Goal: Register for event/course: Register for event/course

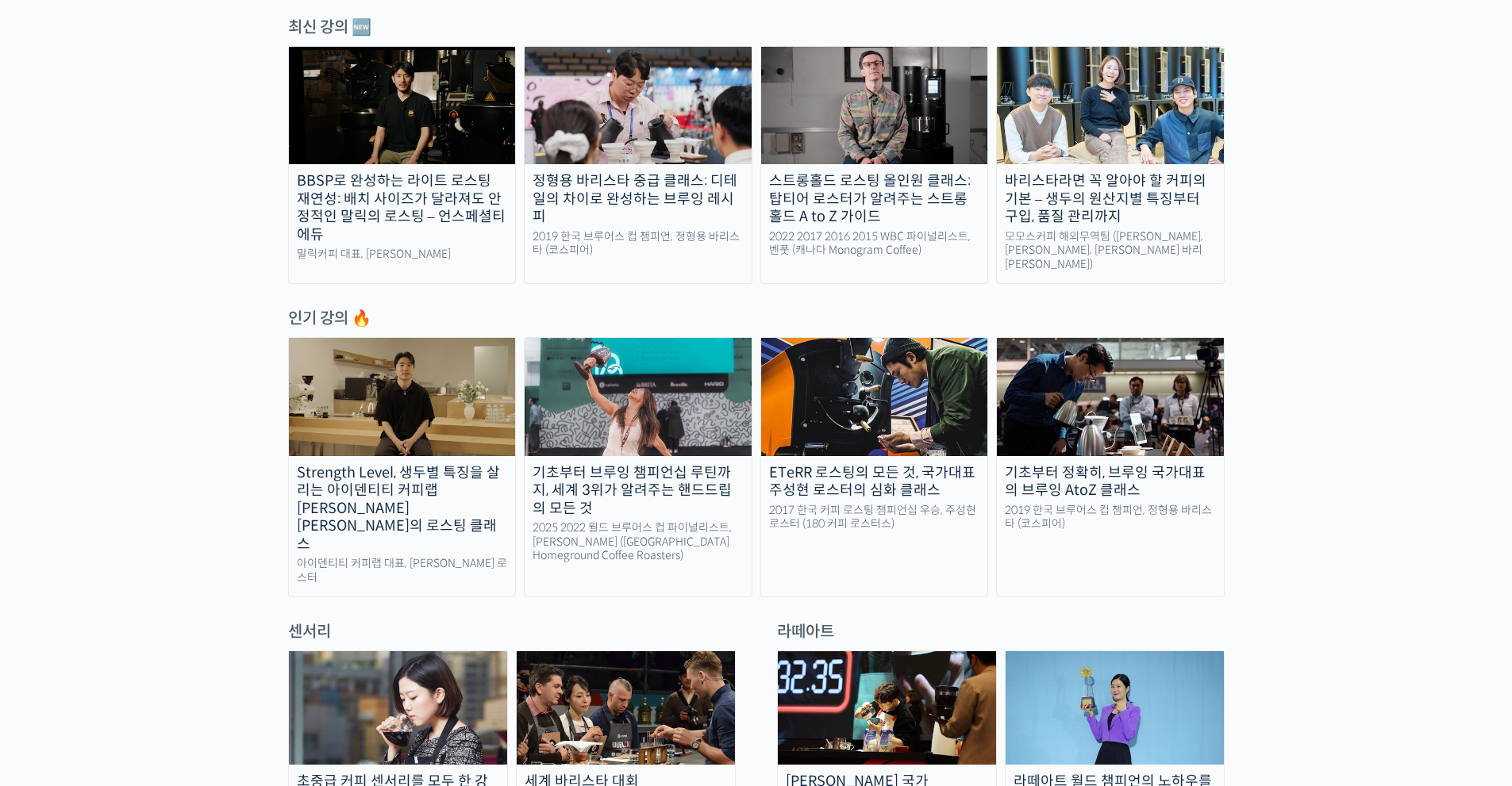
scroll to position [555, 0]
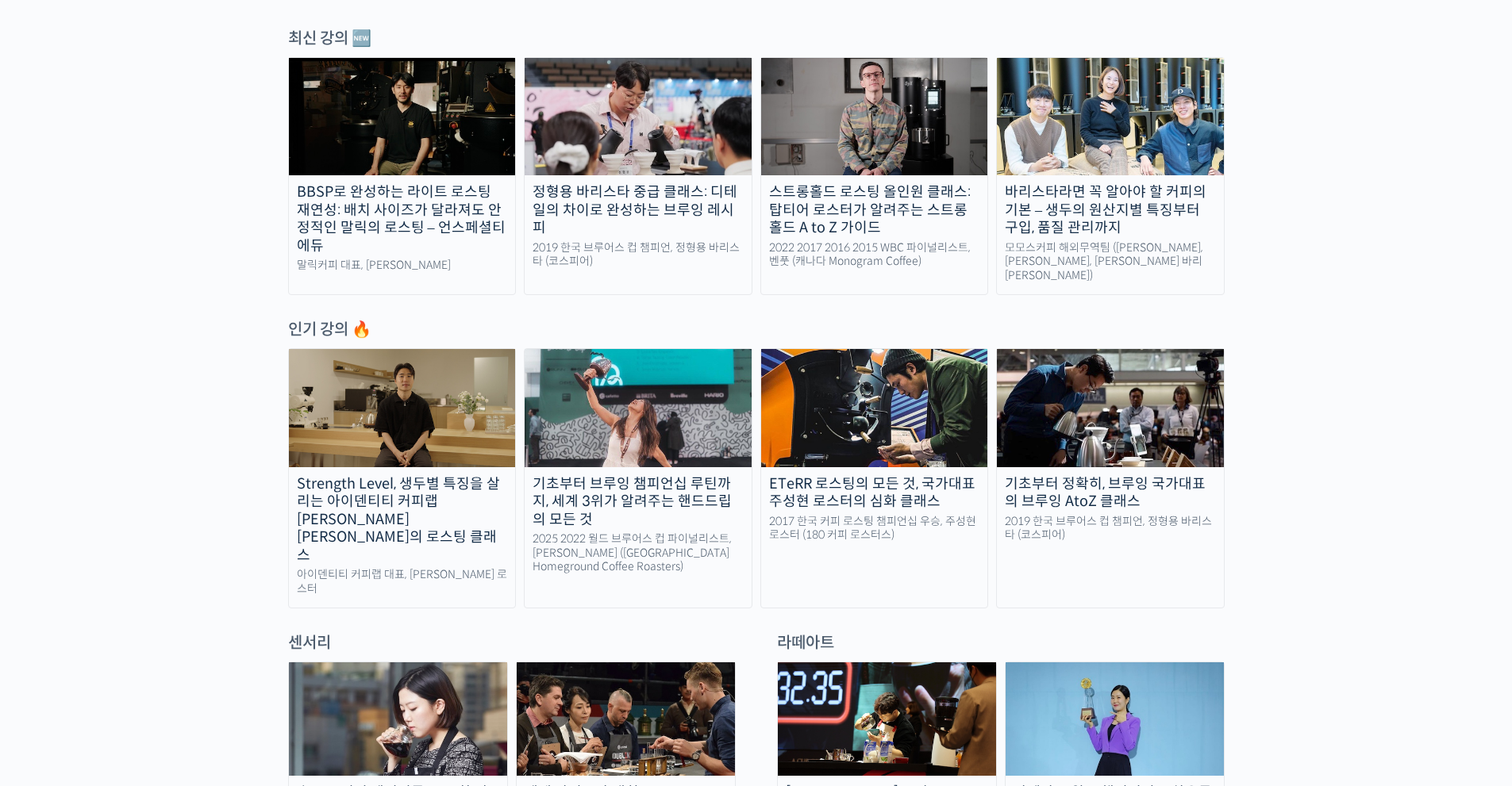
click at [1182, 238] on link "바리스타라면 꼭 알아야 할 커피의 기본 – 생두의 원산지별 특징부터 구입, 품질 관리까지 모모스커피 해외무역팀 (전주연, 추경하, [PERSO…" at bounding box center [1110, 175] width 228 height 238
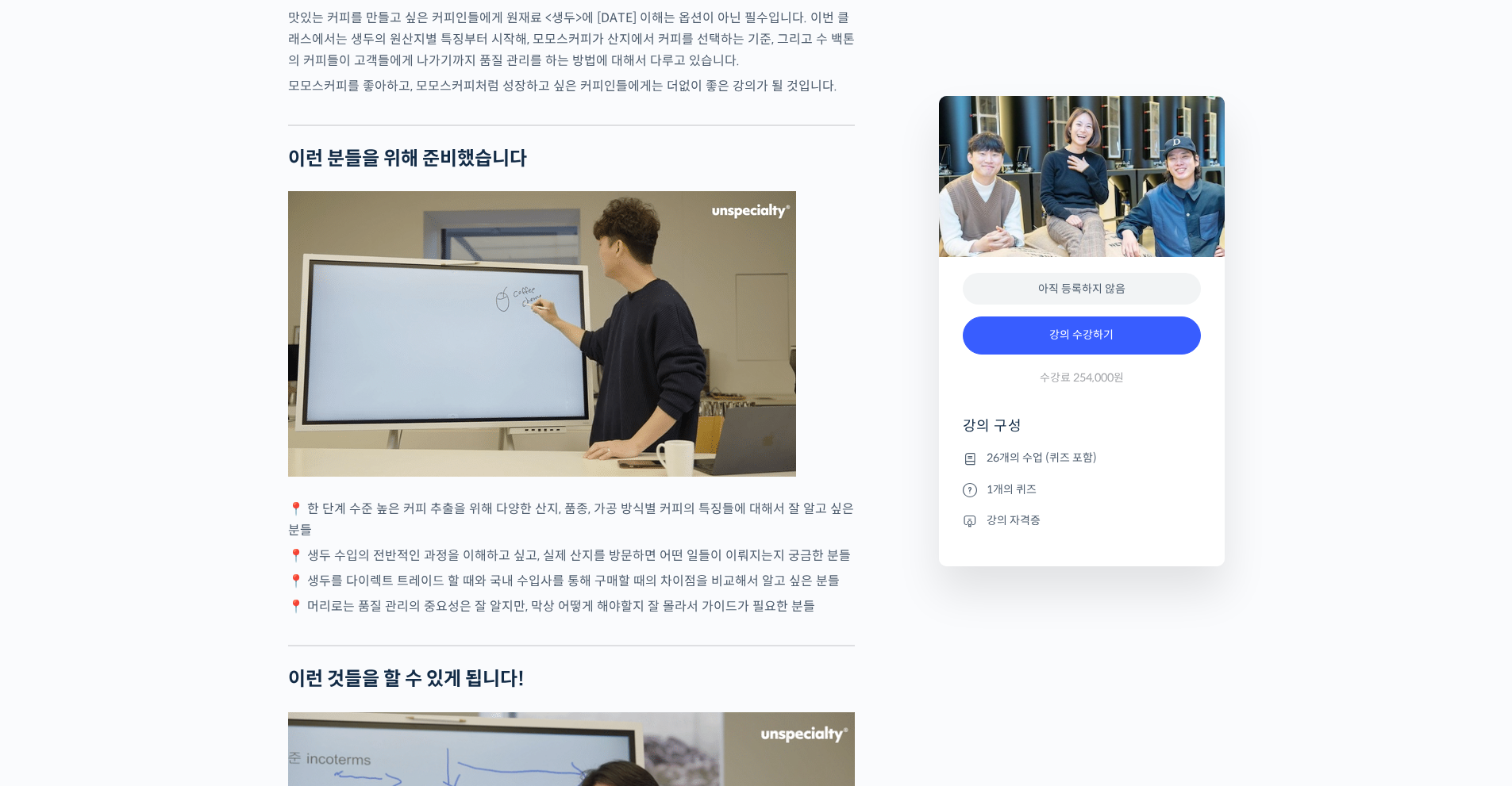
scroll to position [3411, 0]
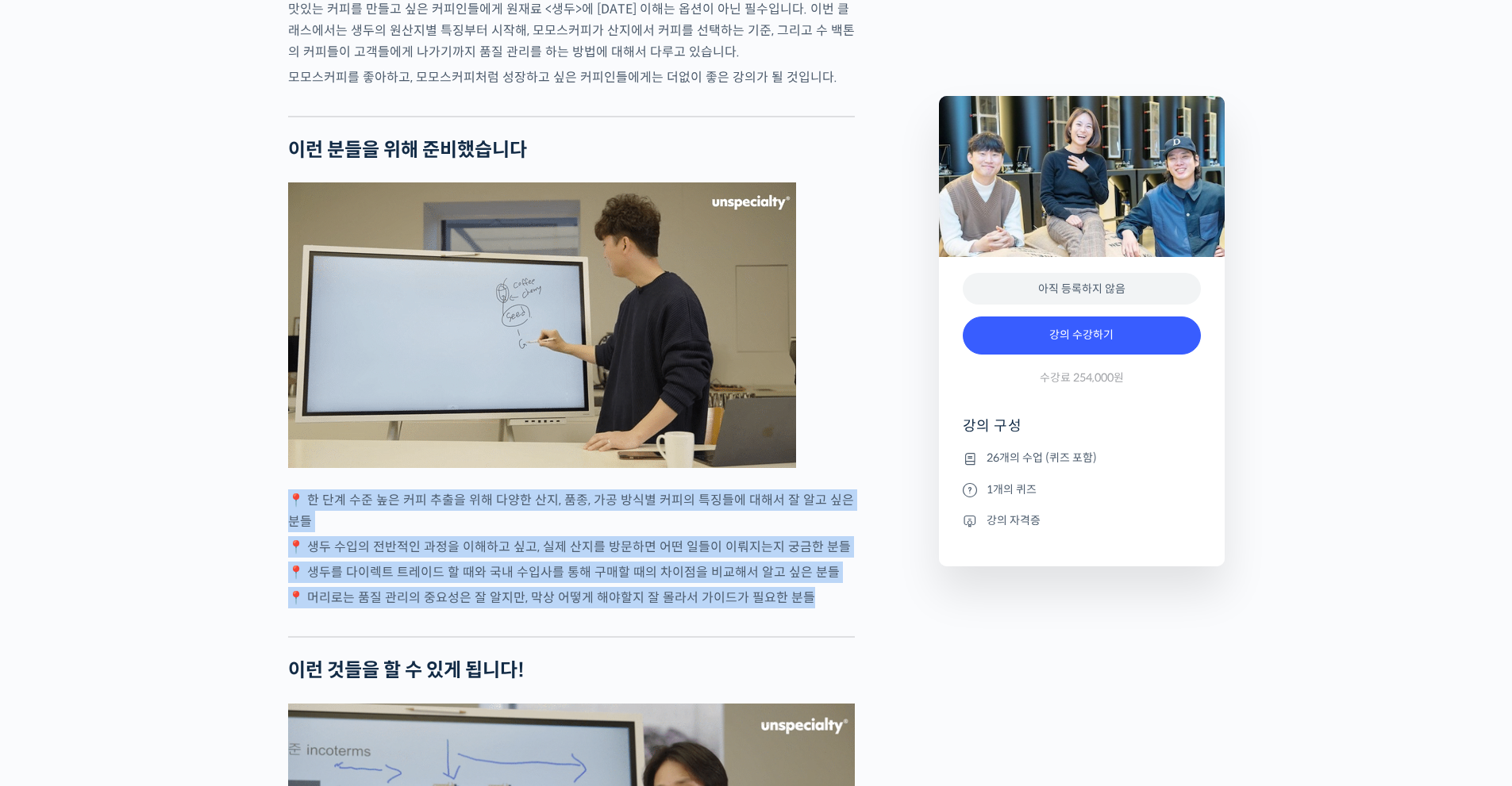
drag, startPoint x: 292, startPoint y: 543, endPoint x: 846, endPoint y: 644, distance: 563.1
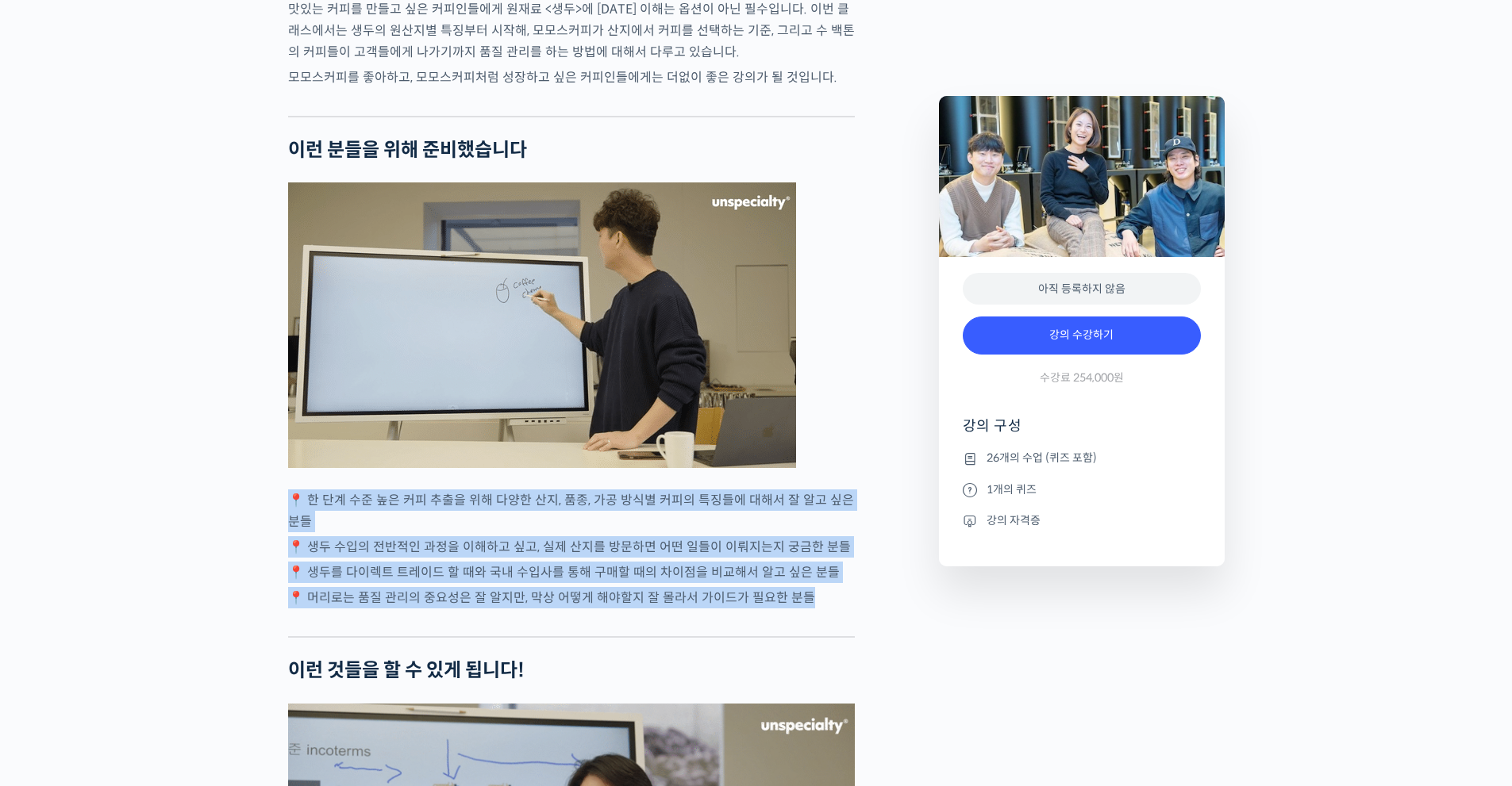
click at [834, 644] on div "모모스커피 해외무역팀을 소개합니다! 전주연 바리스타 는 2019년 미국 보스턴에서 열린 World Barista Championship에 한국…" at bounding box center [571, 781] width 566 height 7077
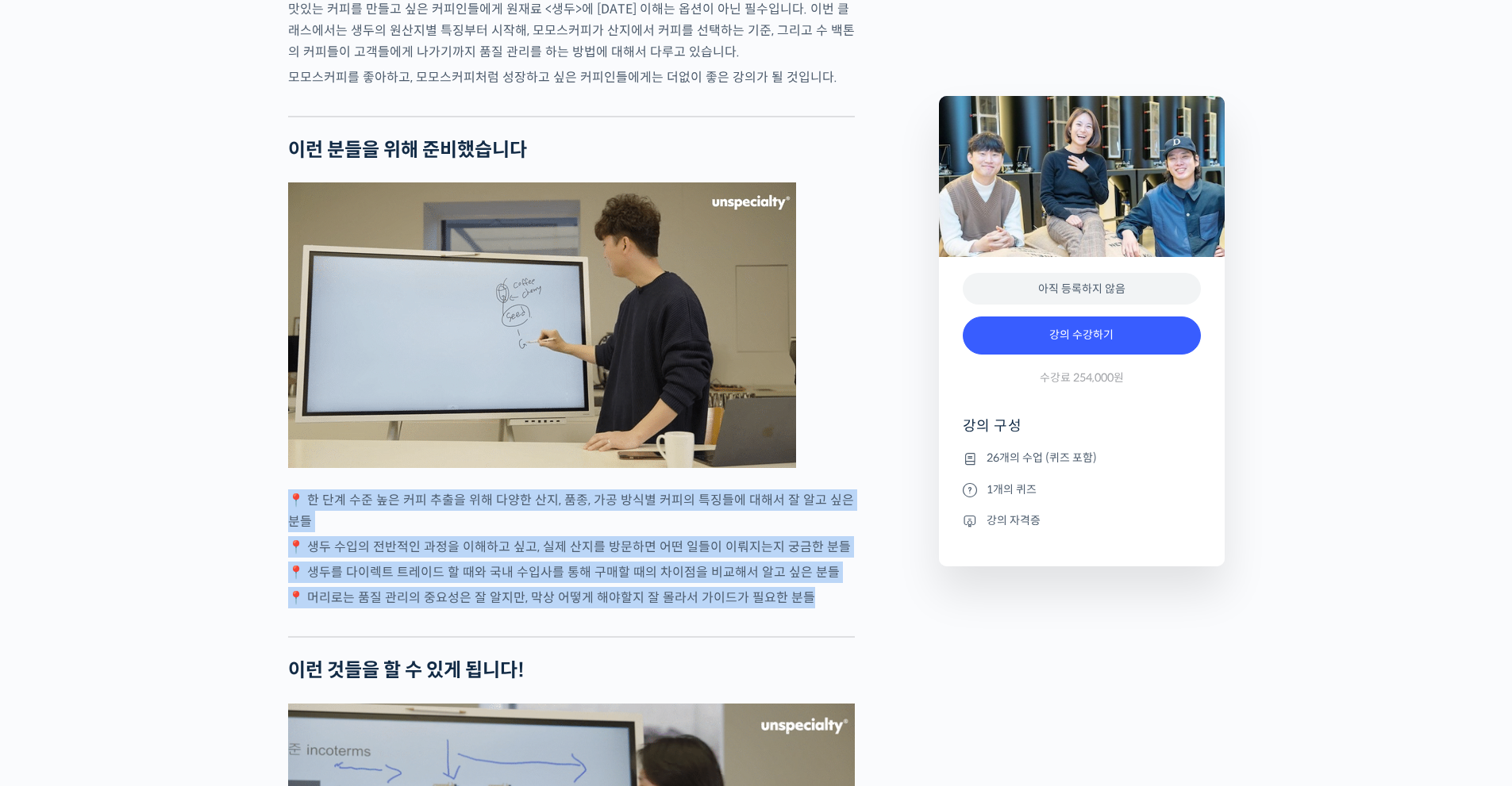
click at [846, 609] on p "📍 머리로는 품질 관리의 중요성은 잘 알지만, 막상 어떻게 해야할지 잘 몰라서 가이드가 필요한 분들" at bounding box center [571, 597] width 566 height 21
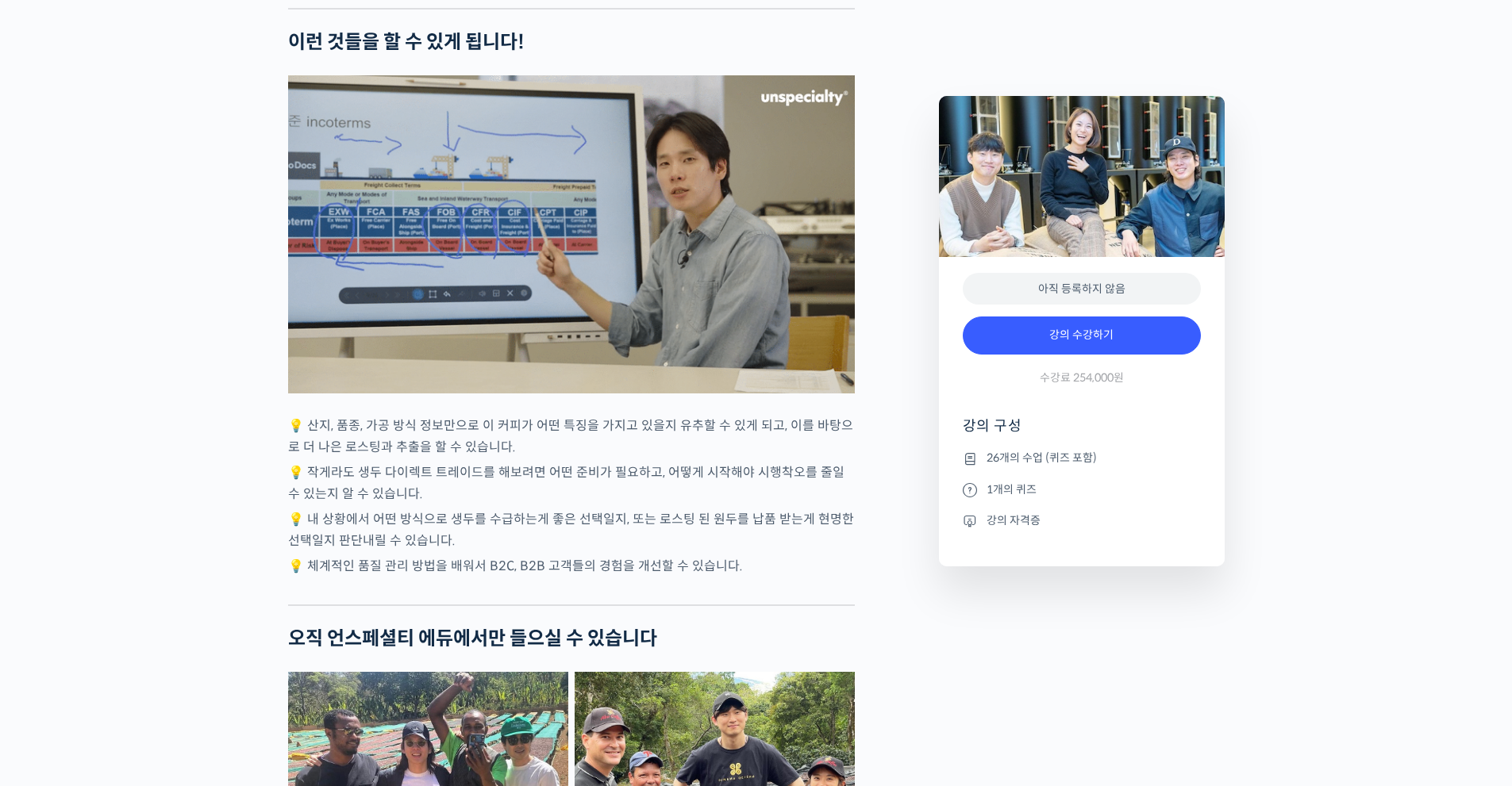
scroll to position [4046, 0]
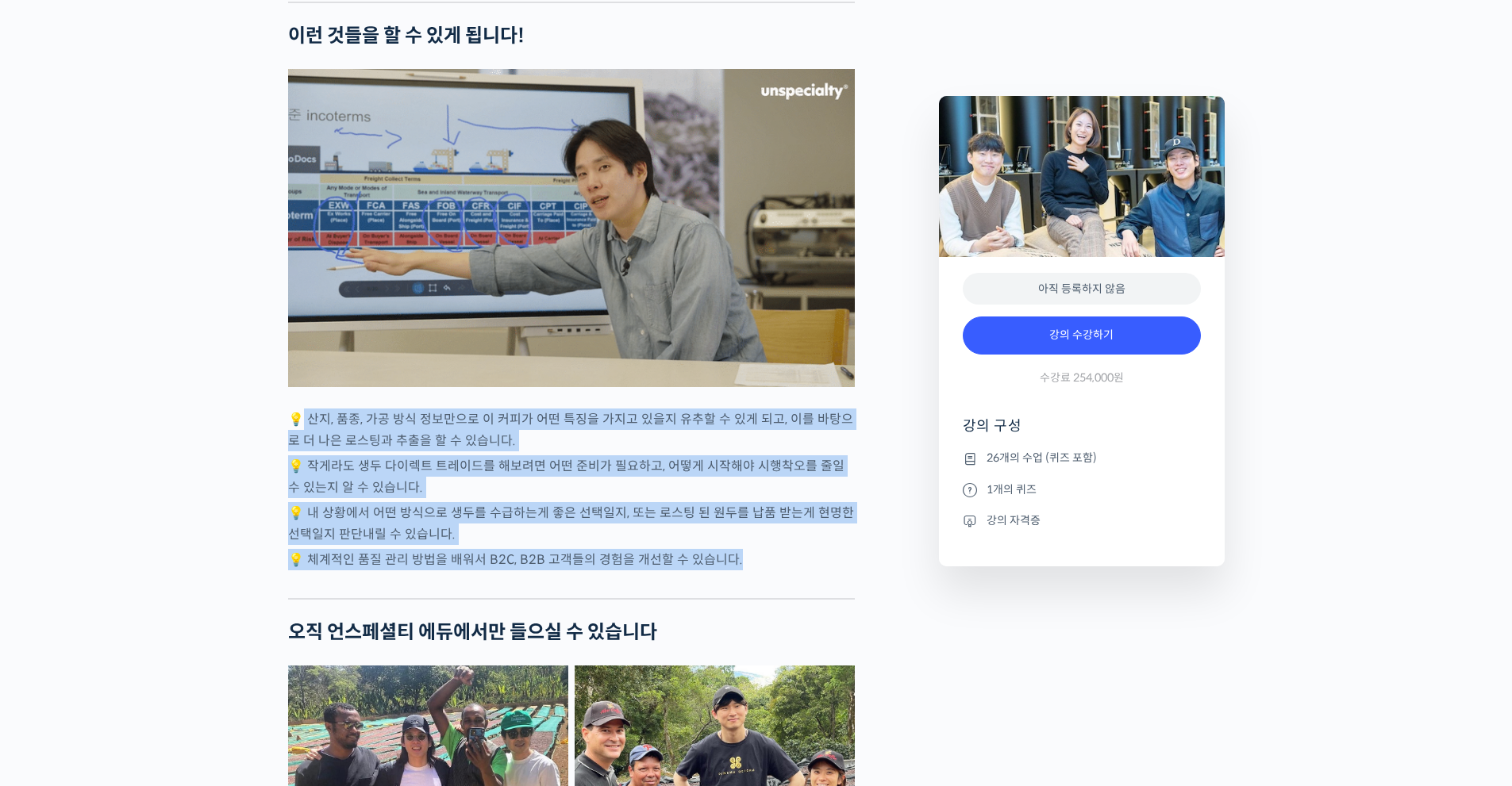
drag, startPoint x: 302, startPoint y: 456, endPoint x: 738, endPoint y: 612, distance: 463.1
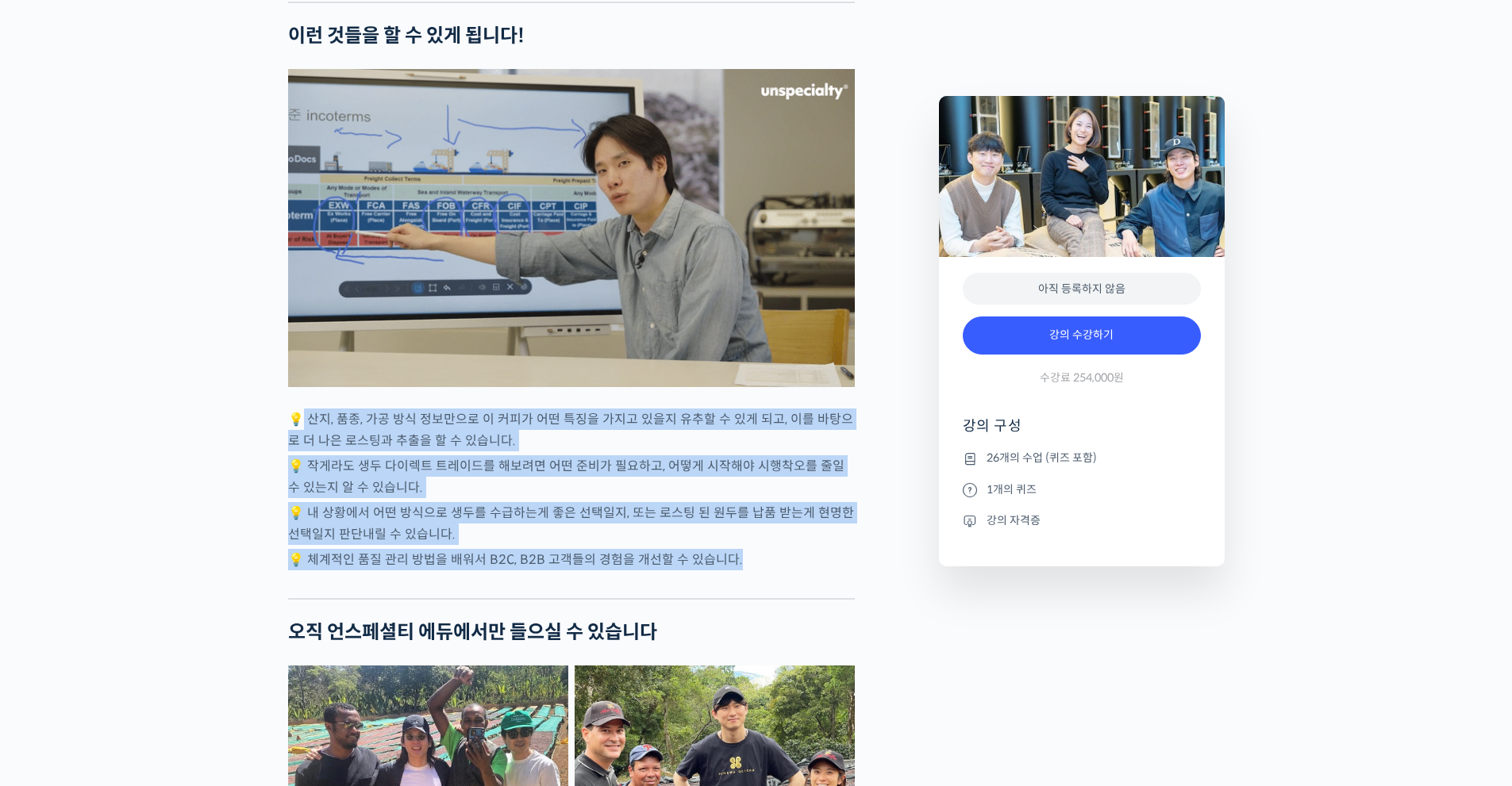
click at [738, 612] on div "모모스커피 해외무역팀을 소개합니다! 전주연 바리스타 는 2019년 미국 보스턴에서 열린 World Barista Championship에 한국…" at bounding box center [571, 146] width 566 height 7077
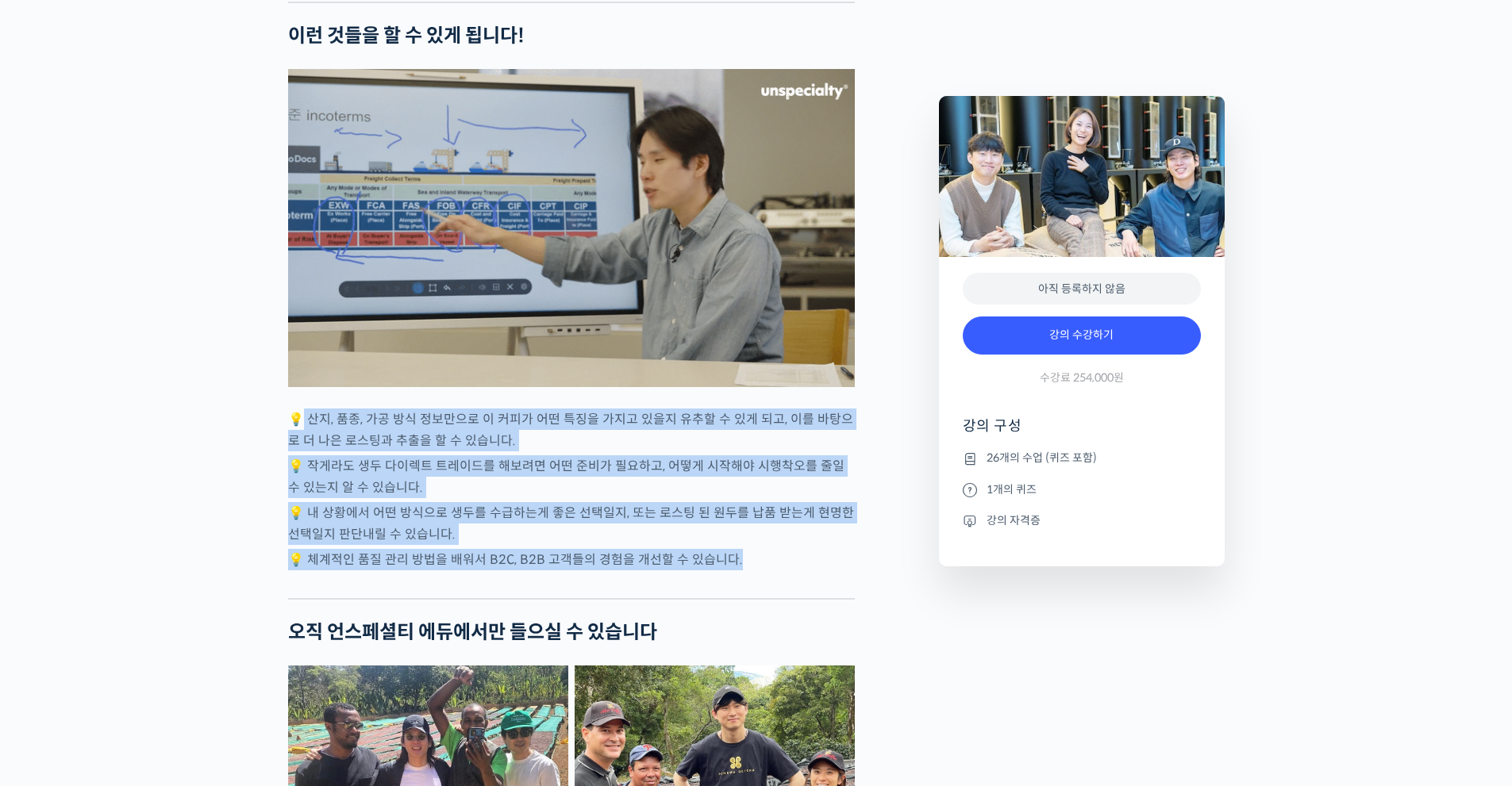
click at [738, 598] on div at bounding box center [571, 587] width 566 height 24
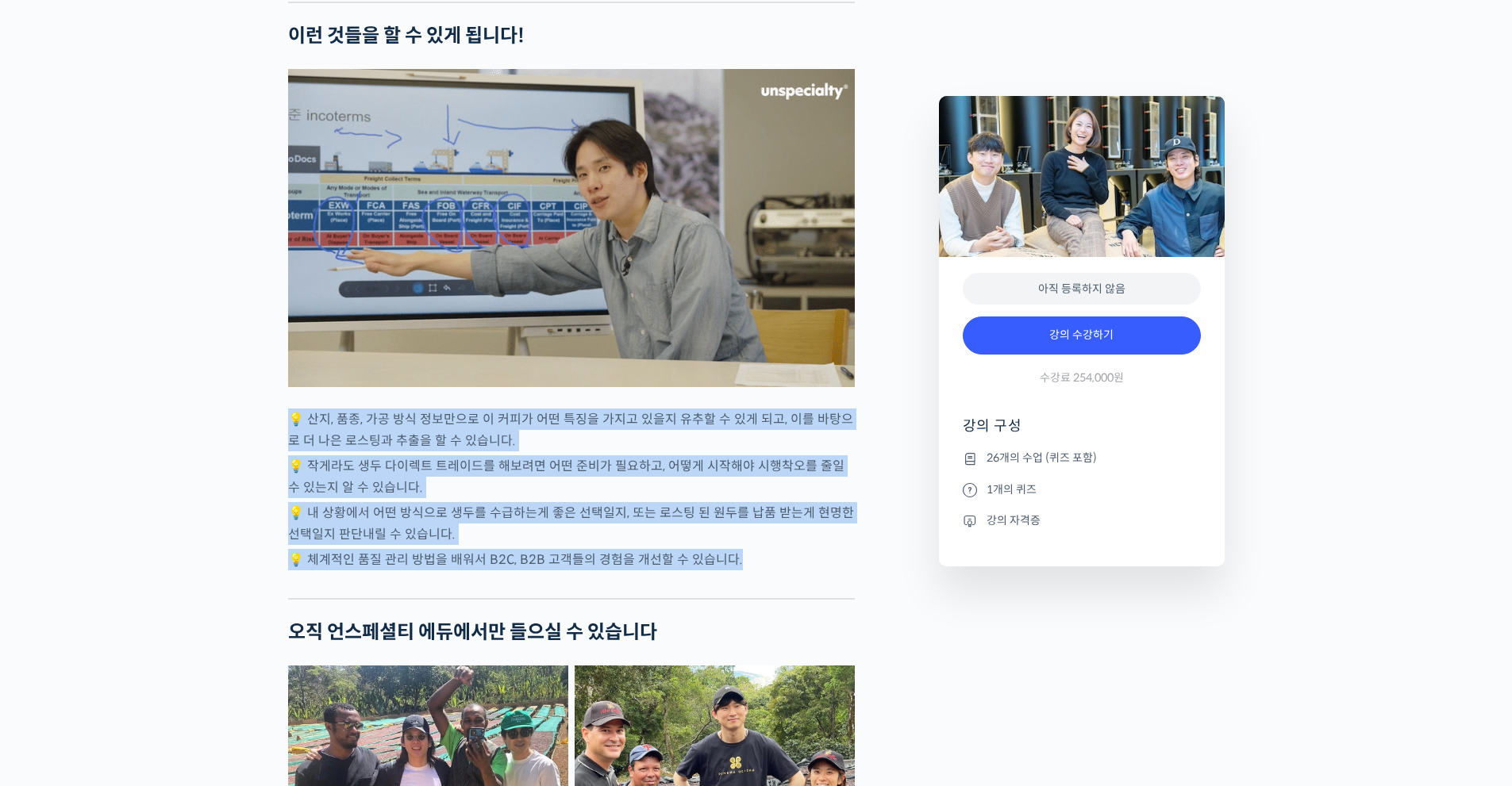
drag, startPoint x: 760, startPoint y: 598, endPoint x: 290, endPoint y: 434, distance: 497.8
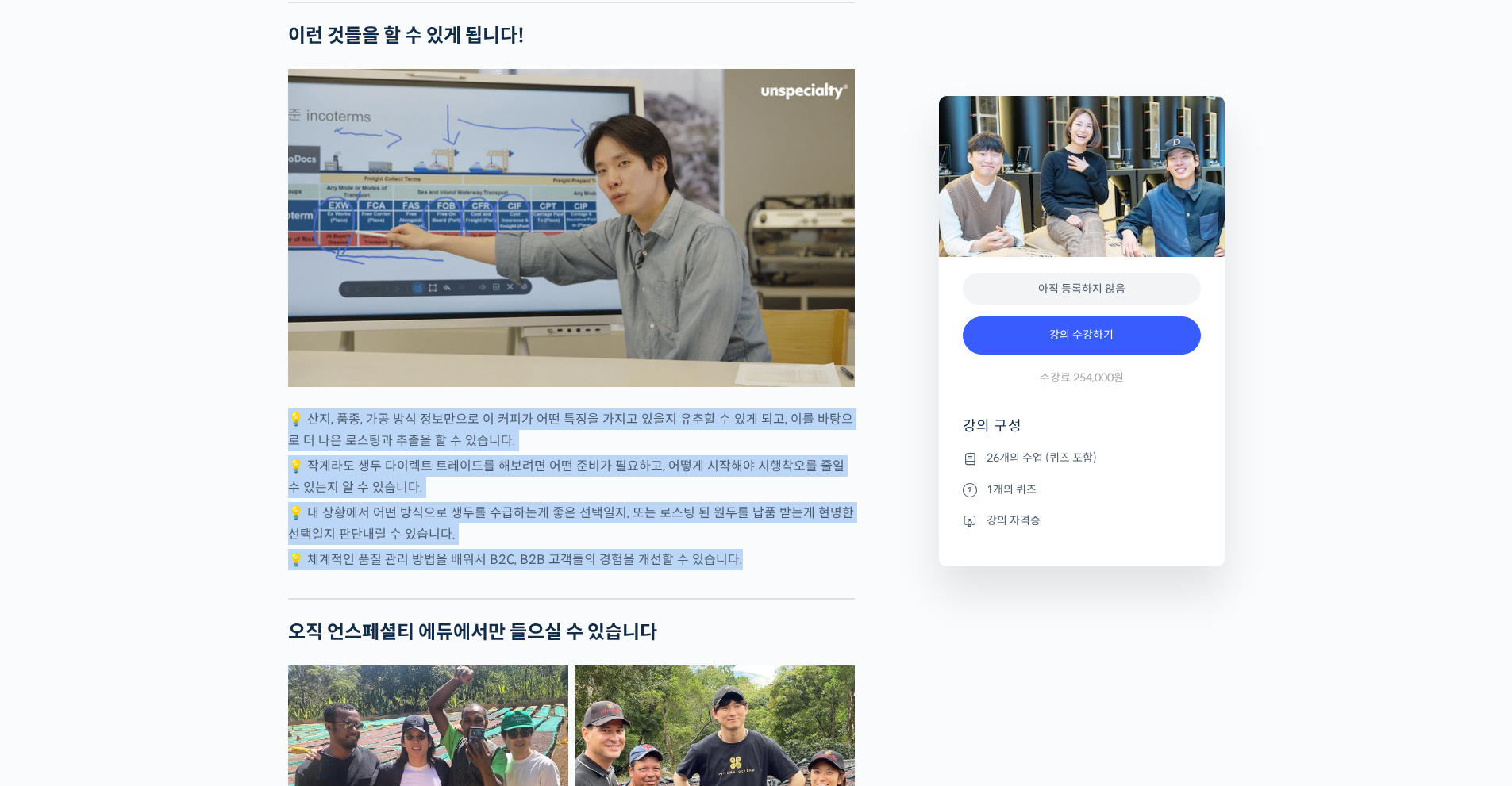
click at [290, 434] on div "모모스커피 해외무역팀을 소개합니다! 전주연 바리스타 는 2019년 미국 보스턴에서 열린 World Barista Championship에 한국…" at bounding box center [571, 146] width 566 height 7077
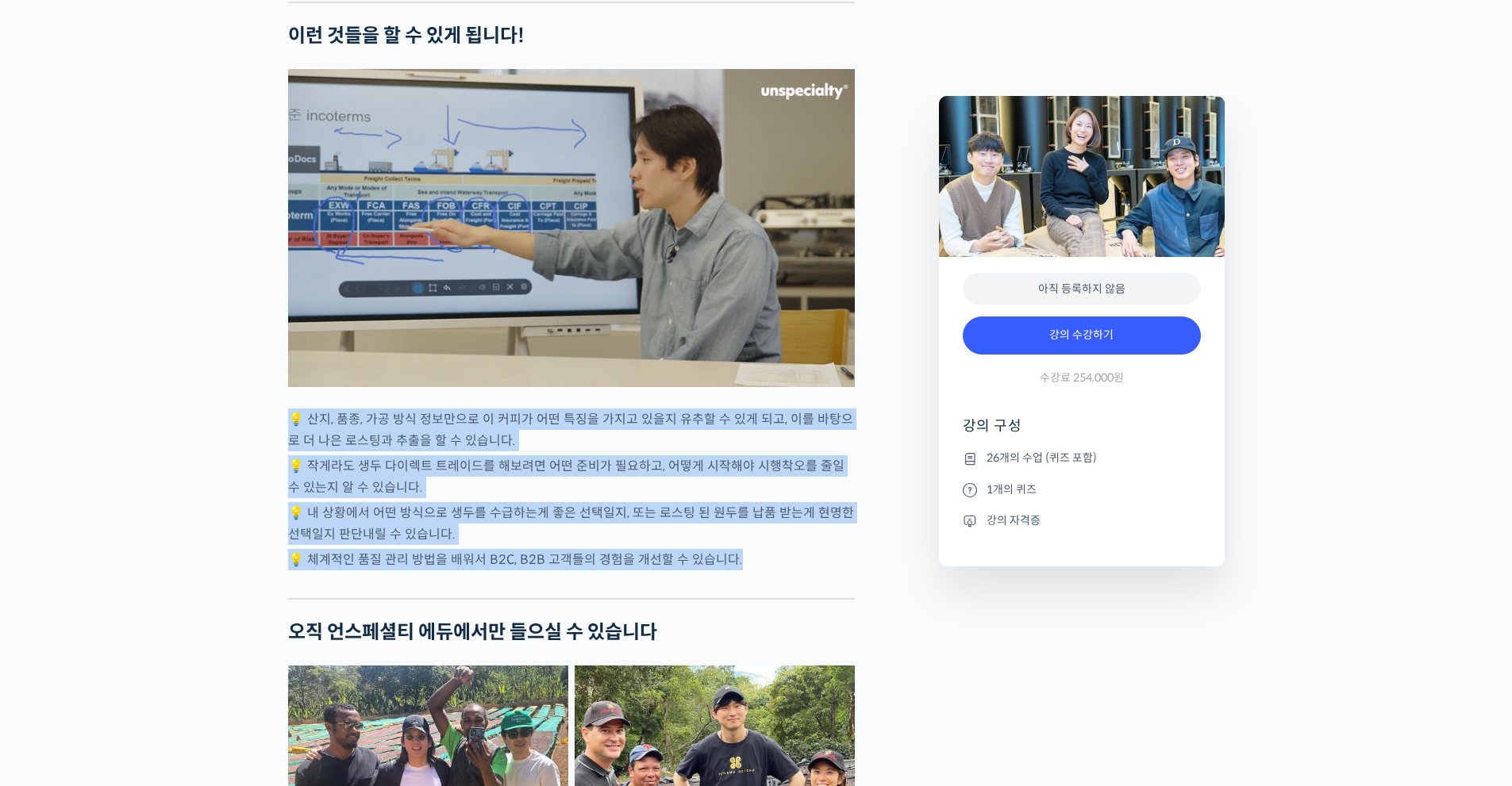
click at [294, 439] on div "모모스커피 해외무역팀을 소개합니다! 전주연 바리스타 는 2019년 미국 보스턴에서 열린 World Barista Championship에 한국…" at bounding box center [571, 146] width 566 height 7077
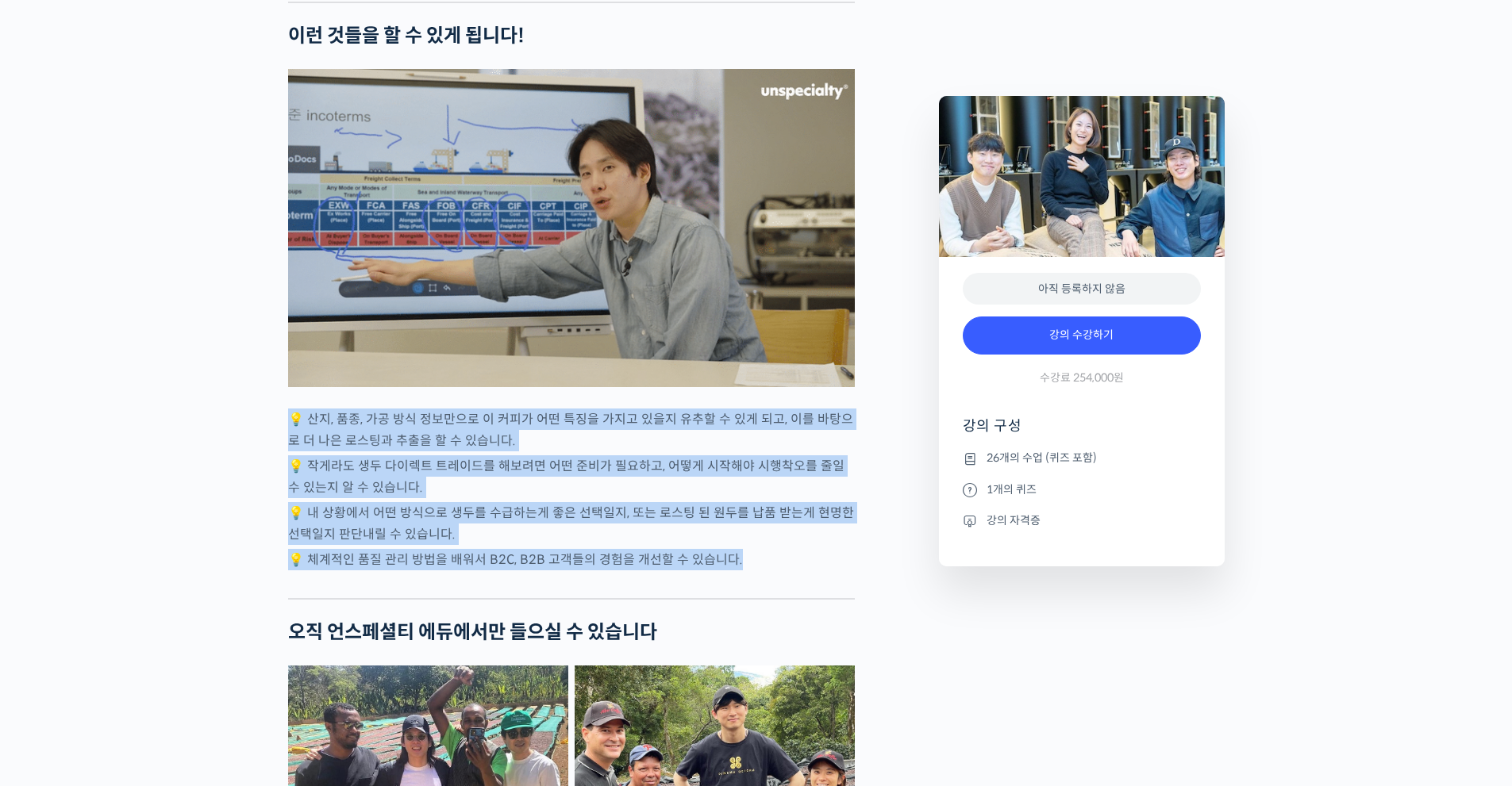
drag, startPoint x: 293, startPoint y: 450, endPoint x: 780, endPoint y: 603, distance: 510.5
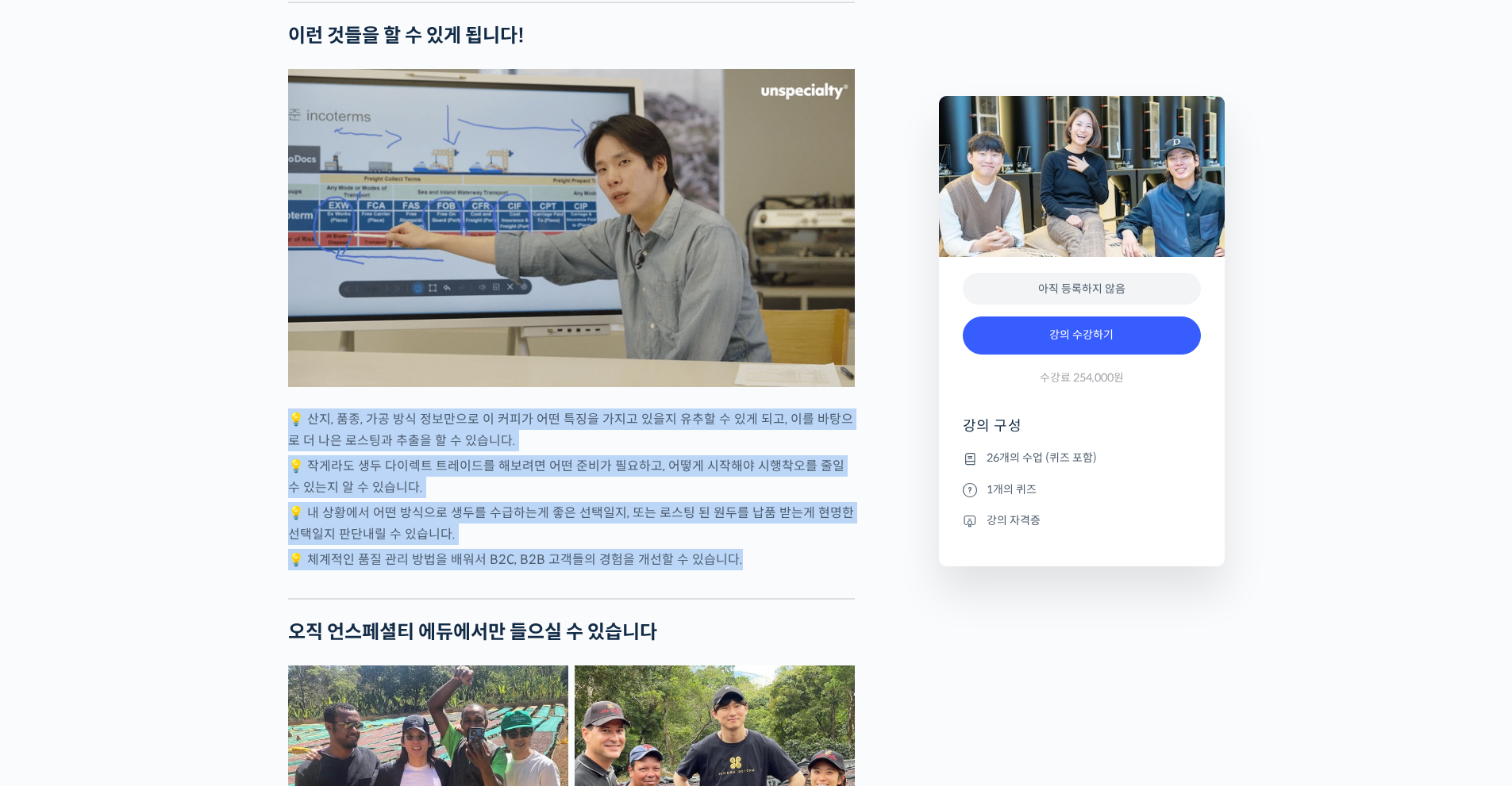
click at [780, 603] on div "모모스커피 해외무역팀을 소개합니다! 전주연 바리스타 는 2019년 미국 보스턴에서 열린 World Barista Championship에 한국…" at bounding box center [571, 146] width 566 height 7077
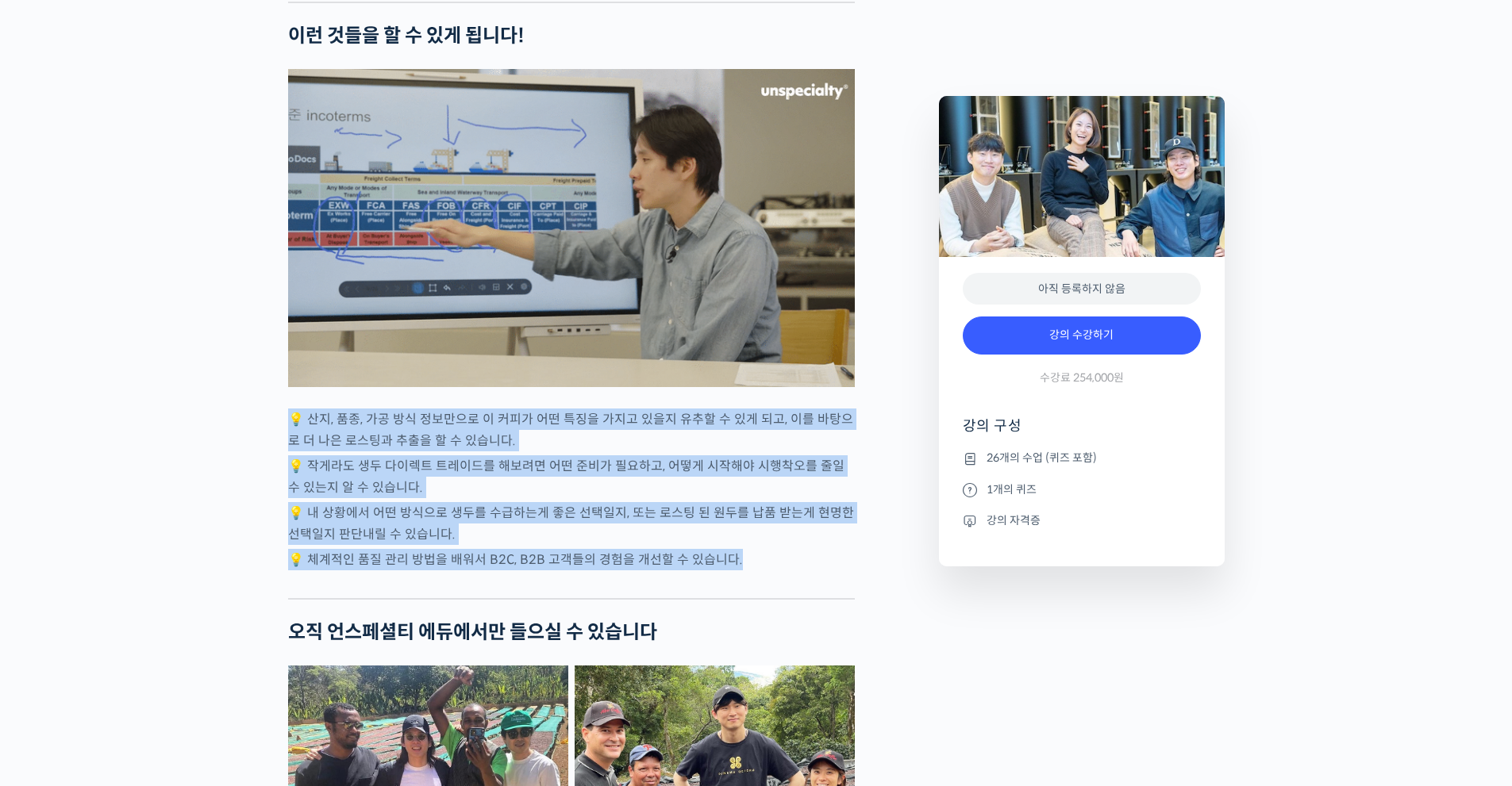
click at [780, 571] on p "💡 체계적인 품질 관리 방법을 배워서 B2C, B2B 고객들의 경험을 개선할 수 있습니다." at bounding box center [571, 559] width 566 height 21
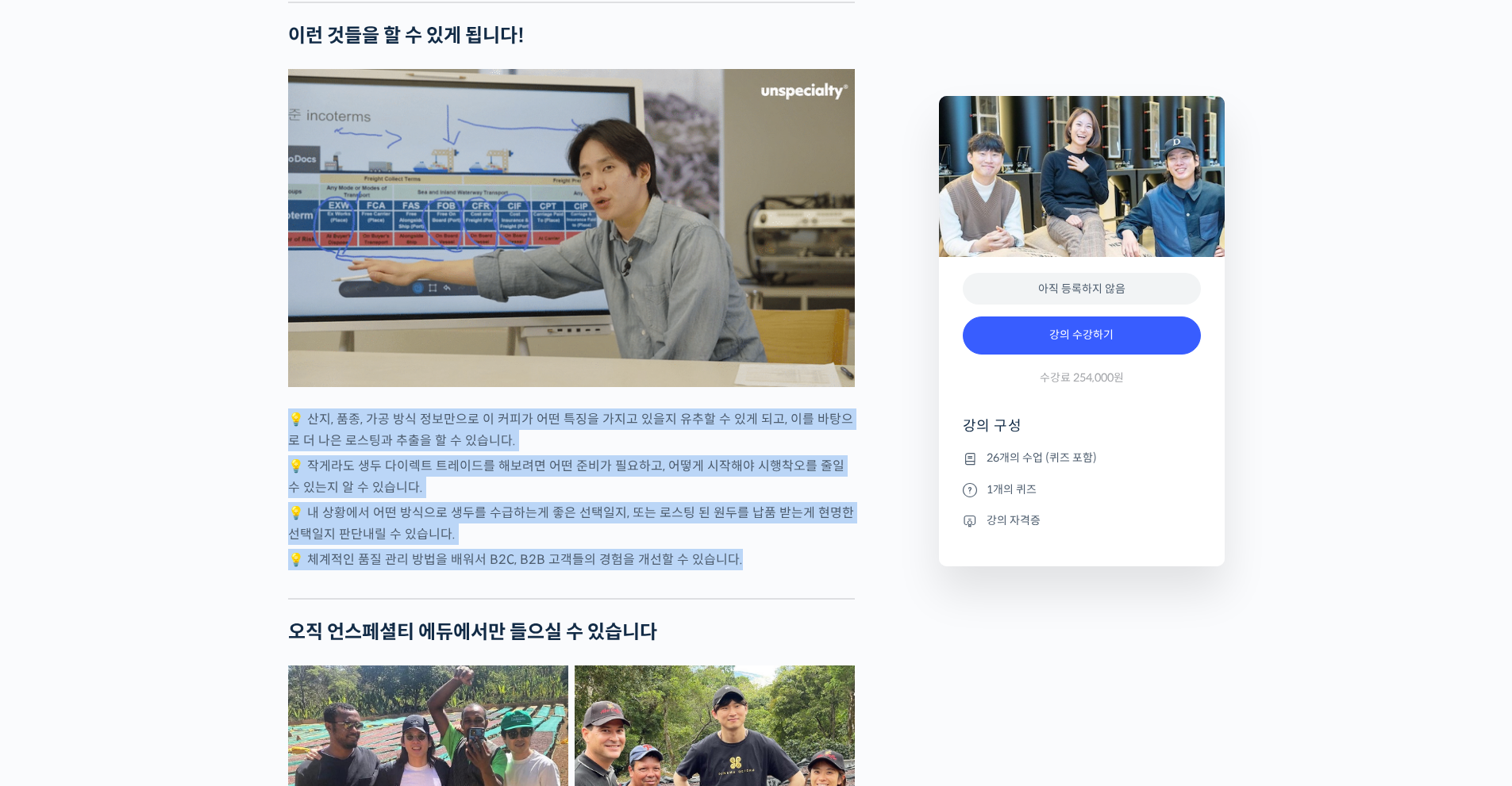
drag, startPoint x: 780, startPoint y: 603, endPoint x: 268, endPoint y: 438, distance: 537.9
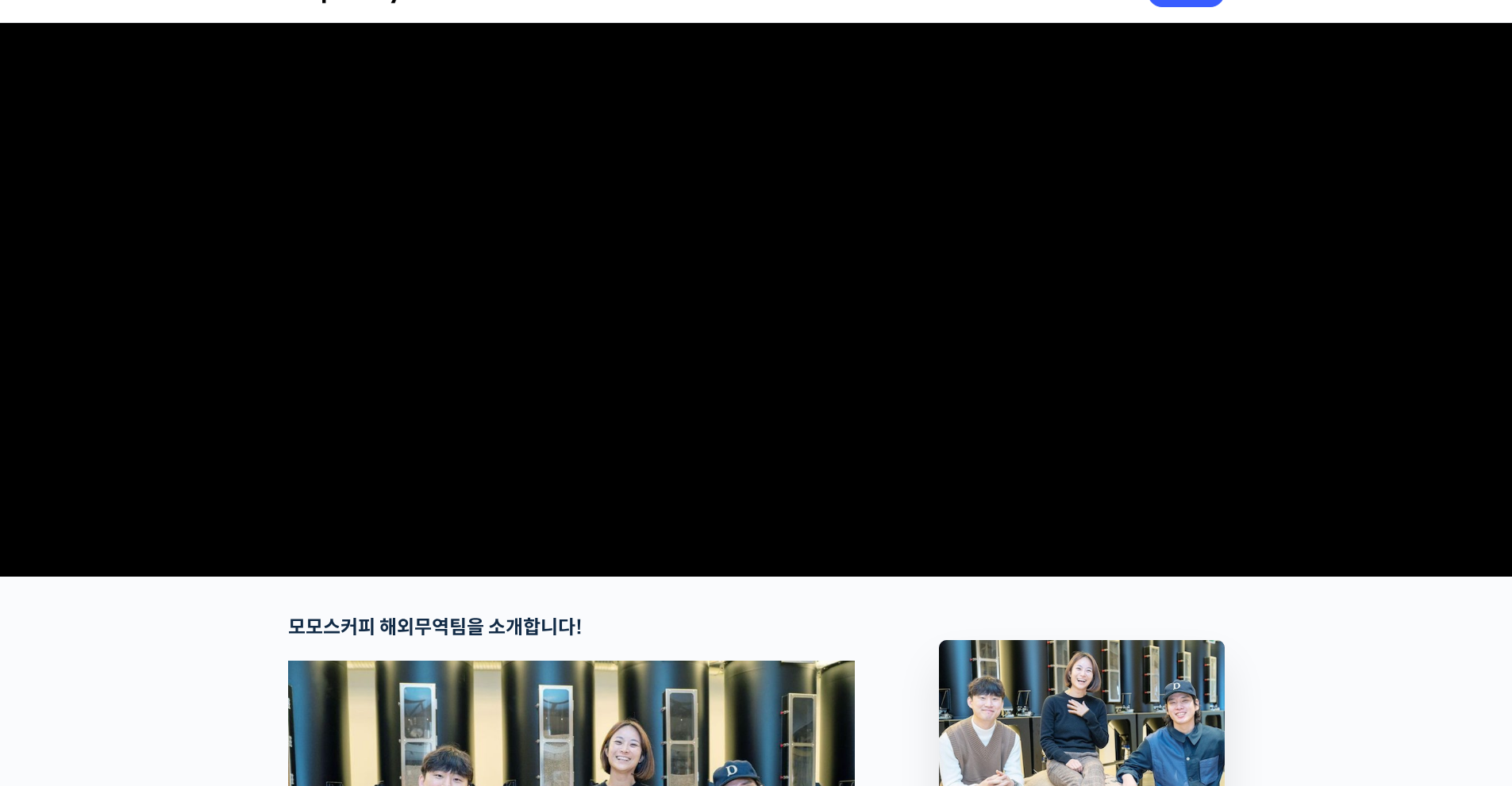
scroll to position [0, 0]
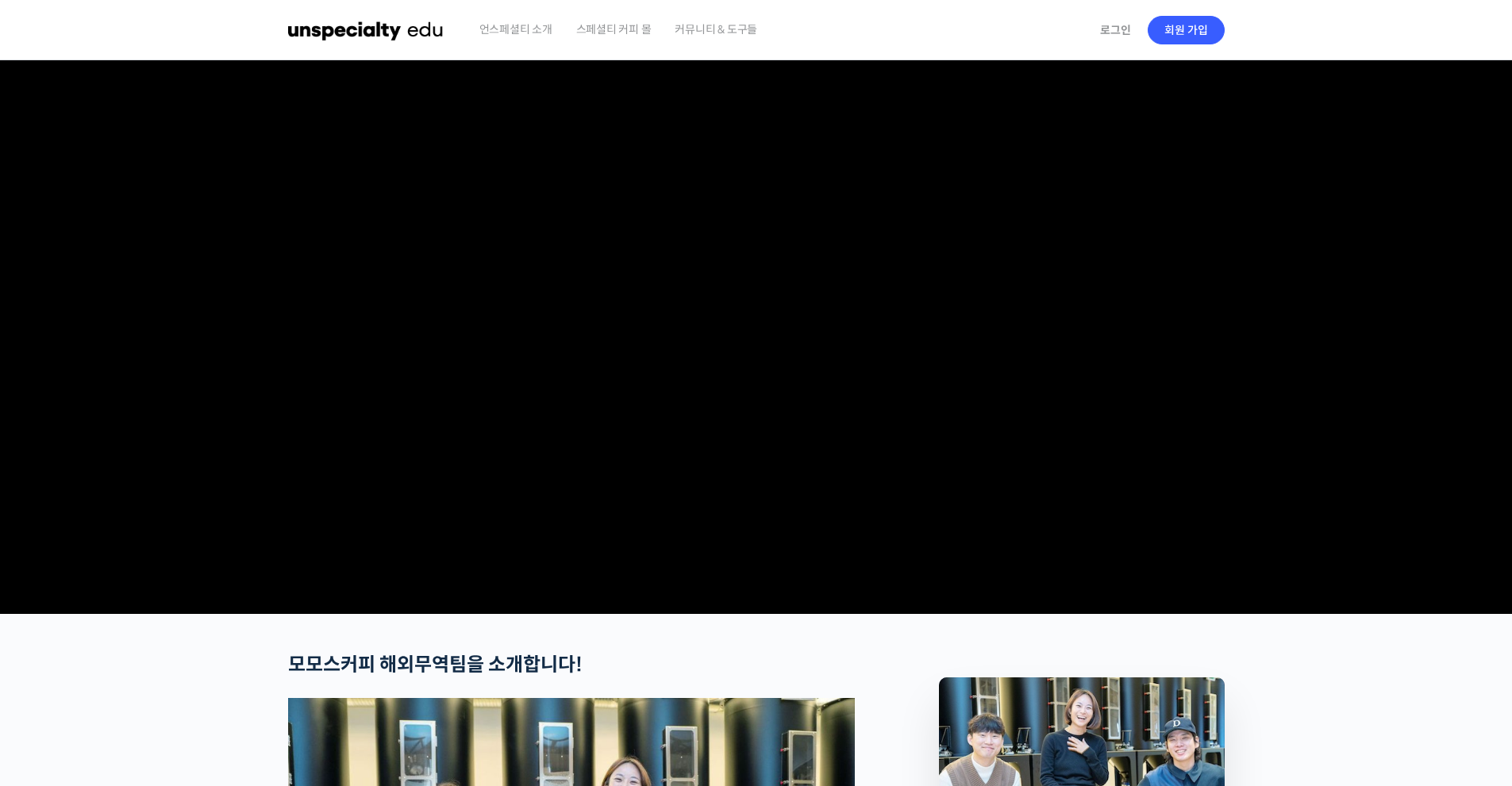
click at [335, 27] on img at bounding box center [365, 30] width 156 height 48
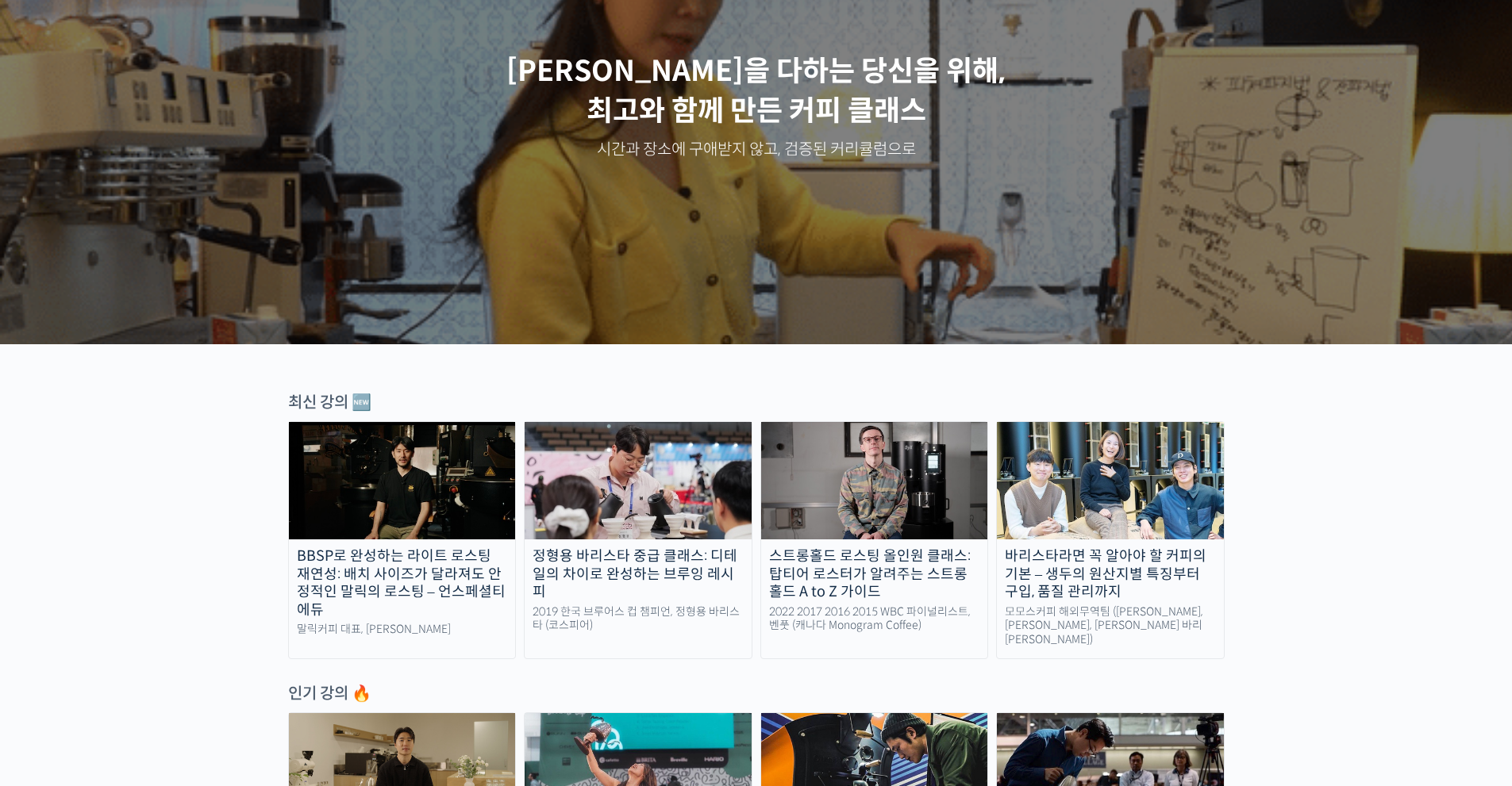
scroll to position [397, 0]
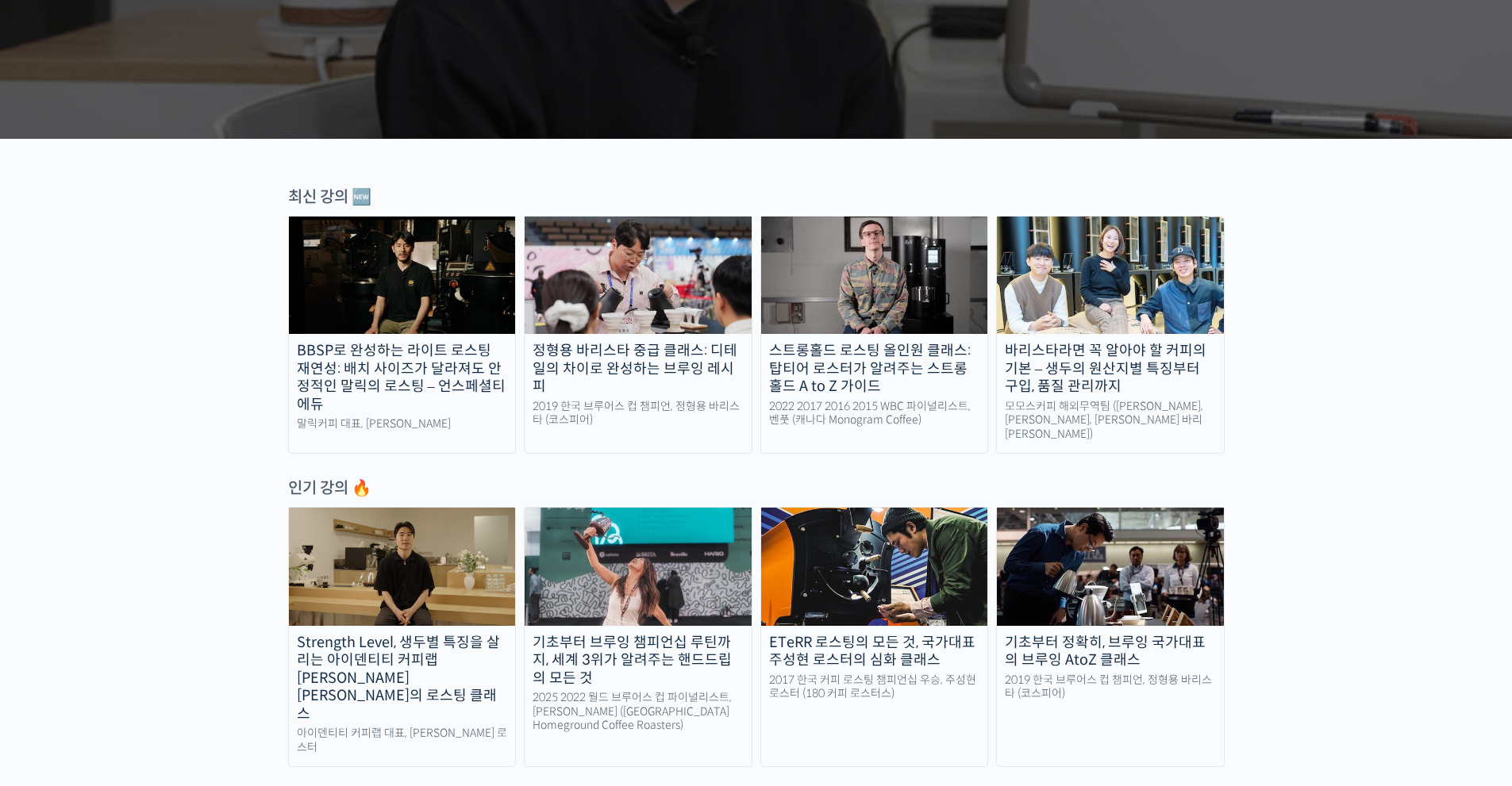
click at [1203, 376] on div "바리스타라면 꼭 알아야 할 커피의 기본 – 생두의 원산지별 특징부터 구입, 품질 관리까지" at bounding box center [1110, 369] width 227 height 54
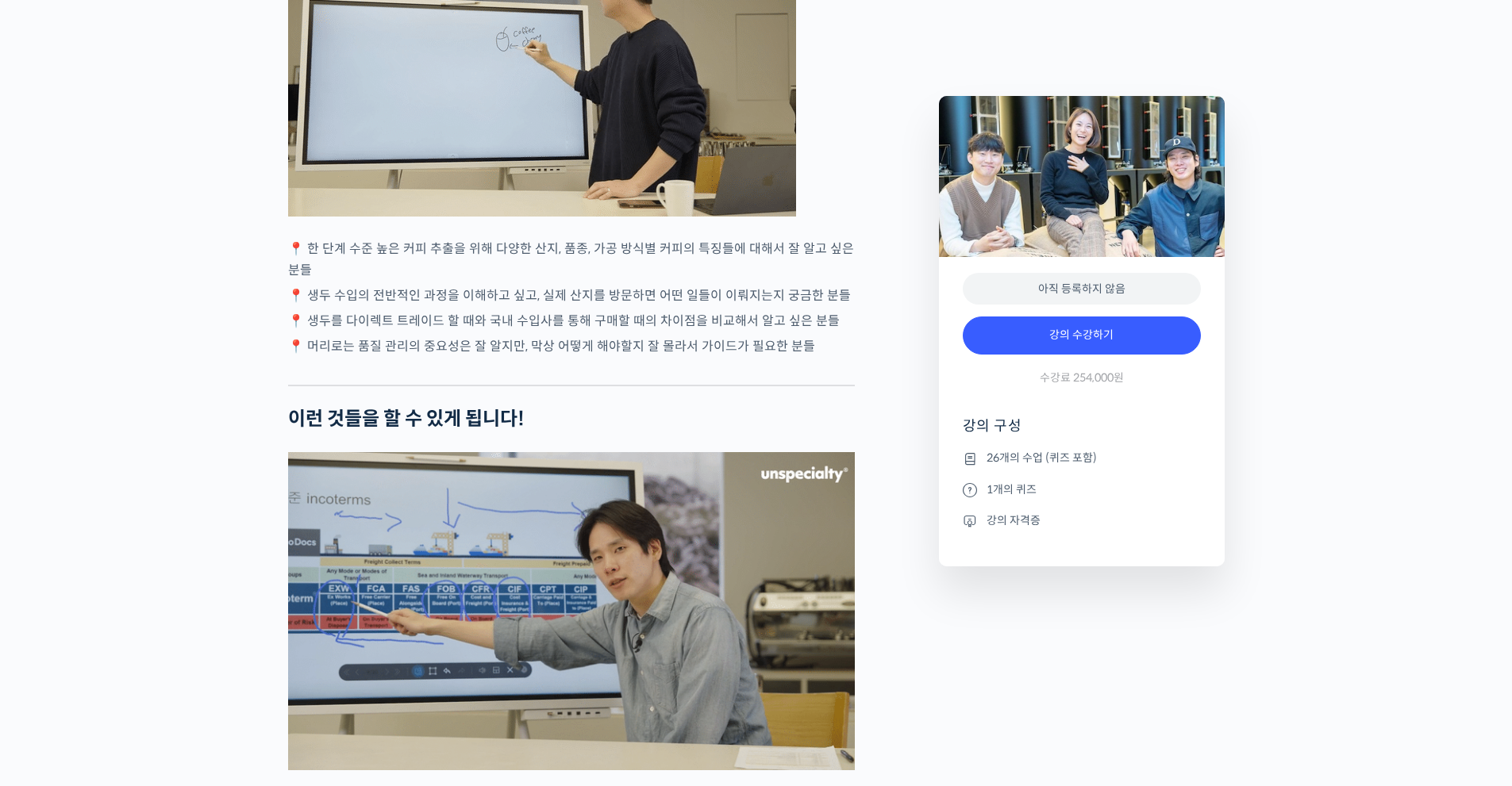
scroll to position [3570, 0]
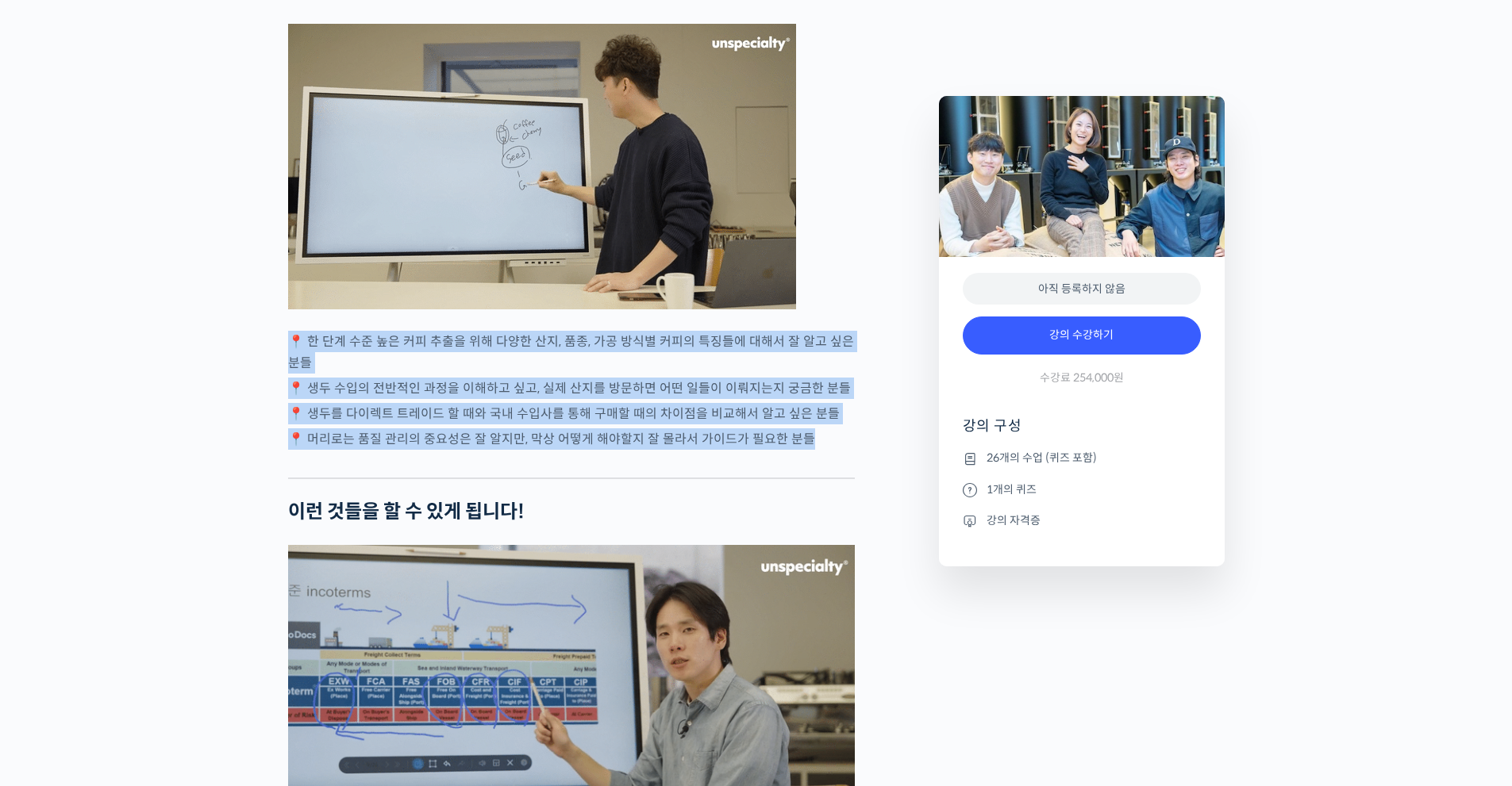
drag, startPoint x: 304, startPoint y: 381, endPoint x: 831, endPoint y: 472, distance: 534.8
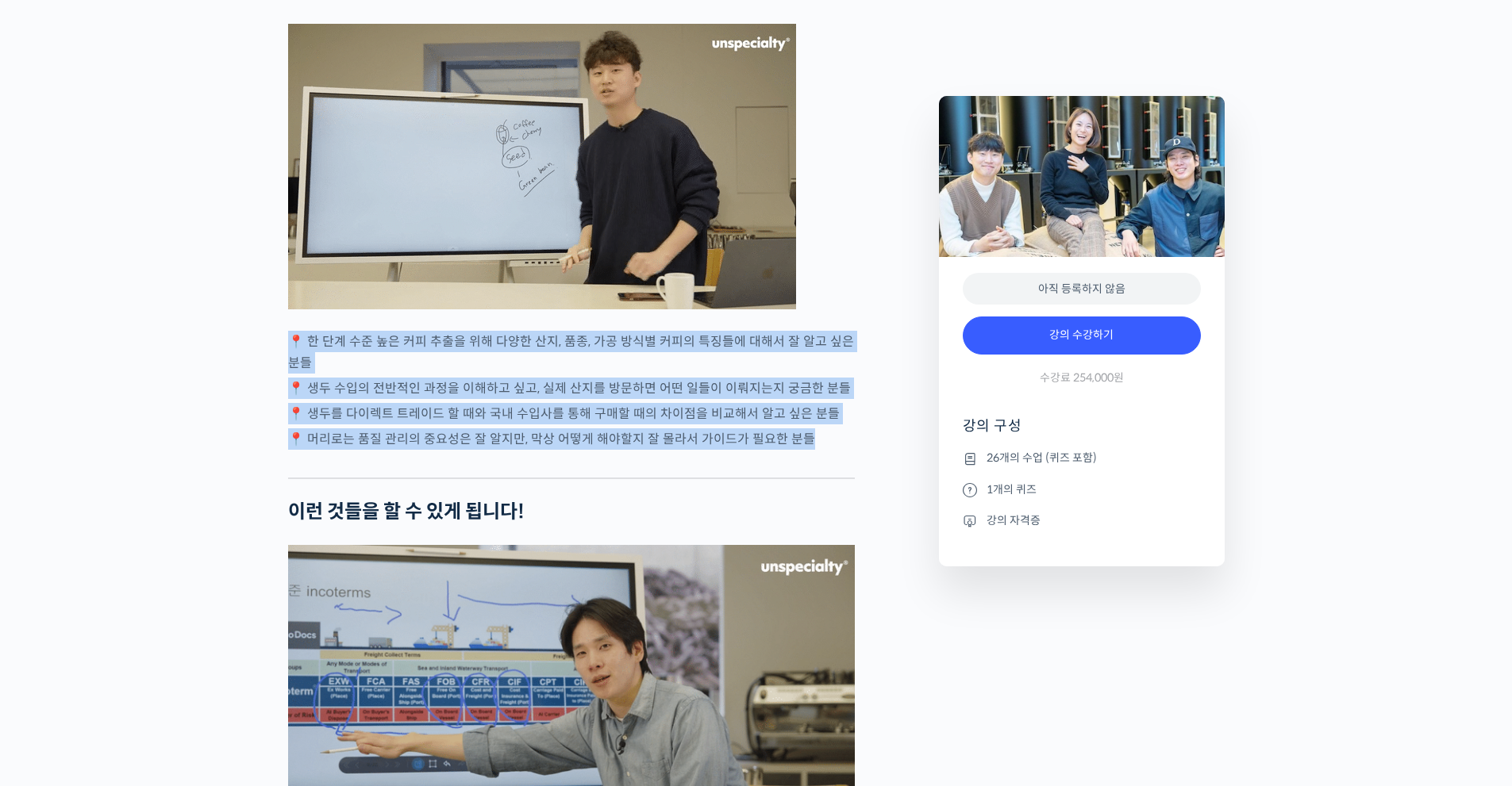
click at [831, 472] on div "모모스커피 해외무역팀을 소개합니다! 전주연 바리스타 는 2019년 미국 보스턴에서 열린 World Barista Championship에 한국…" at bounding box center [571, 622] width 566 height 7077
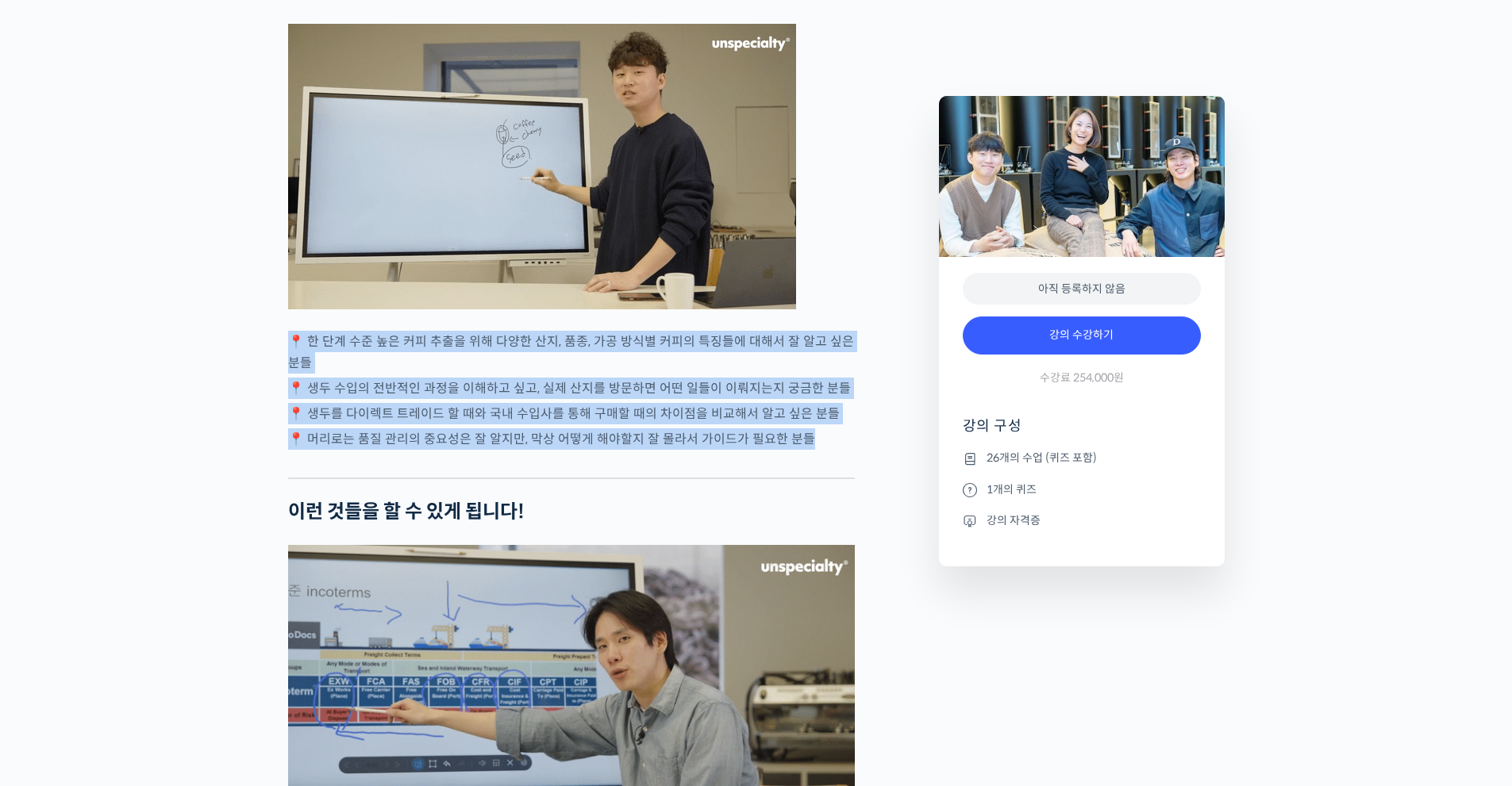
click at [831, 450] on p "📍 머리로는 품질 관리의 중요성은 잘 알지만, 막상 어떻게 해야할지 잘 몰라서 가이드가 필요한 분들" at bounding box center [571, 439] width 566 height 21
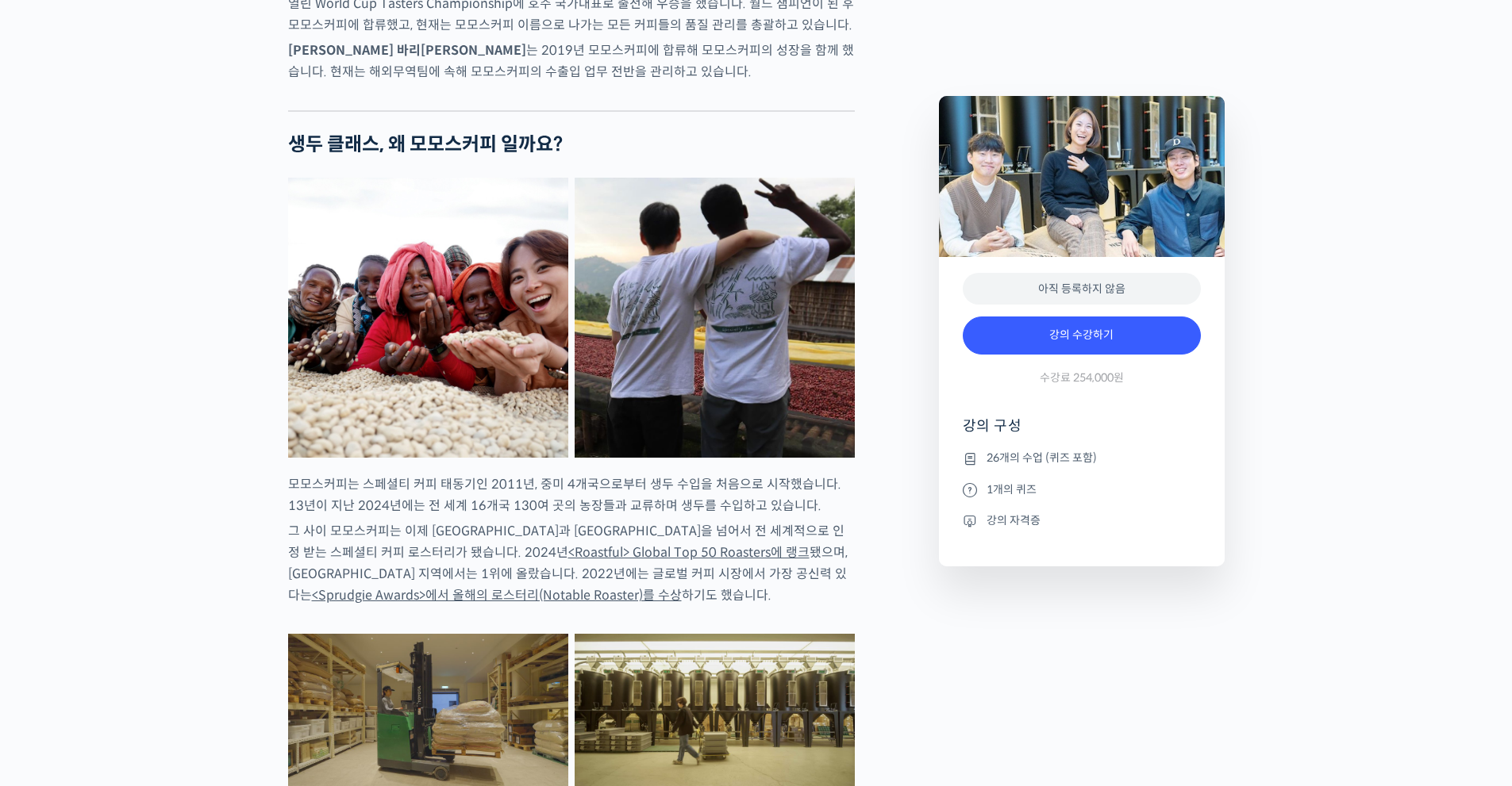
scroll to position [0, 0]
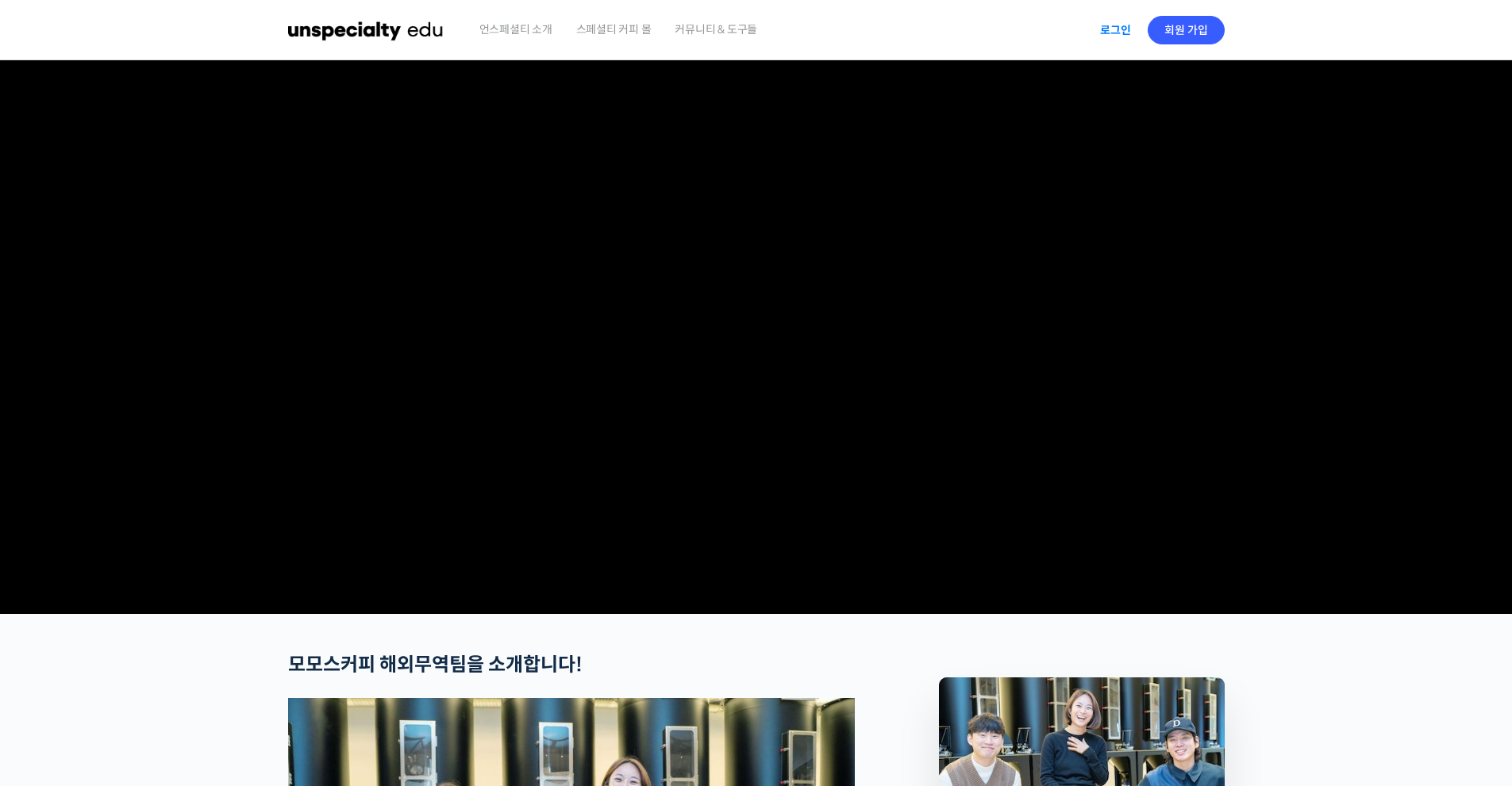
click at [1117, 25] on link "로그인" at bounding box center [1115, 30] width 50 height 37
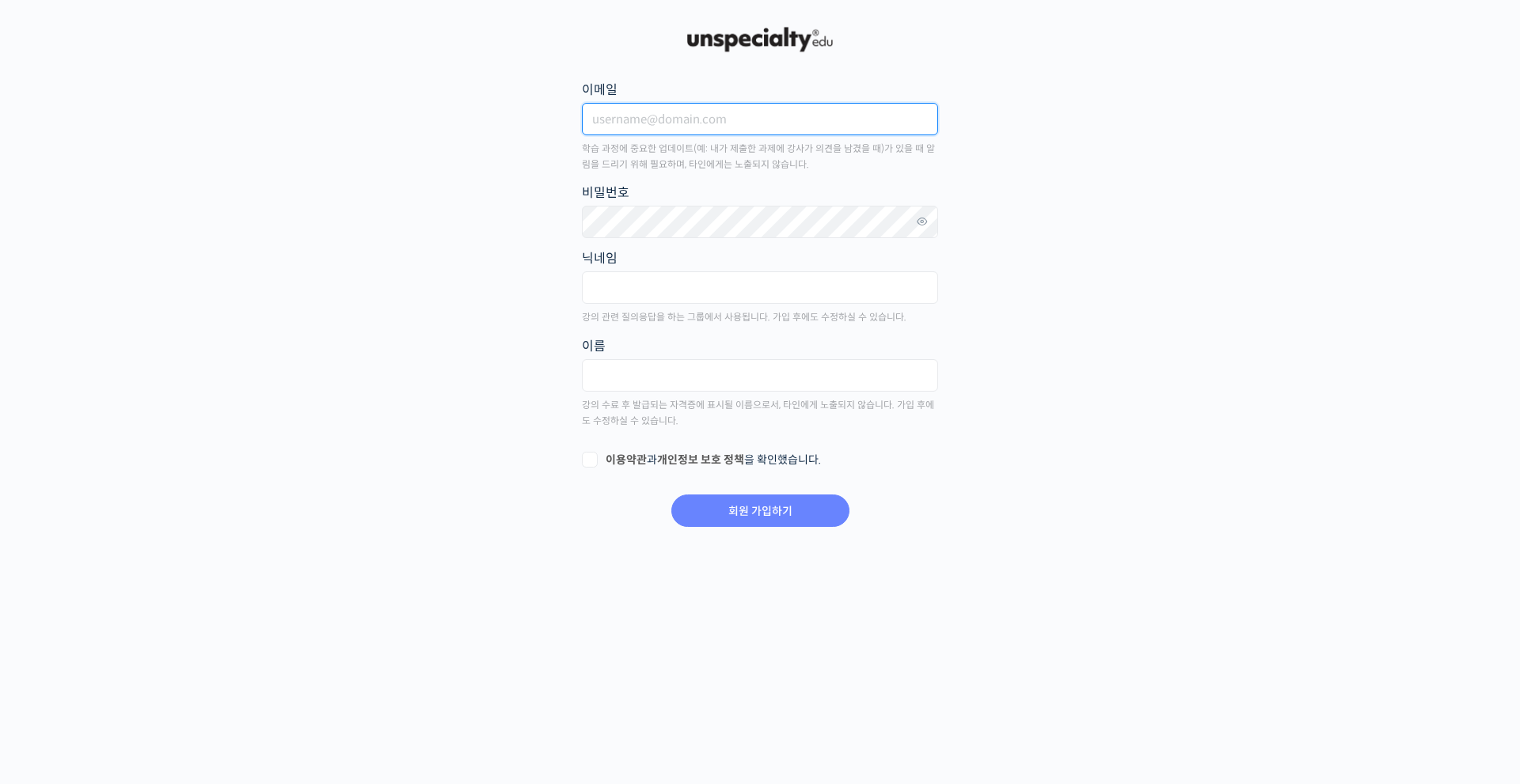
click at [667, 126] on input "이메일" at bounding box center [760, 119] width 356 height 32
type input "[EMAIL_ADDRESS][DOMAIN_NAME]"
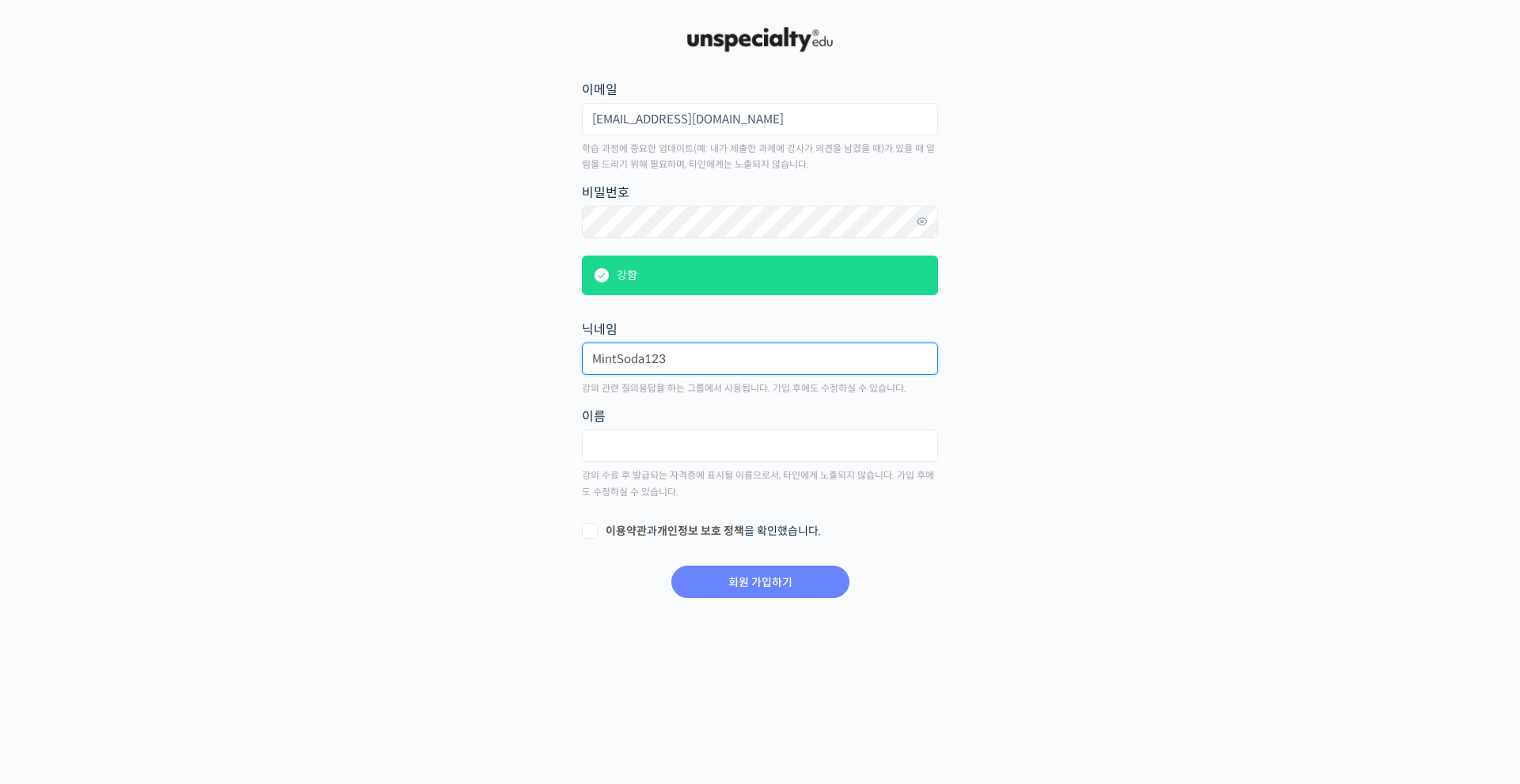
type input "MintSoda123"
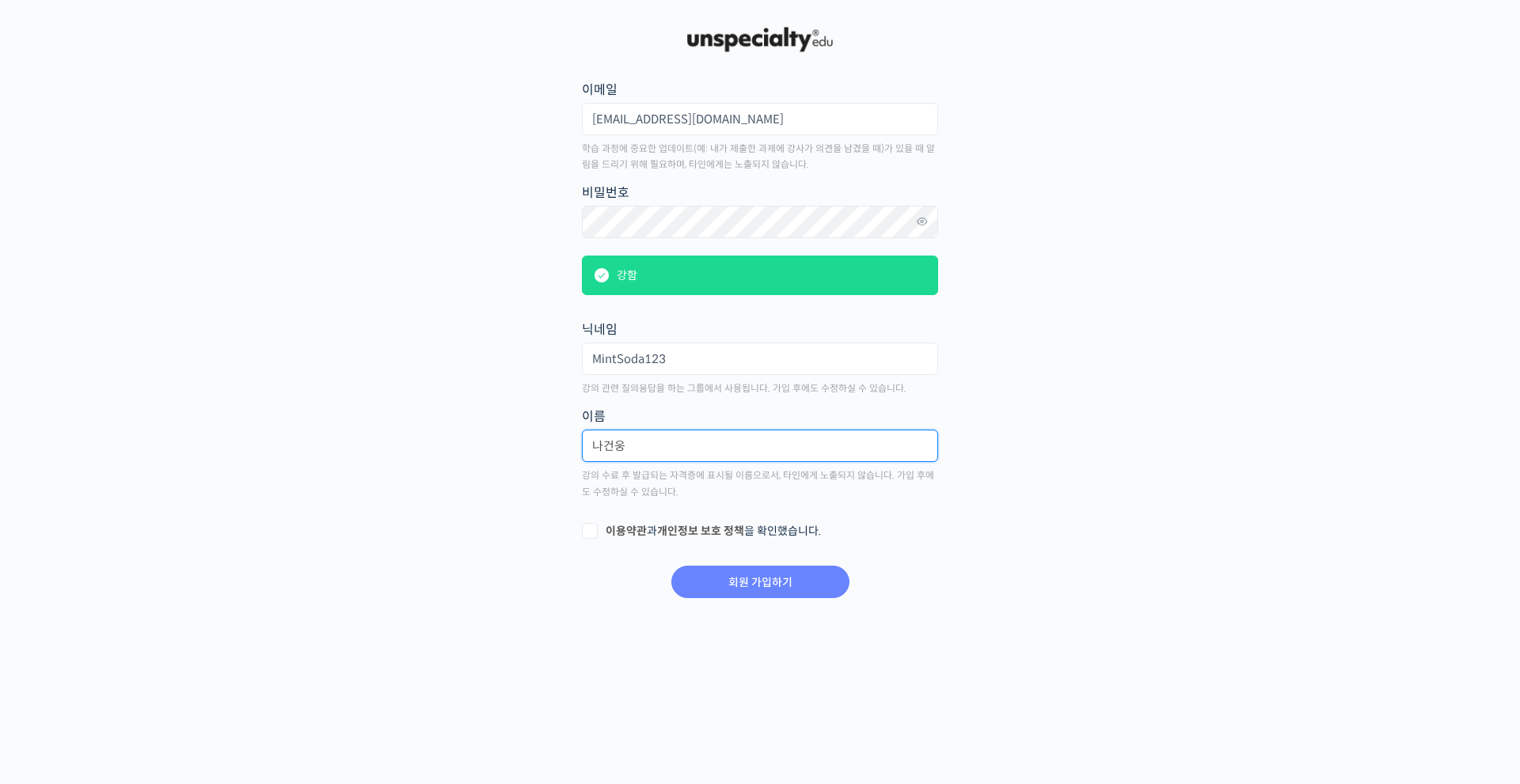
type input "나건웅"
click at [589, 530] on label "이용약관 과 개인정보 보호 정책 을 확인했습니다." at bounding box center [760, 532] width 356 height 16
click at [589, 530] on input "이용약관 과 개인정보 보호 정책 을 확인했습니다." at bounding box center [587, 529] width 10 height 10
checkbox input "true"
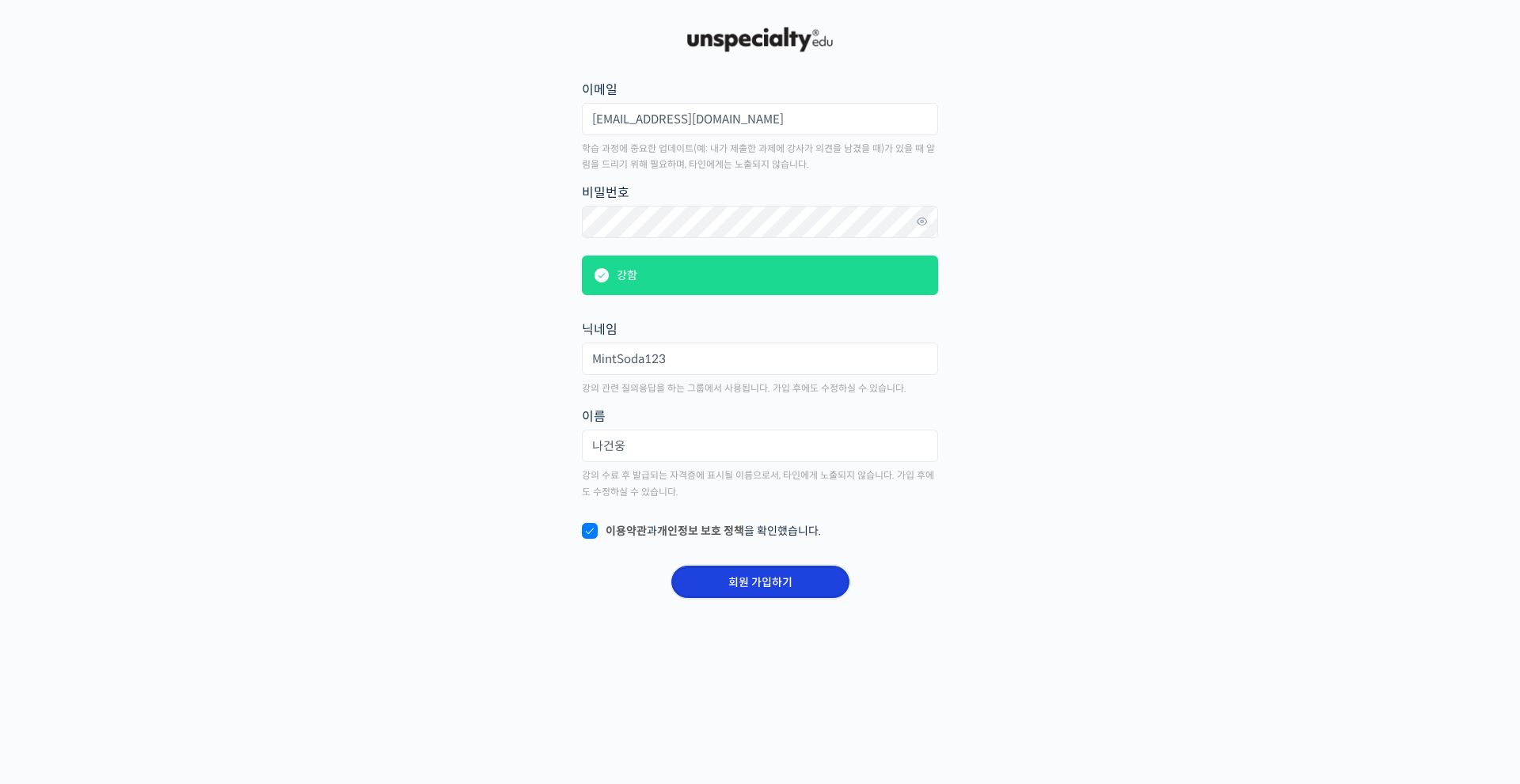
click at [758, 592] on input "회원 가입하기" at bounding box center [760, 582] width 178 height 32
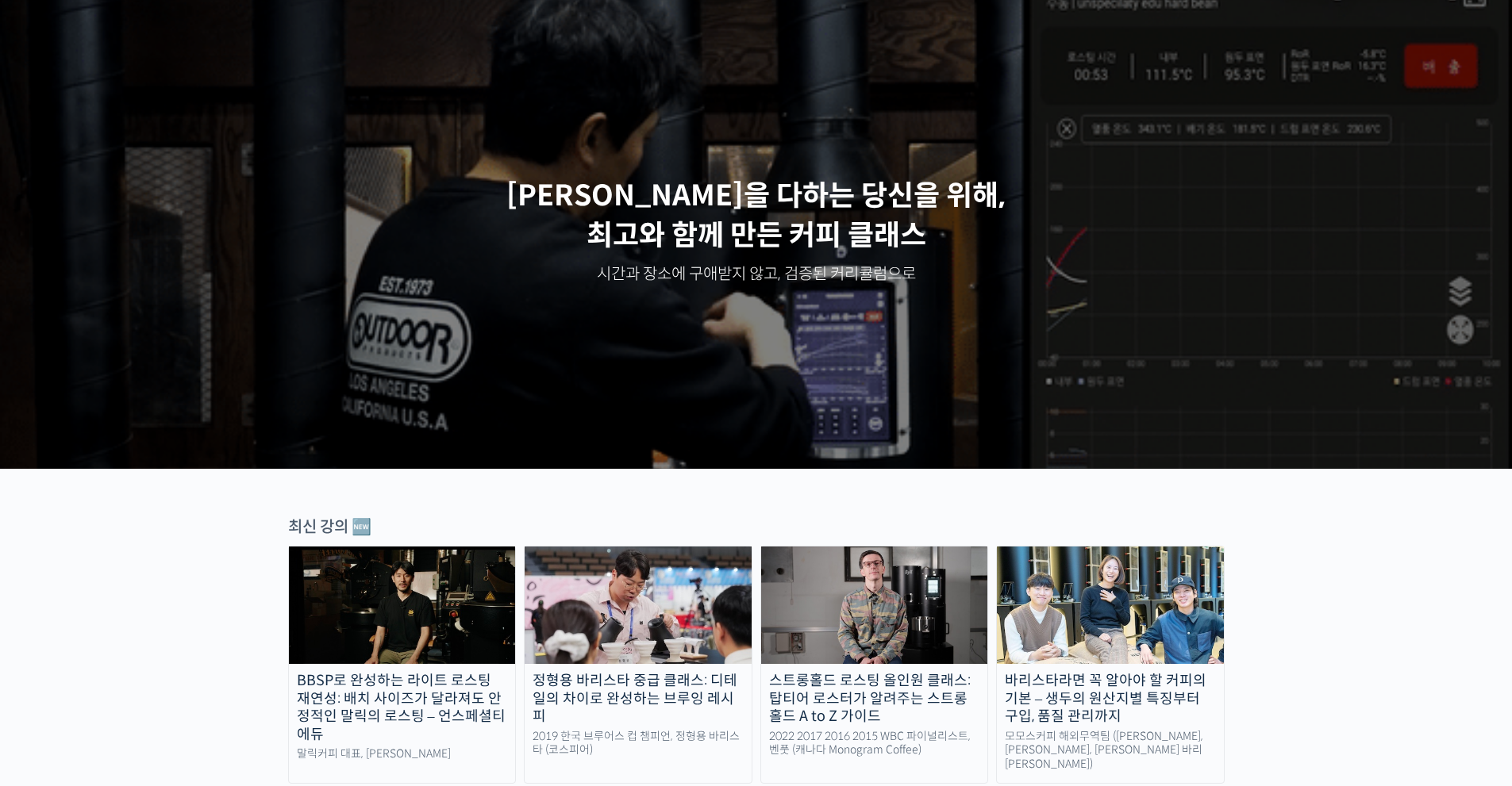
scroll to position [476, 0]
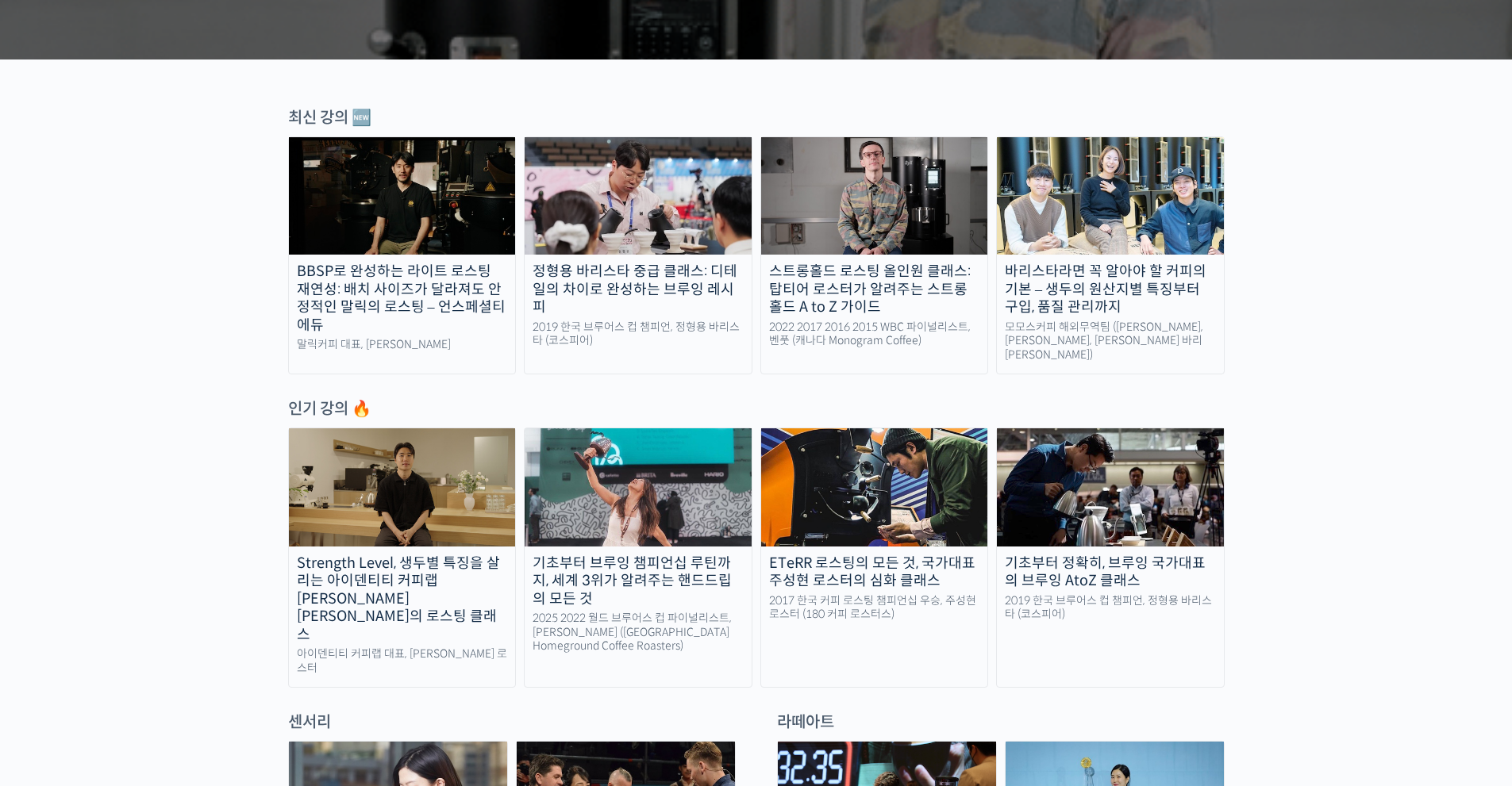
click at [1141, 167] on img at bounding box center [1110, 196] width 227 height 118
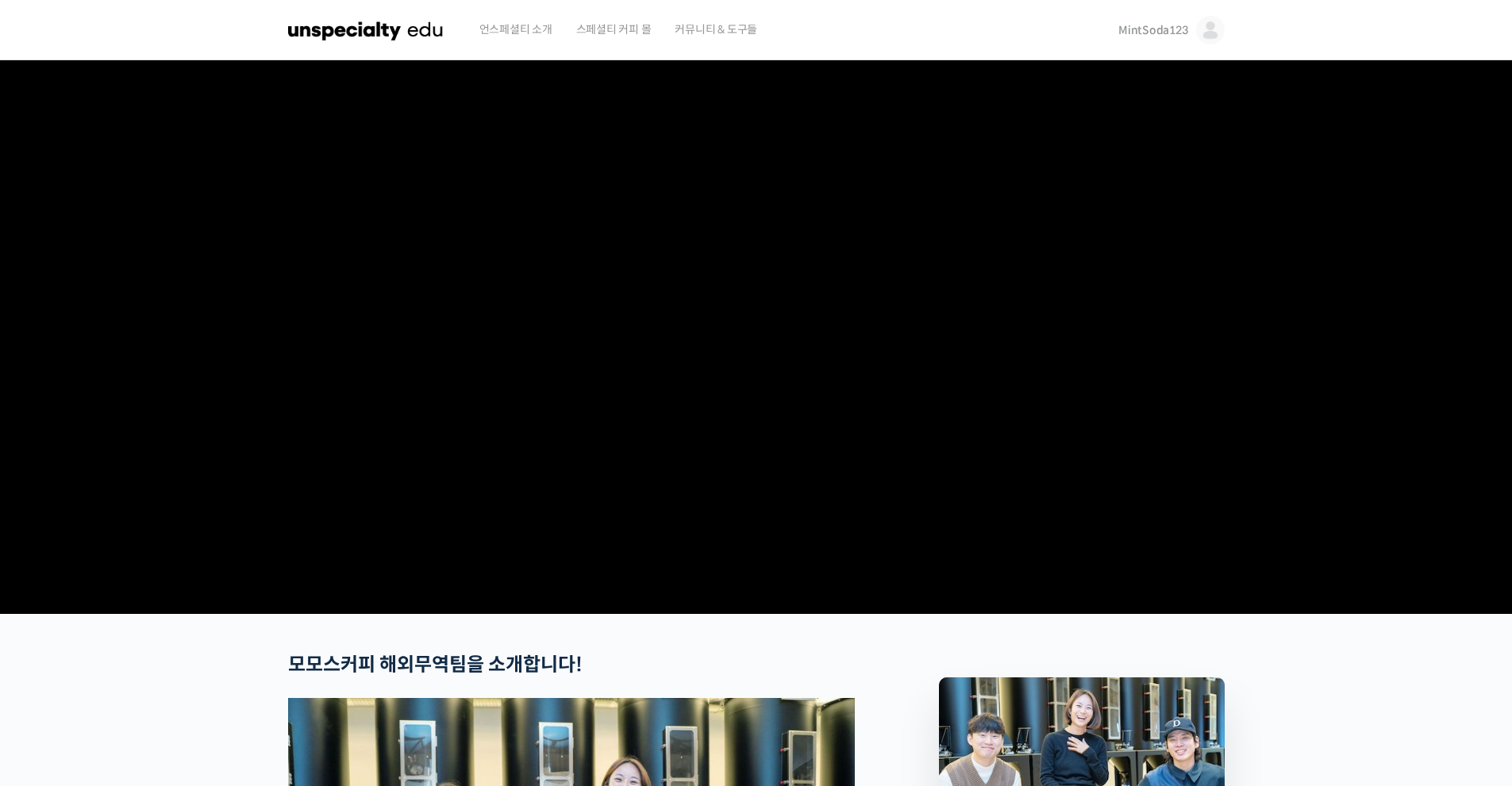
click at [708, 20] on span "커뮤니티 & 도구들" at bounding box center [716, 29] width 83 height 60
click at [365, 34] on img at bounding box center [365, 30] width 156 height 48
click at [521, 31] on span "언스페셜티 소개" at bounding box center [516, 29] width 73 height 60
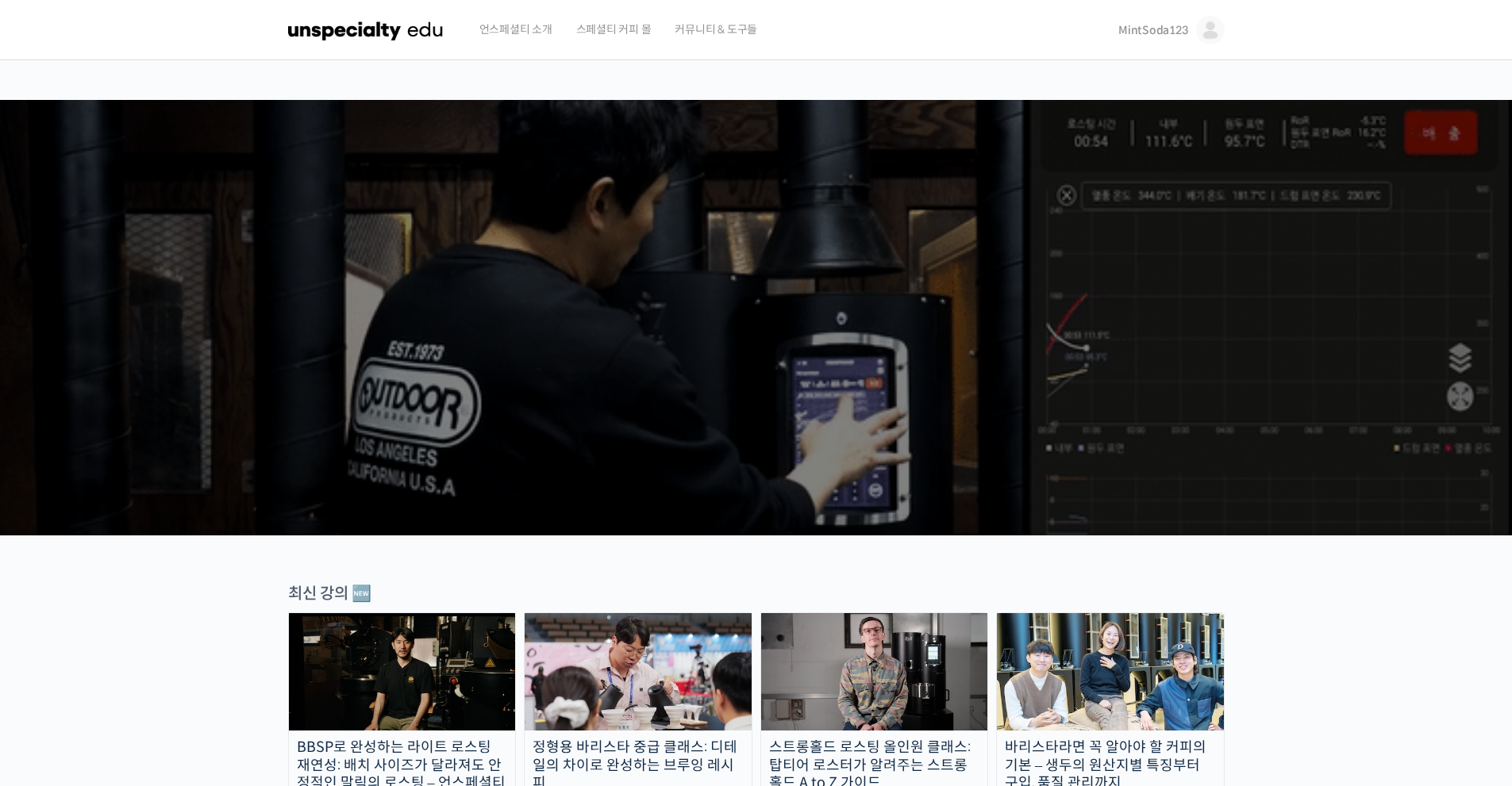
click at [506, 23] on span "언스페셜티 소개" at bounding box center [516, 29] width 73 height 60
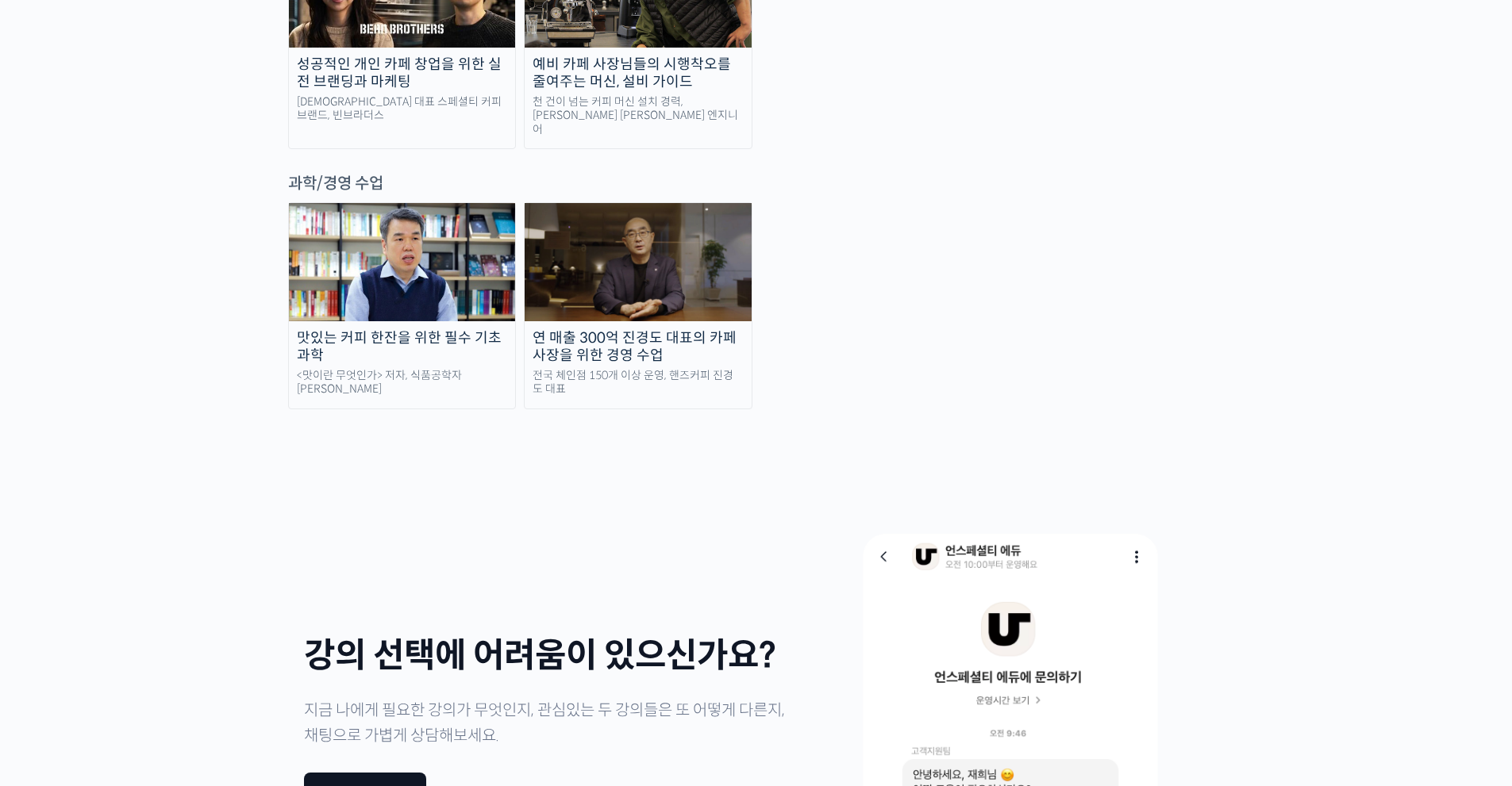
scroll to position [3650, 0]
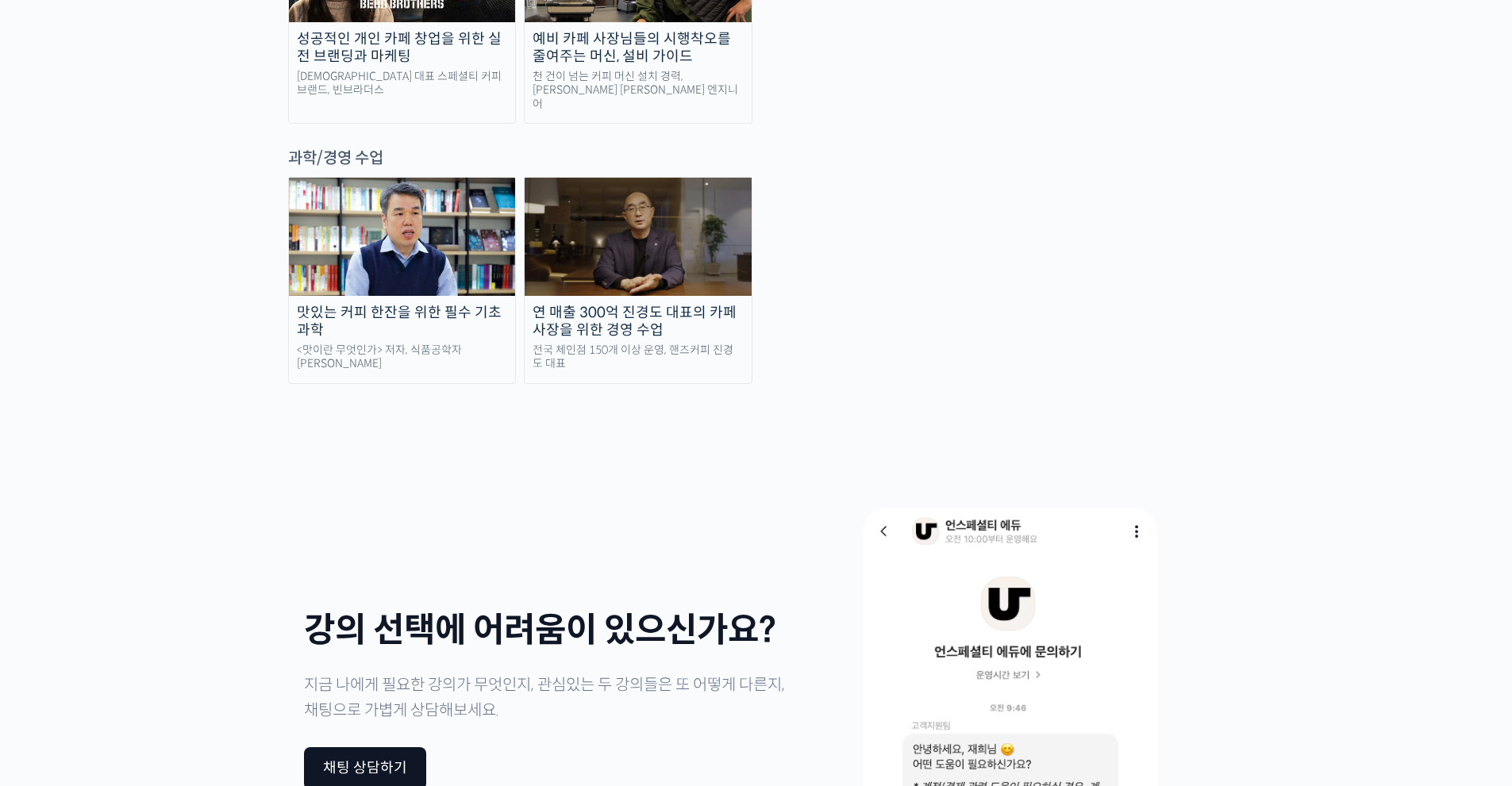
click at [394, 343] on div "<맛이란 무엇인가> 저자, 식품공학자 최낙언" at bounding box center [402, 357] width 227 height 28
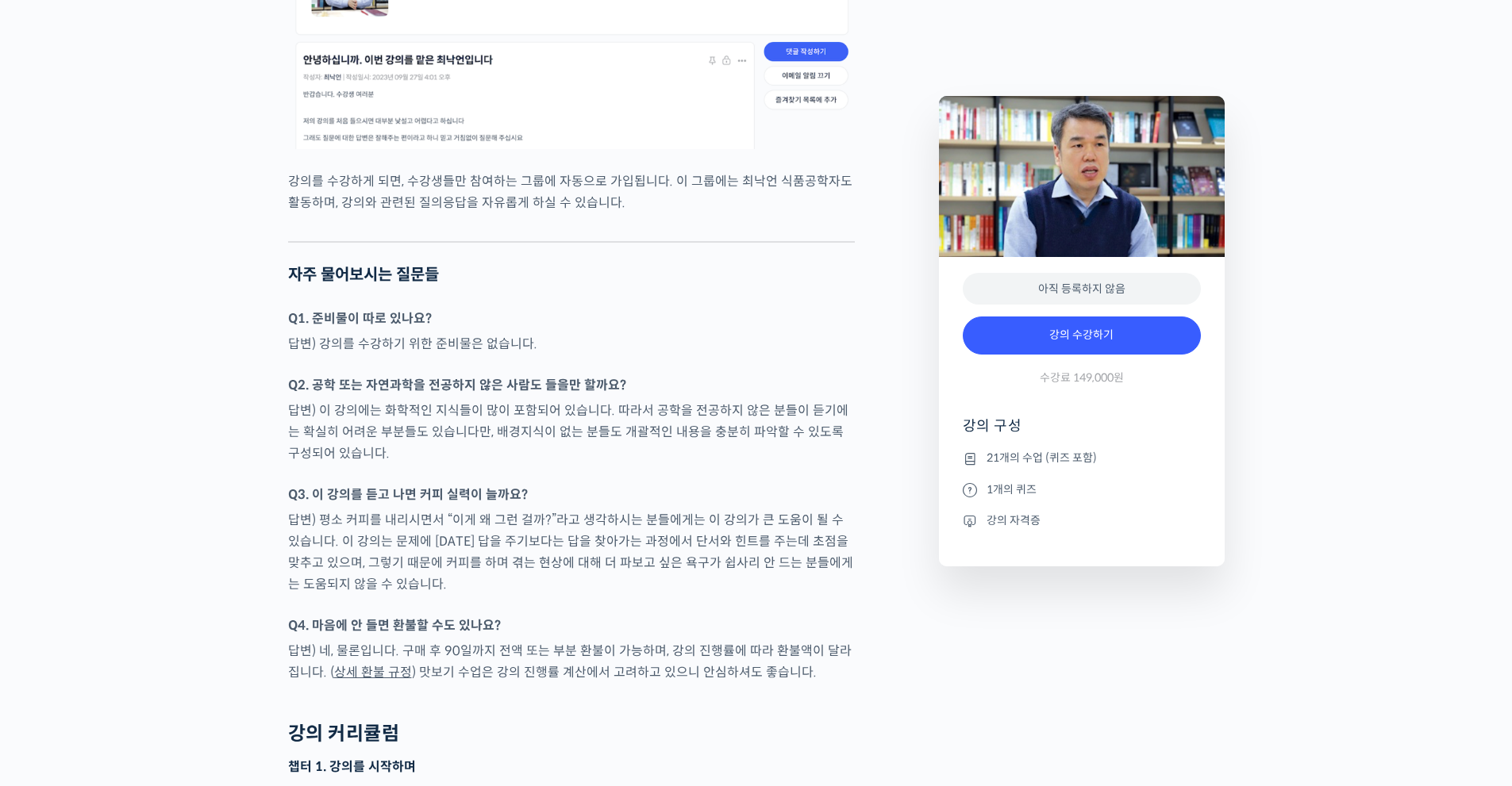
scroll to position [6505, 0]
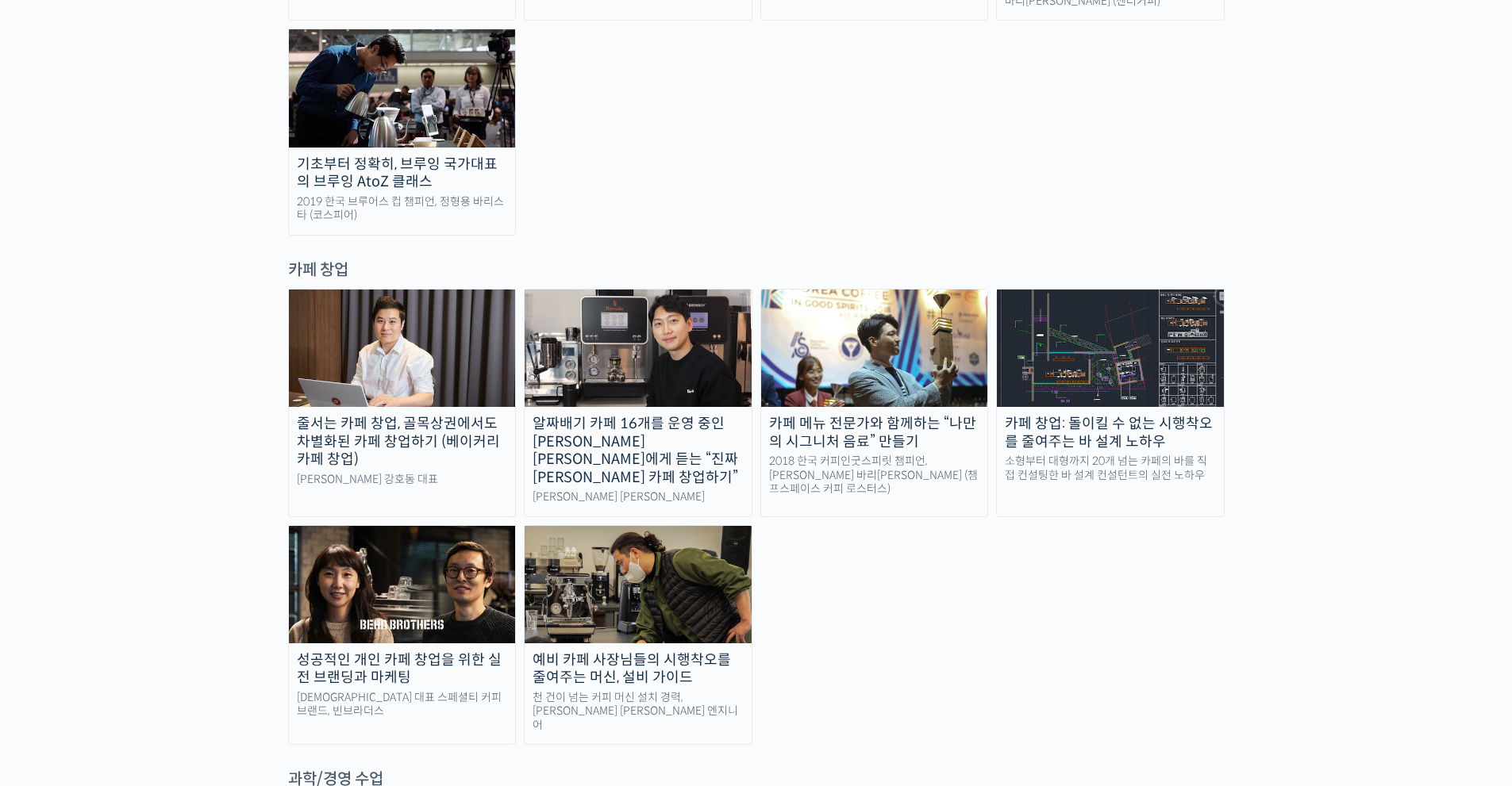
scroll to position [3015, 0]
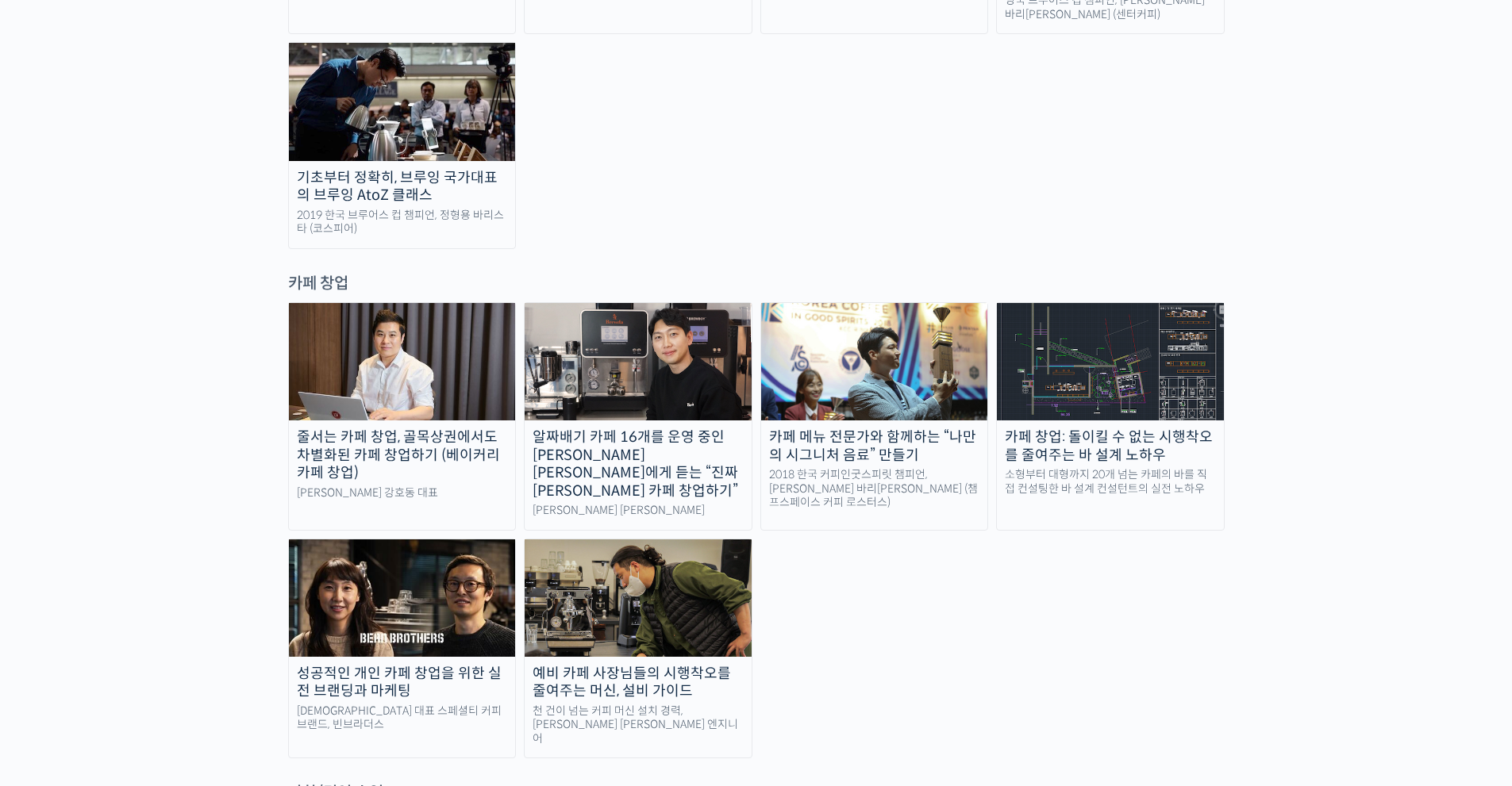
click at [1124, 428] on div "카페 창업: 돌이킬 수 없는 시행착오를 줄여주는 바 설계 노하우" at bounding box center [1110, 446] width 227 height 36
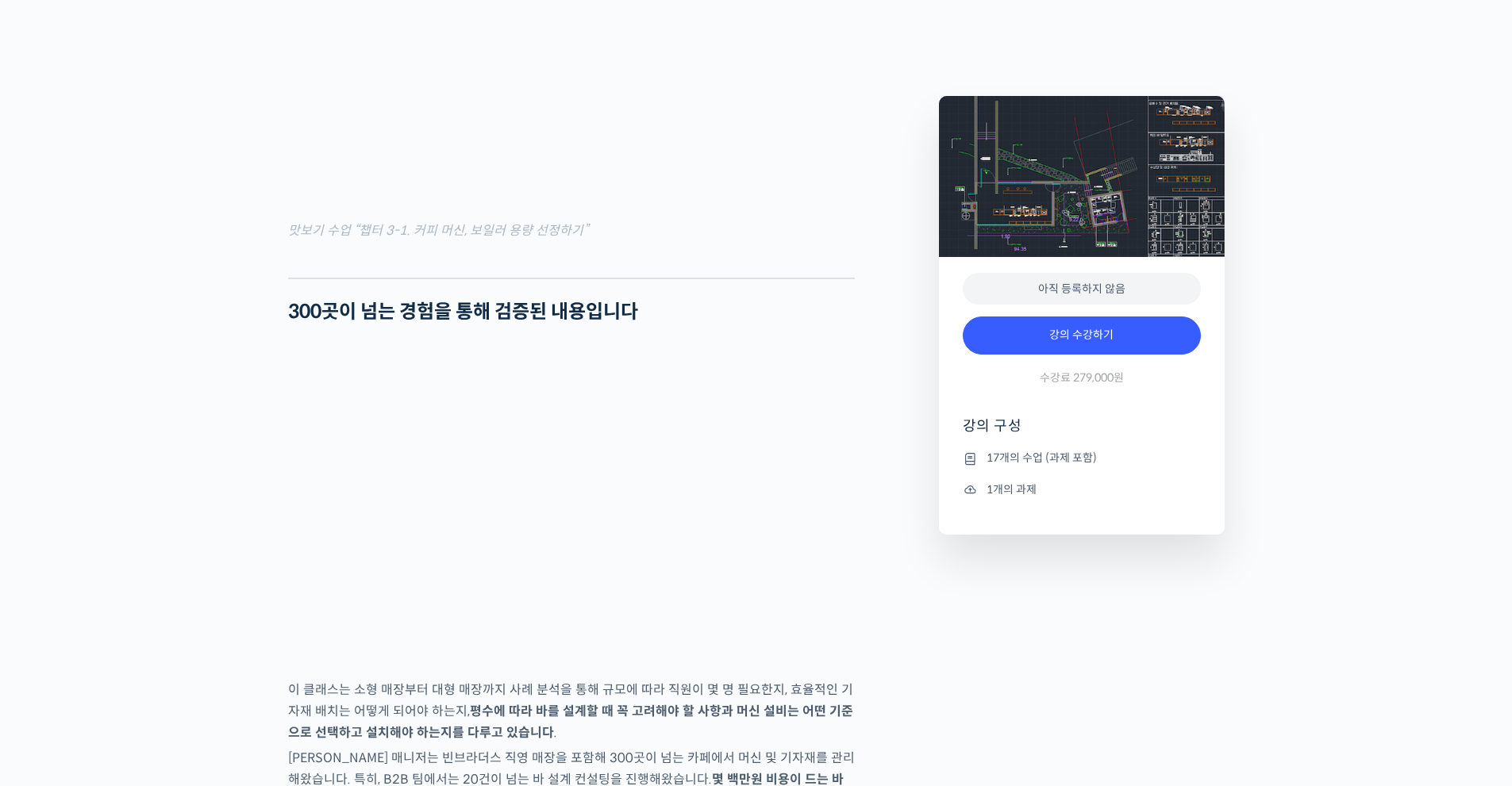
scroll to position [1190, 0]
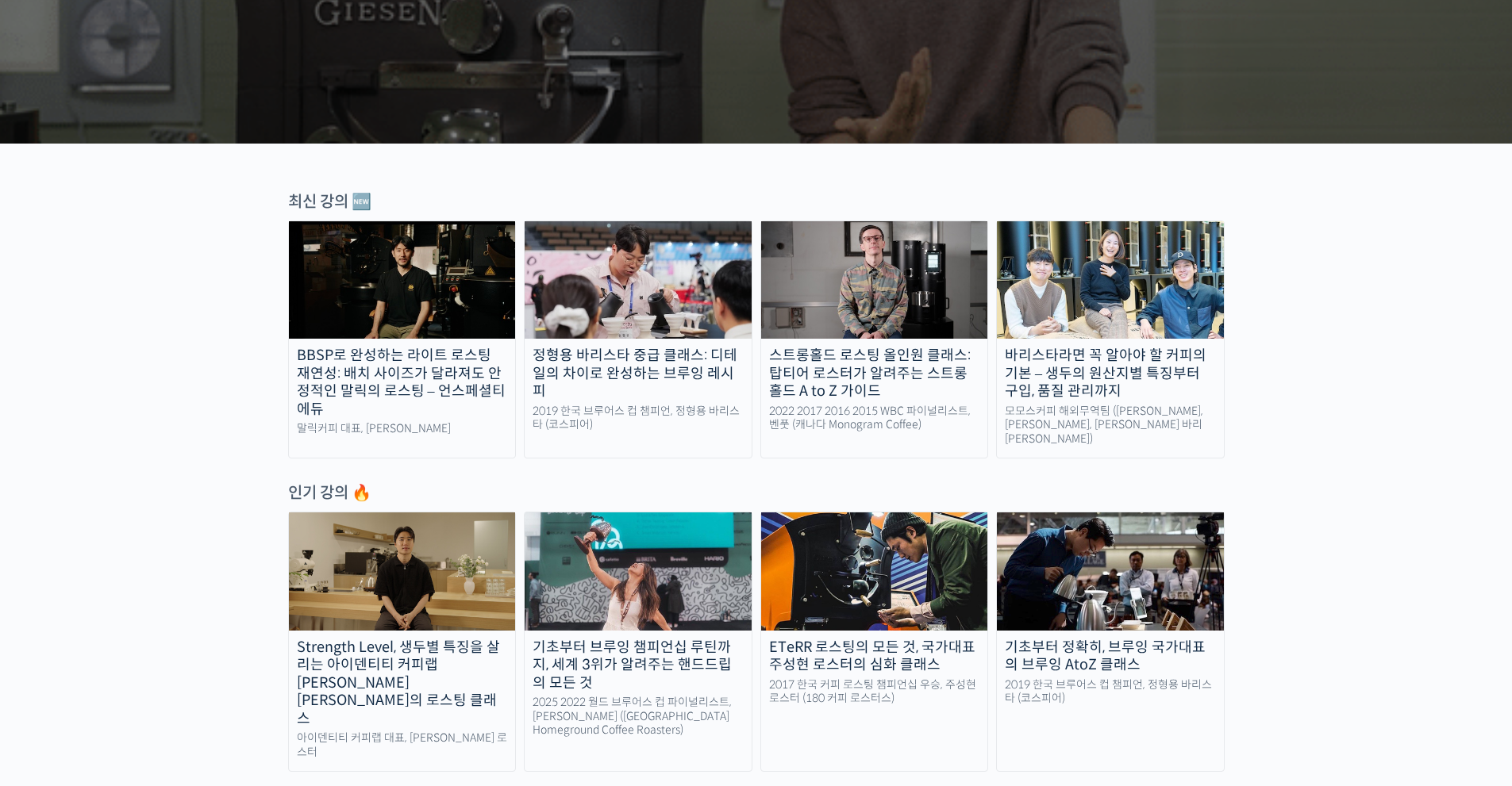
scroll to position [397, 0]
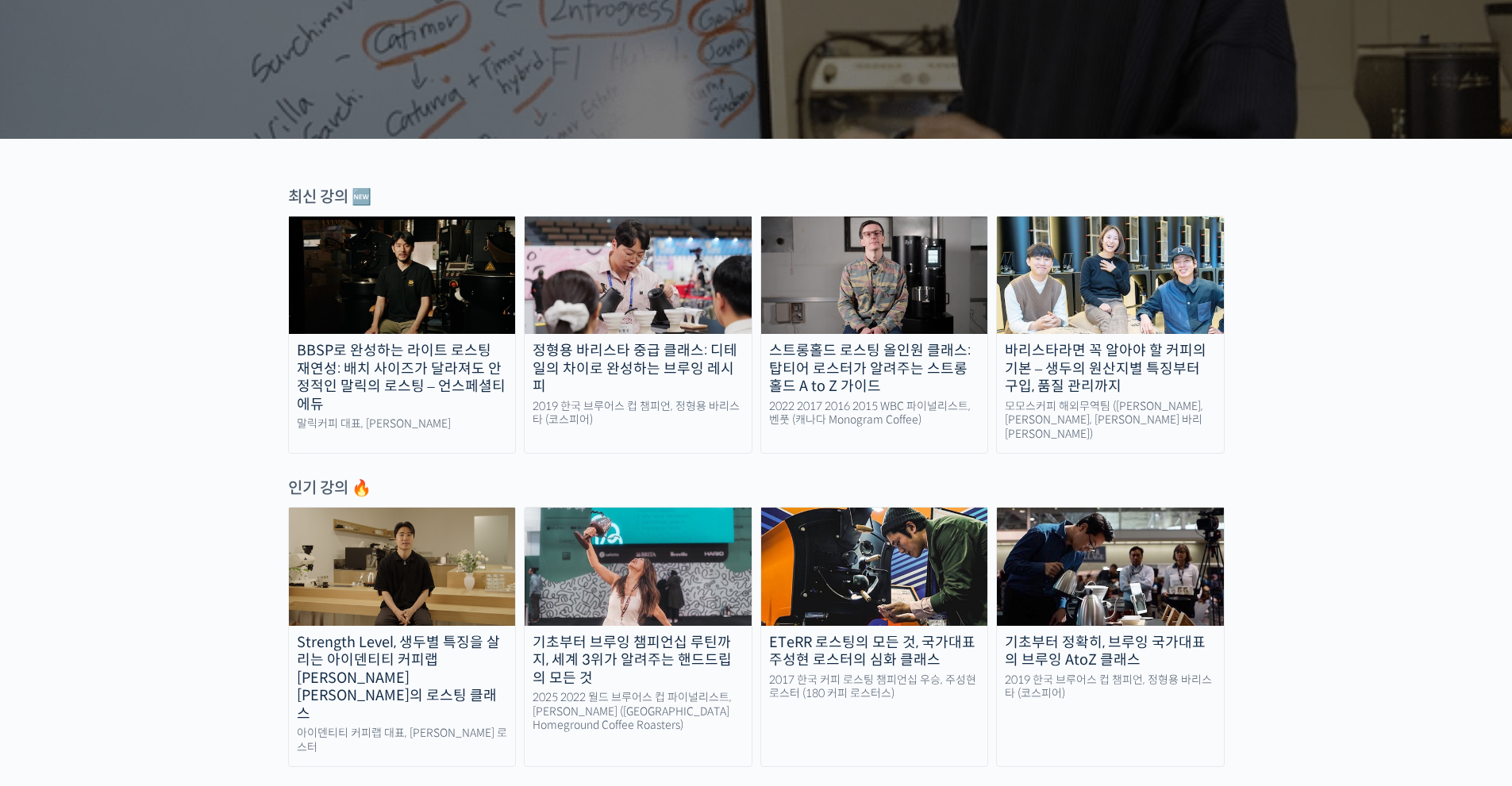
click at [865, 338] on link "스트롱홀드 로스팅 올인원 클래스: 탑티어 로스터가 알려주는 스트롱홀드 A to Z 가이드 2022 2017 2016 2015 WBC 파이널리스…" at bounding box center [875, 334] width 228 height 238
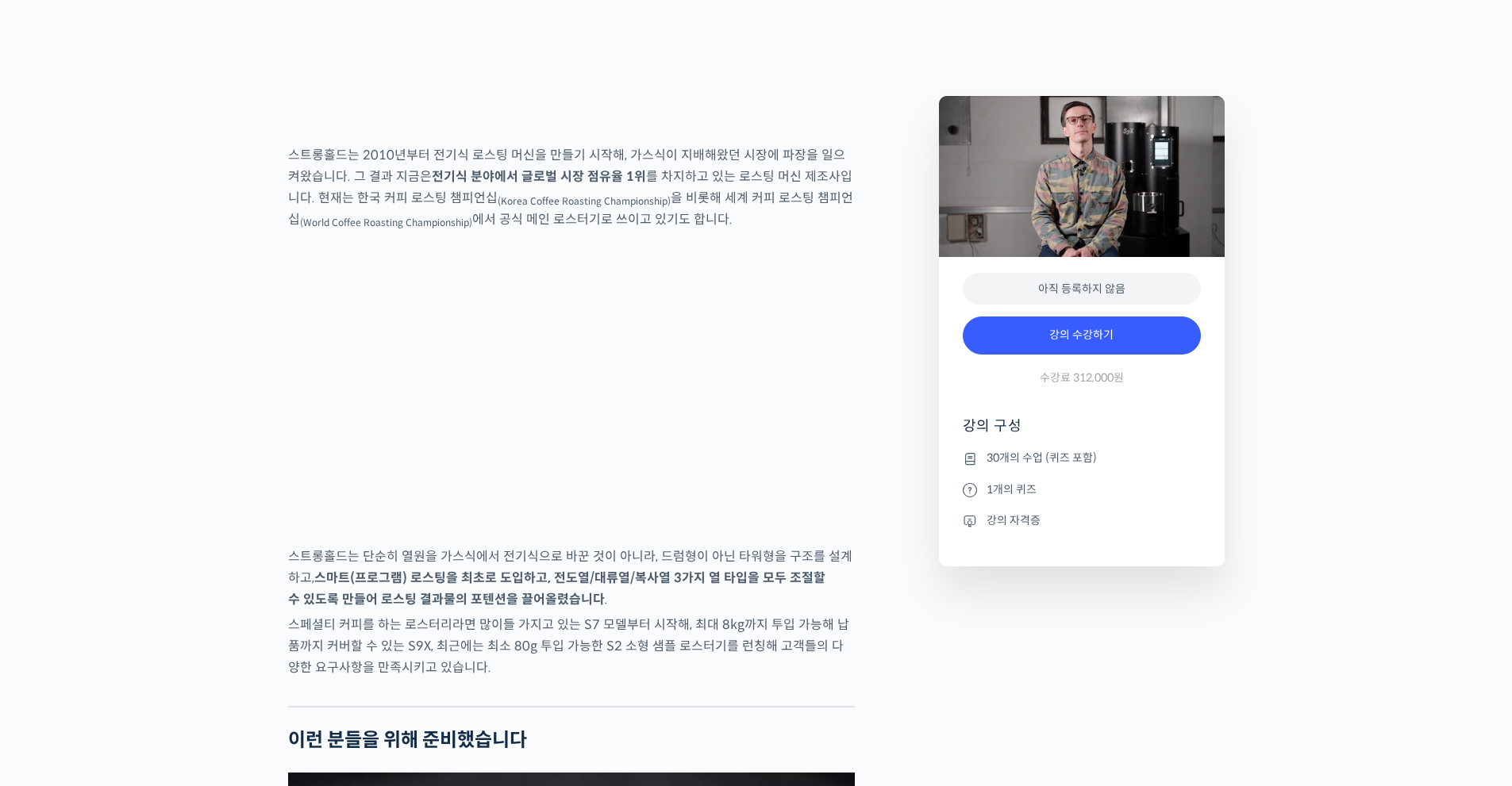
scroll to position [2618, 0]
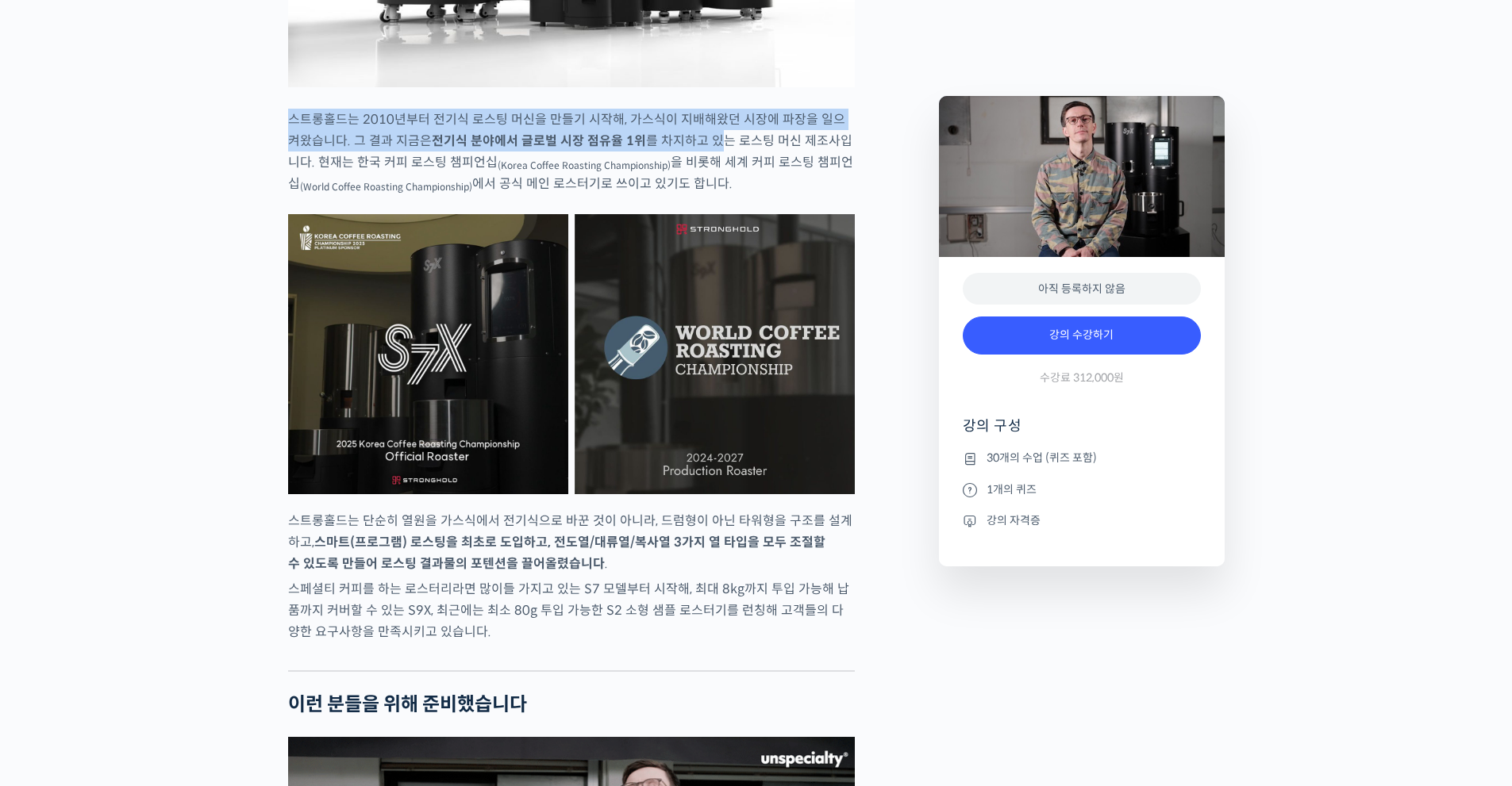
drag, startPoint x: 288, startPoint y: 152, endPoint x: 689, endPoint y: 180, distance: 402.0
click at [689, 180] on p "스트롱홀드는 2010년부터 전기식 로스팅 머신을 만들기 시작해, 가스식이 지배해왔던 시장에 파장을 일으켜왔습니다. 그 결과 지금은 전기식 분야…" at bounding box center [571, 152] width 566 height 86
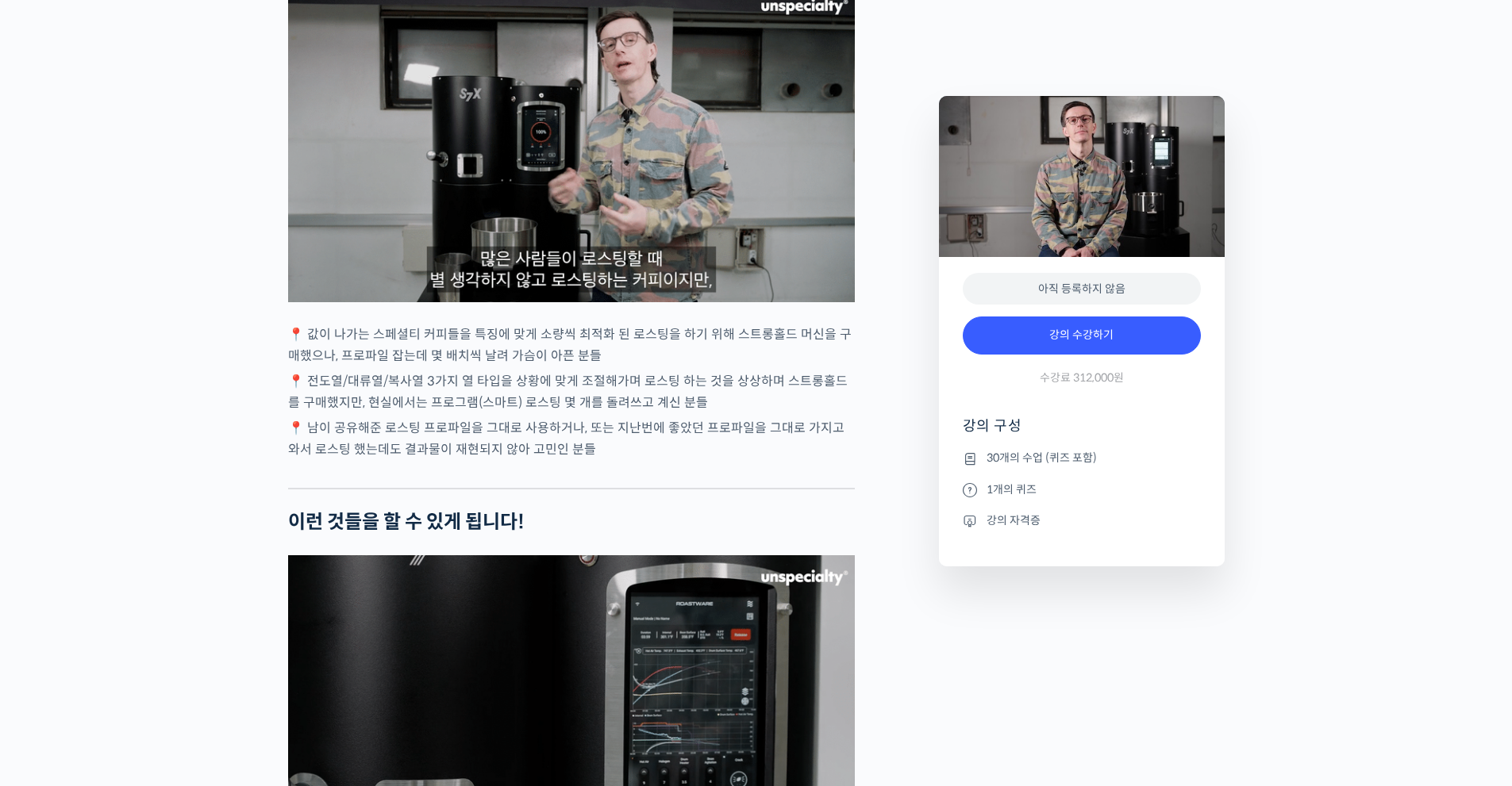
scroll to position [3491, 0]
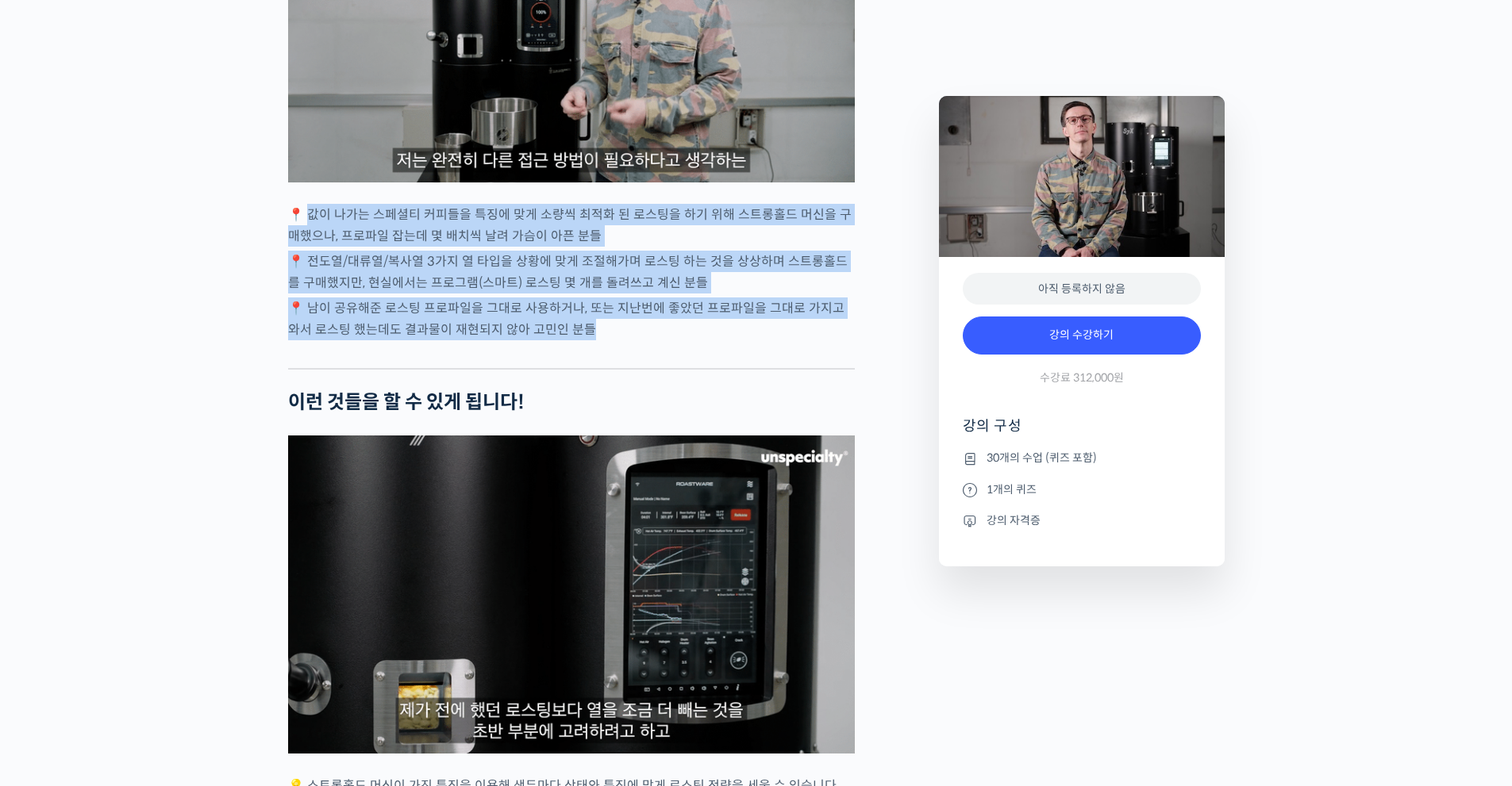
drag, startPoint x: 313, startPoint y: 250, endPoint x: 698, endPoint y: 368, distance: 402.7
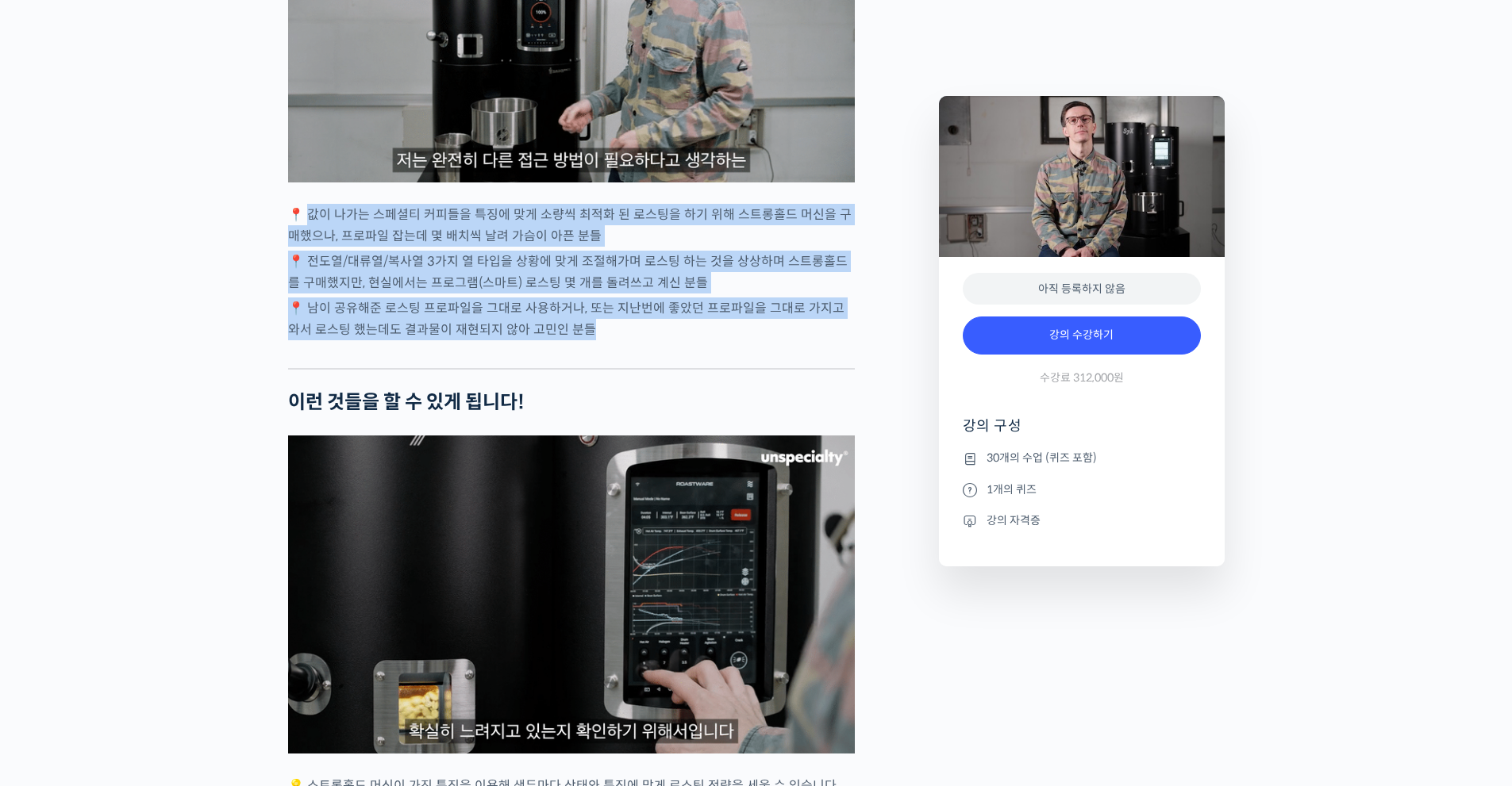
click at [698, 368] on div "벤풋을 소개합니다! 캐나다 <Monogram Coffee> 공동창업자 스트롱홀드 앰버서더 (2023년~) 캐나다 바리스타 챔피언십 (Canad…" at bounding box center [571, 664] width 566 height 7004
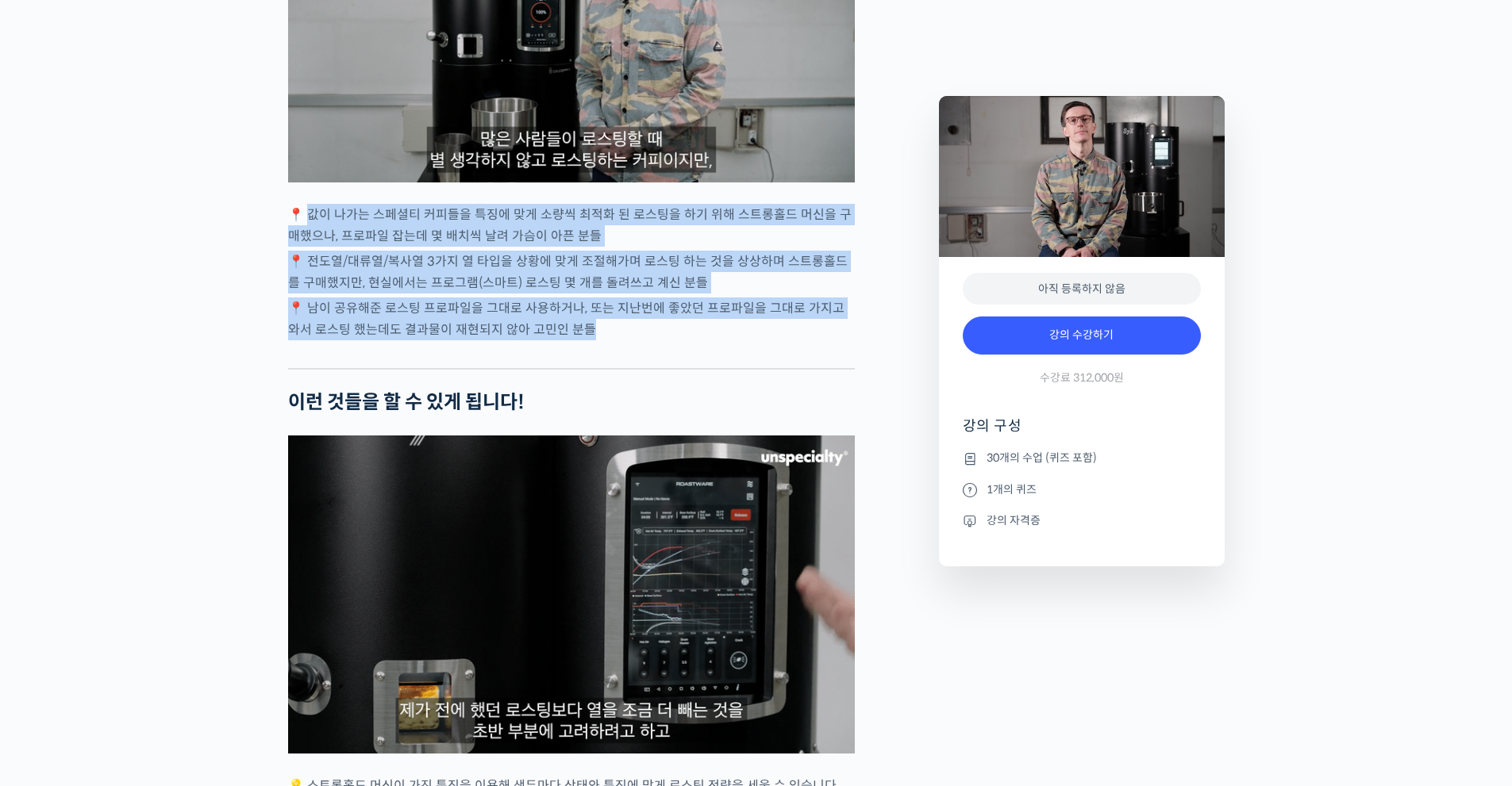
click at [698, 341] on p "📍 남이 공유해준 로스팅 프로파일을 그대로 사용하거나, 또는 지난번에 좋았던 프로파일을 그대로 가지고 와서 로스팅 했는데도 결과물이 재현되지 …" at bounding box center [571, 318] width 566 height 43
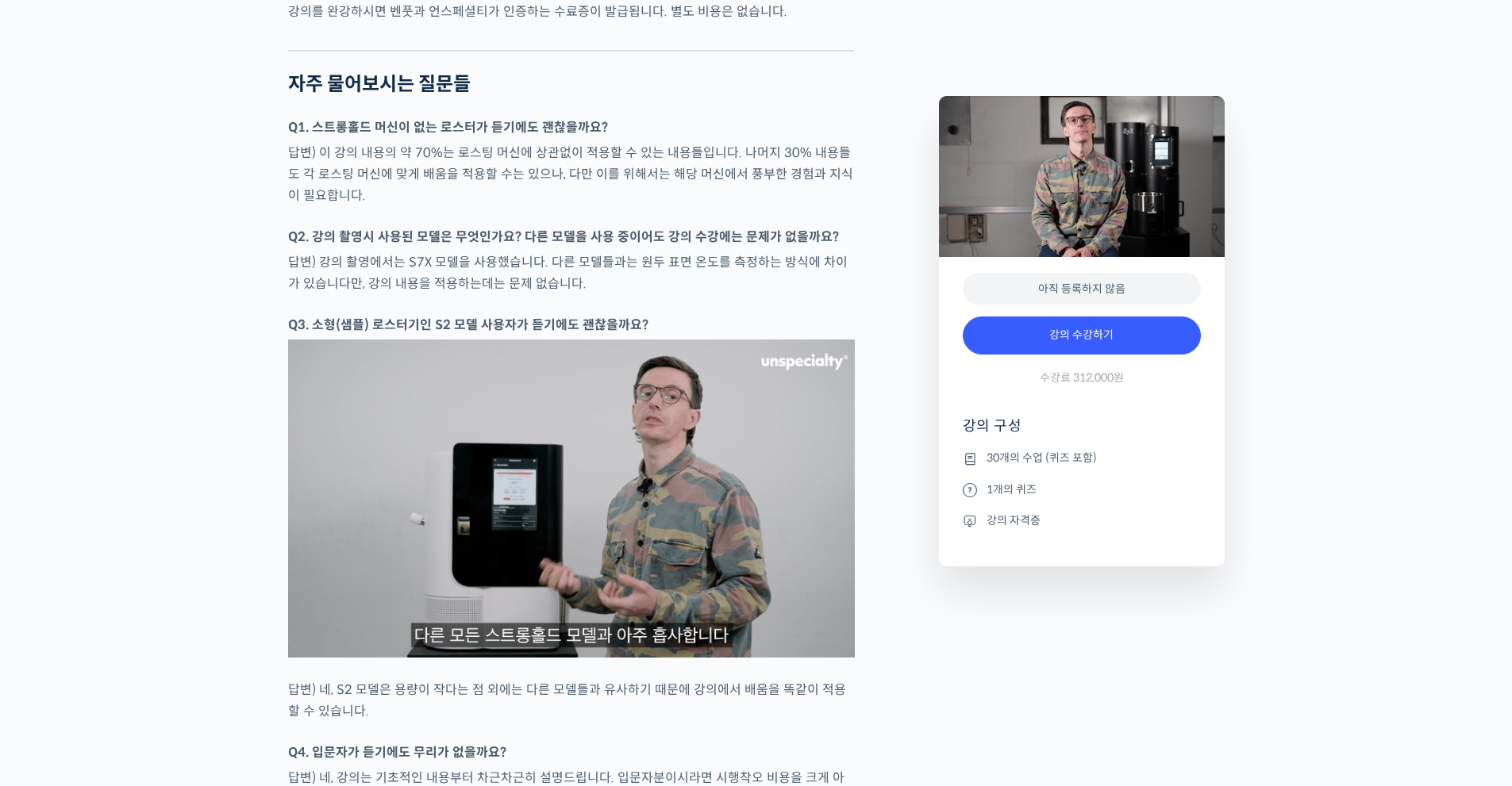
scroll to position [6505, 0]
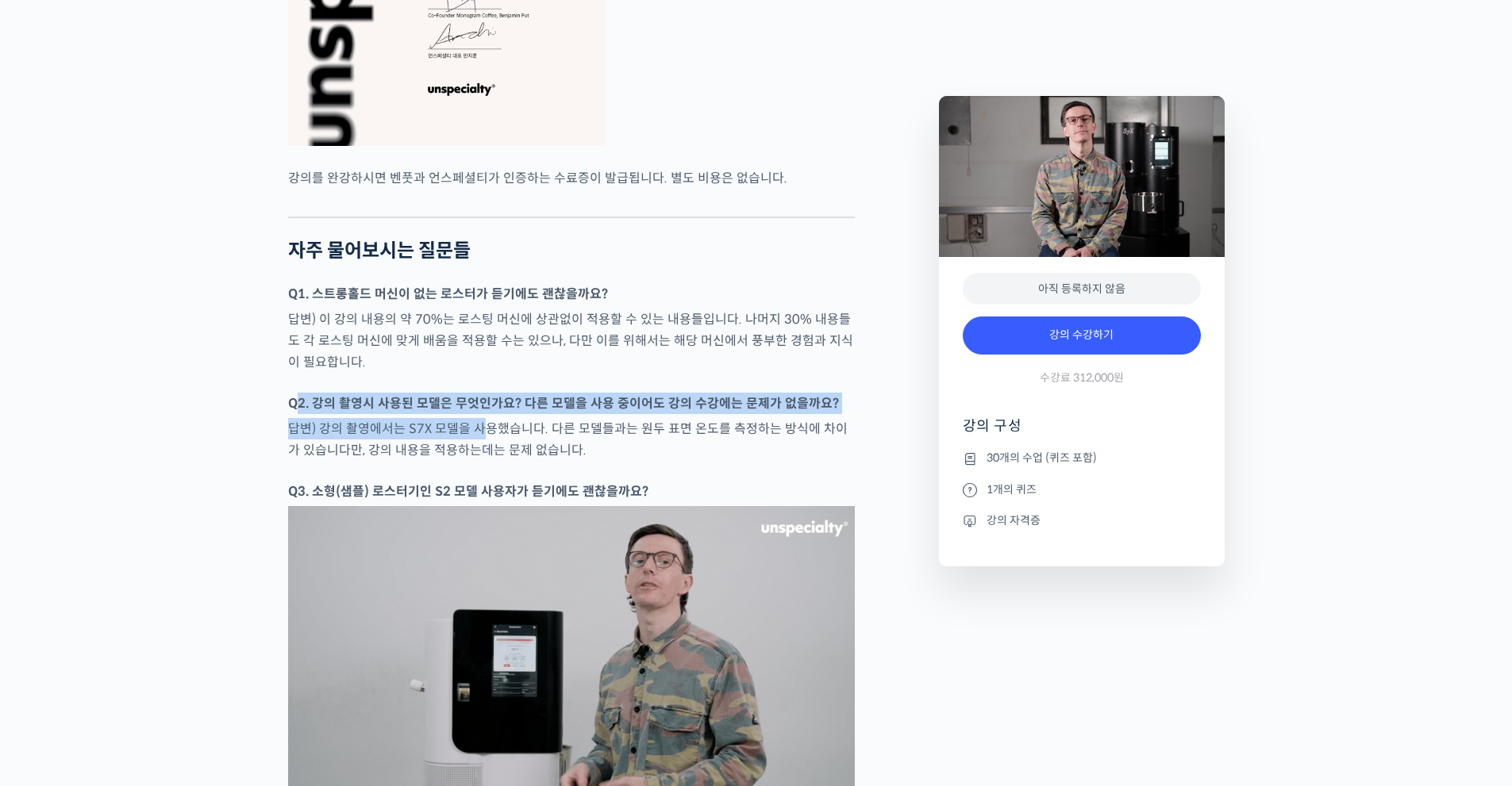
drag, startPoint x: 293, startPoint y: 439, endPoint x: 482, endPoint y: 462, distance: 190.4
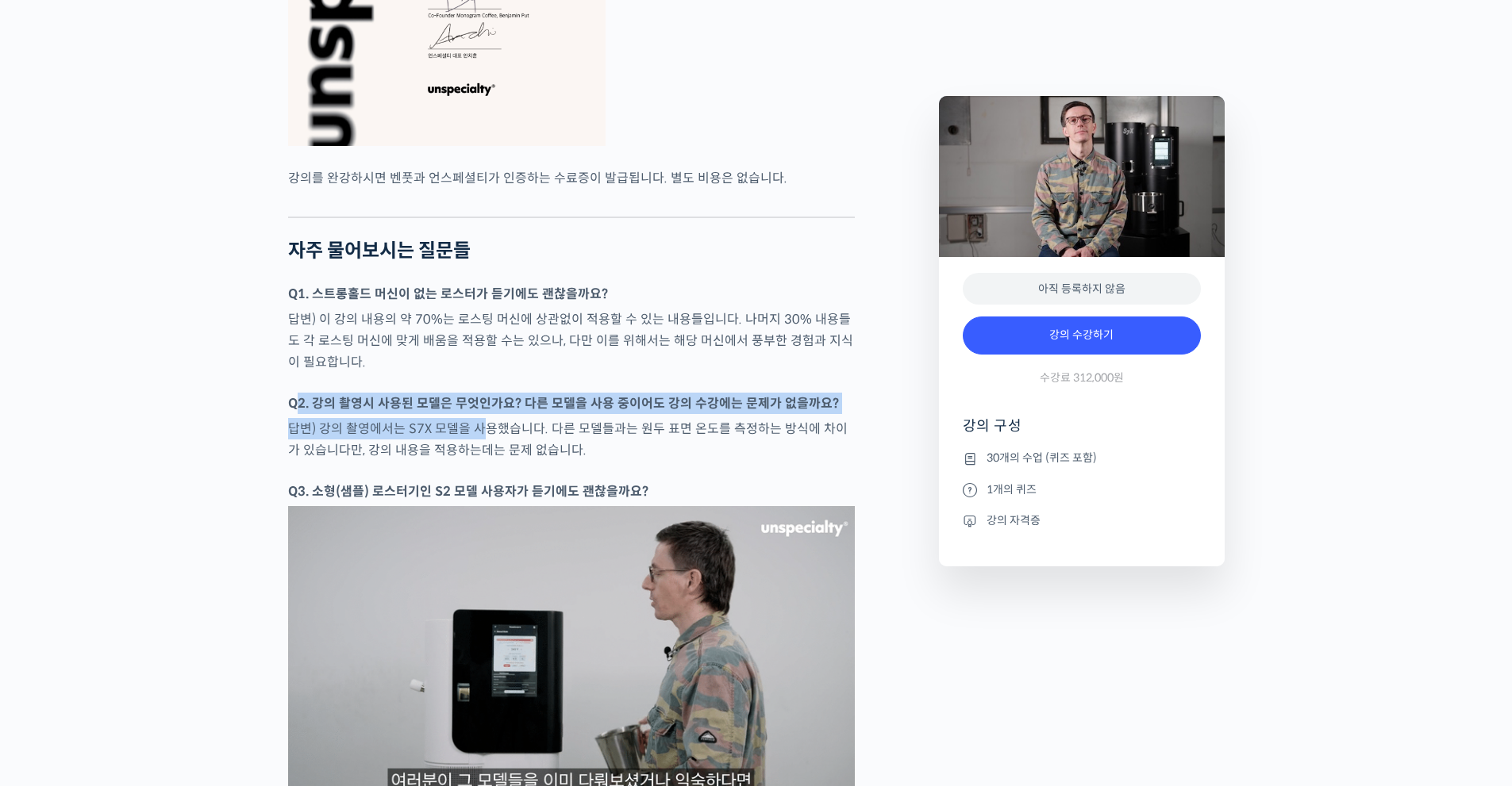
click at [482, 461] on p "답변) 강의 촬영에서는 S7X 모델을 사용했습니다. 다른 모델들과는 원두 표면 온도를 측정하는 방식에 차이가 있습니다만, 강의 내용을 적용하는…" at bounding box center [571, 439] width 566 height 43
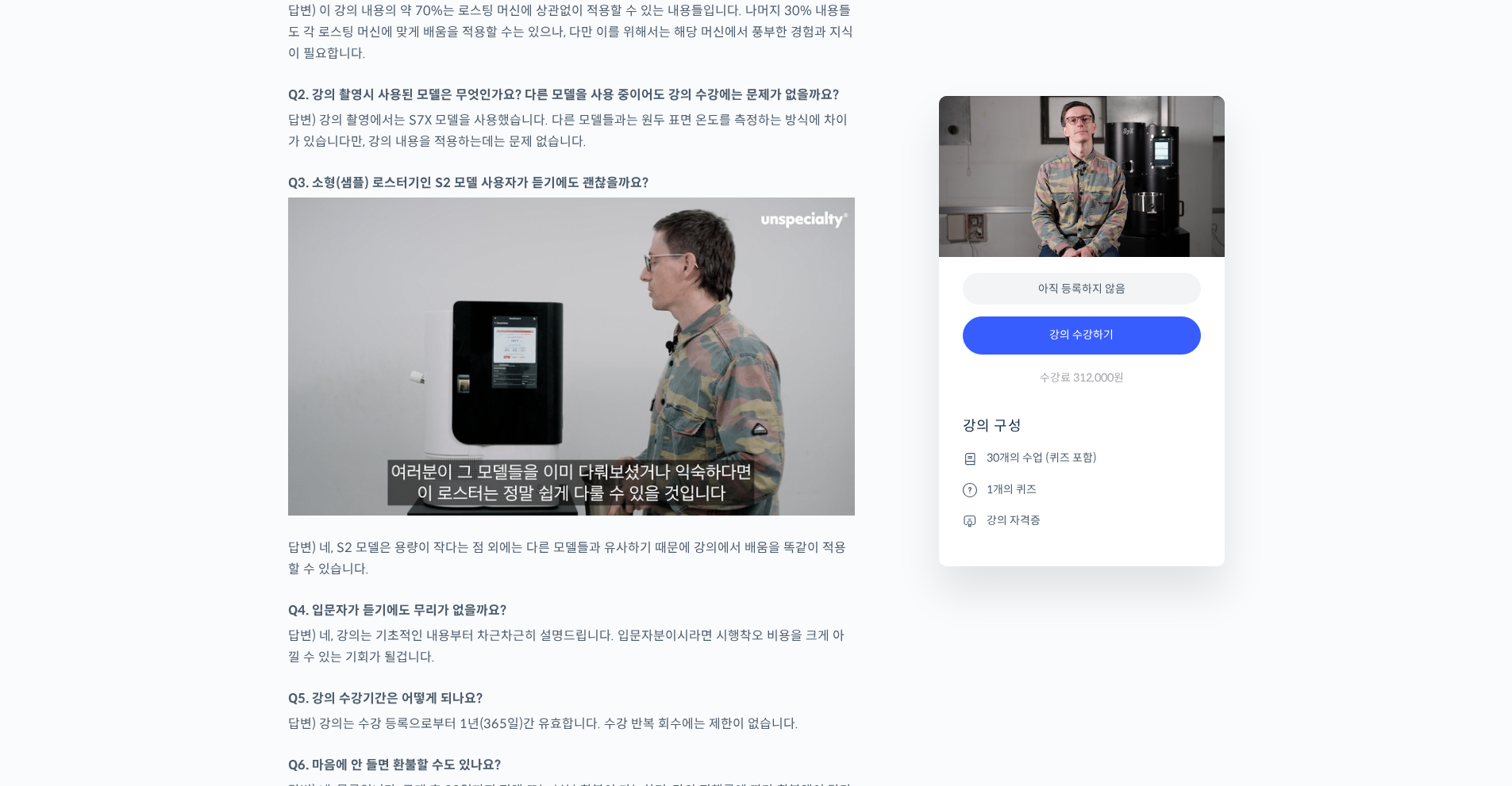
scroll to position [6823, 0]
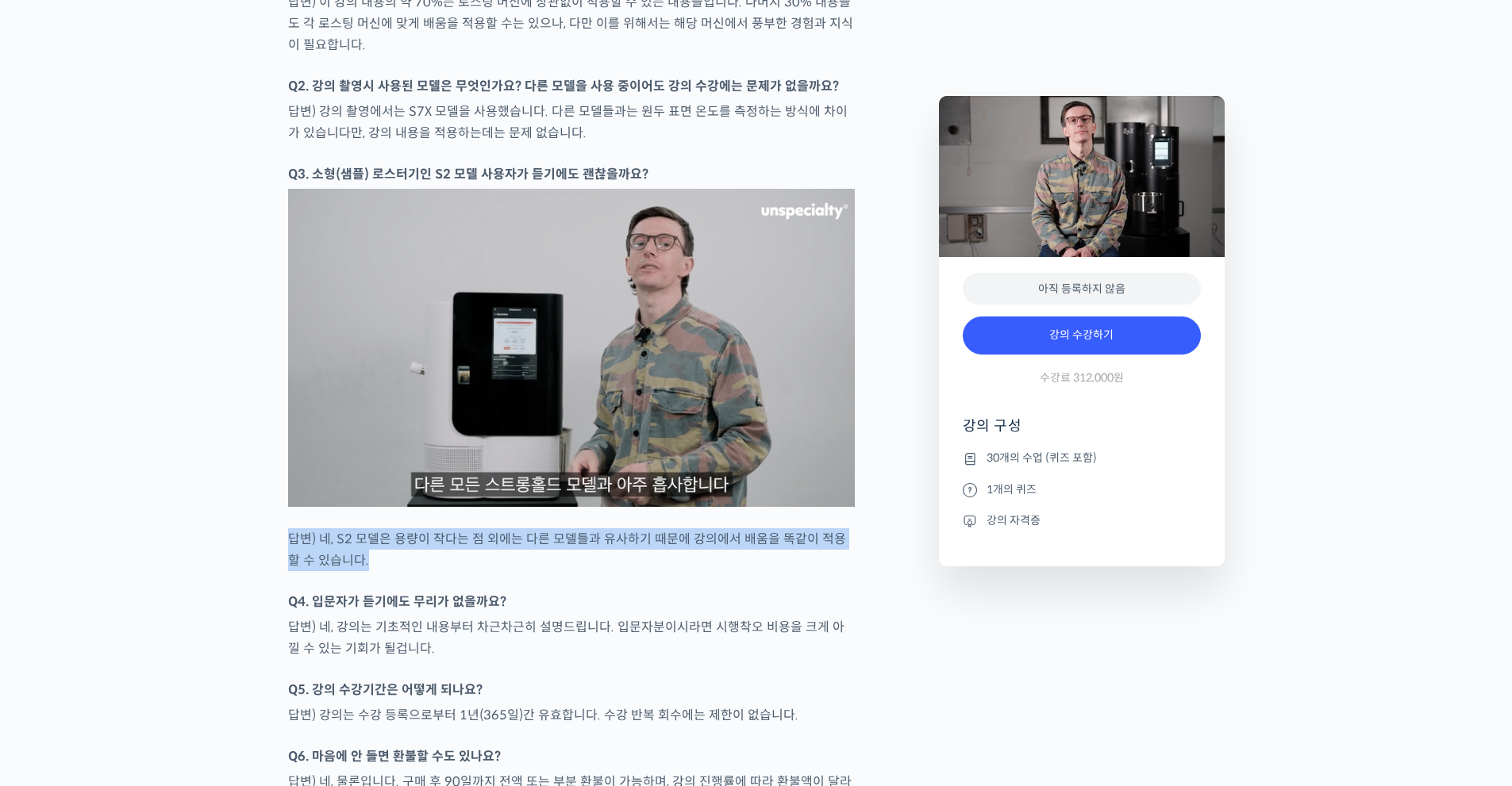
drag, startPoint x: 293, startPoint y: 582, endPoint x: 679, endPoint y: 627, distance: 388.6
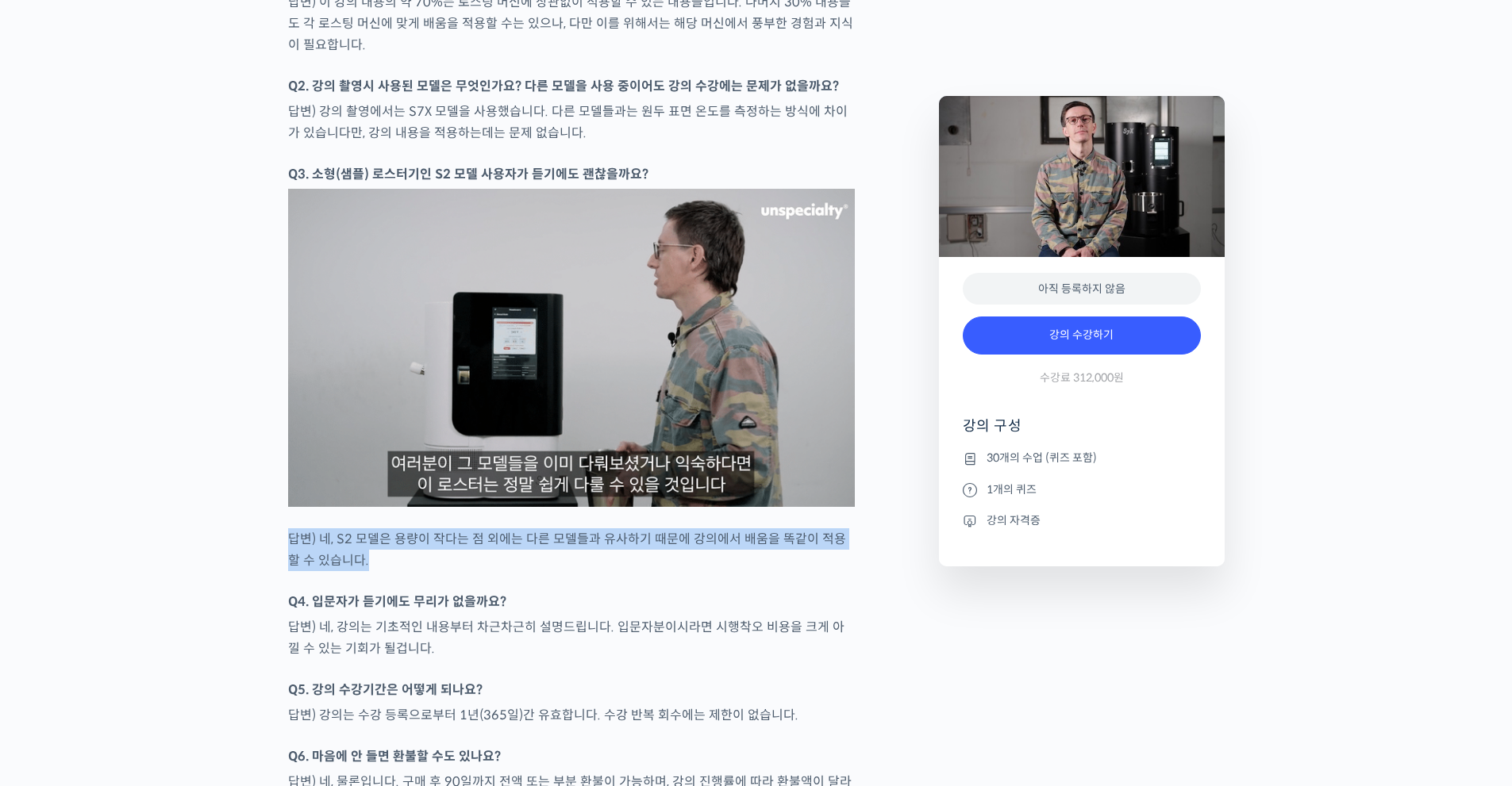
click at [681, 591] on div at bounding box center [571, 582] width 566 height 16
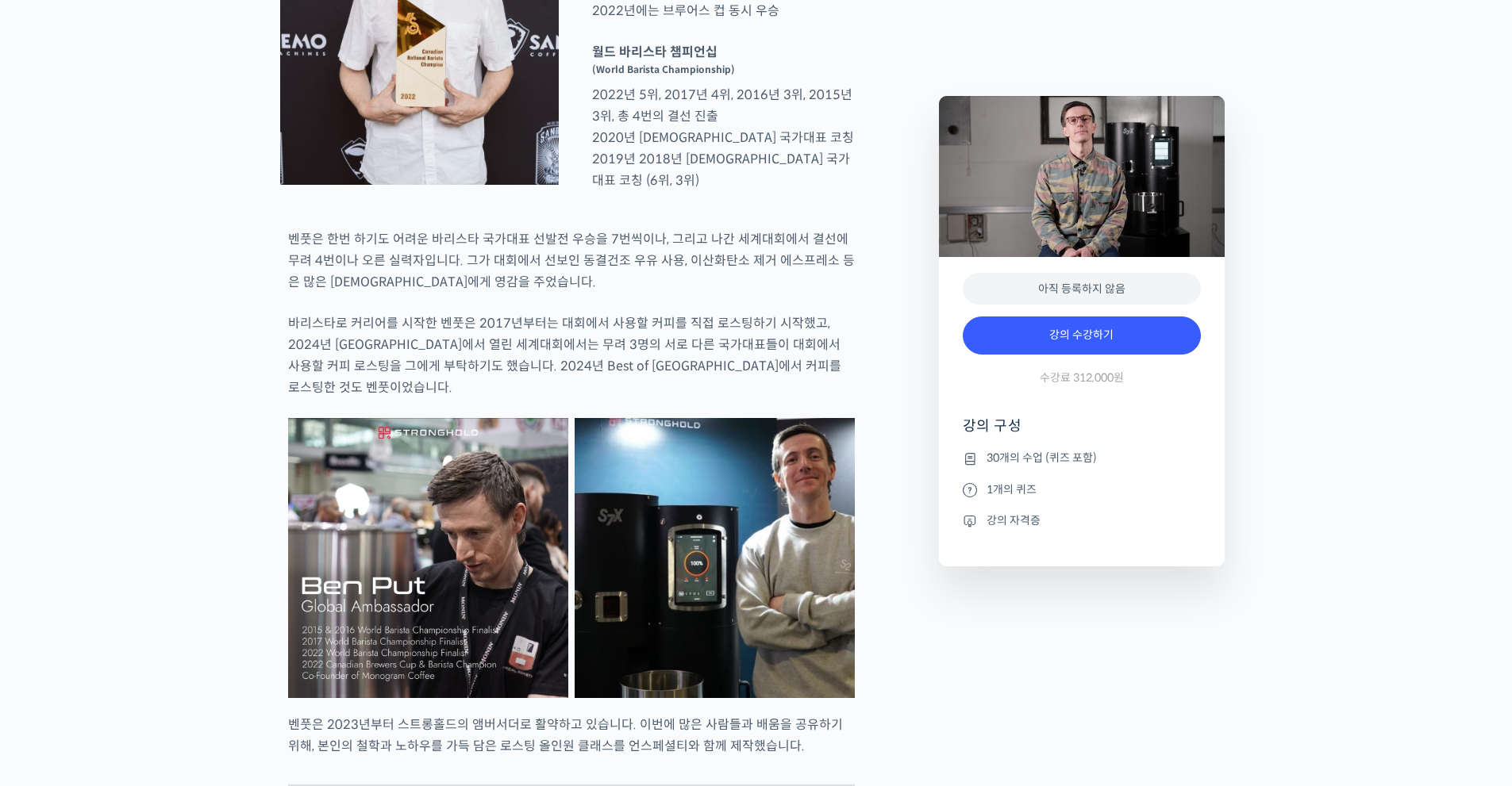
scroll to position [873, 0]
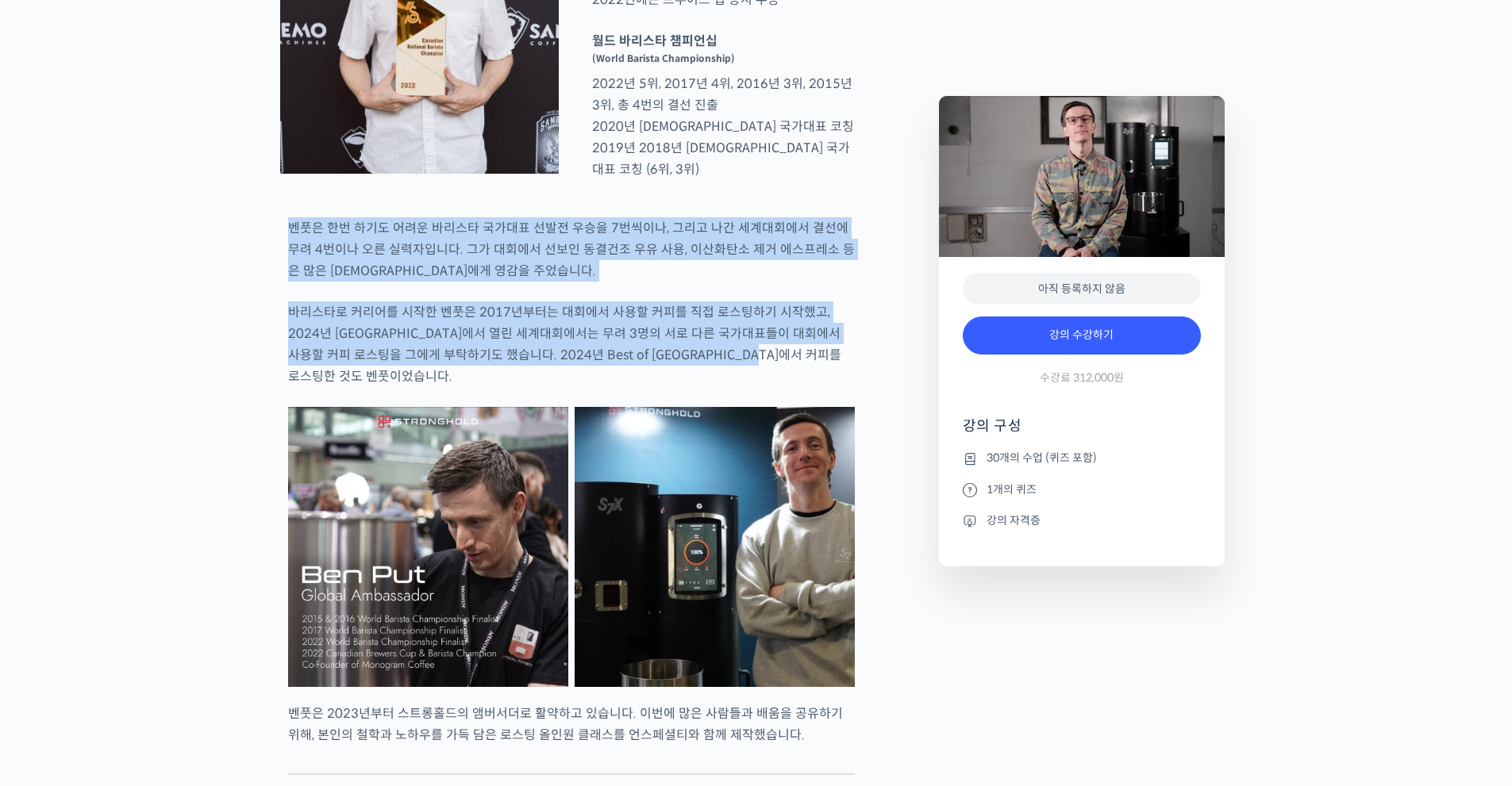
drag, startPoint x: 286, startPoint y: 279, endPoint x: 804, endPoint y: 409, distance: 534.1
click at [804, 387] on p "바리스타로 커리어를 시작한 벤풋은 2017년부터는 대회에서 사용할 커피를 직접 로스팅하기 시작했고, 2024년 부산에서 열린 세계대회에서는 무…" at bounding box center [571, 344] width 566 height 86
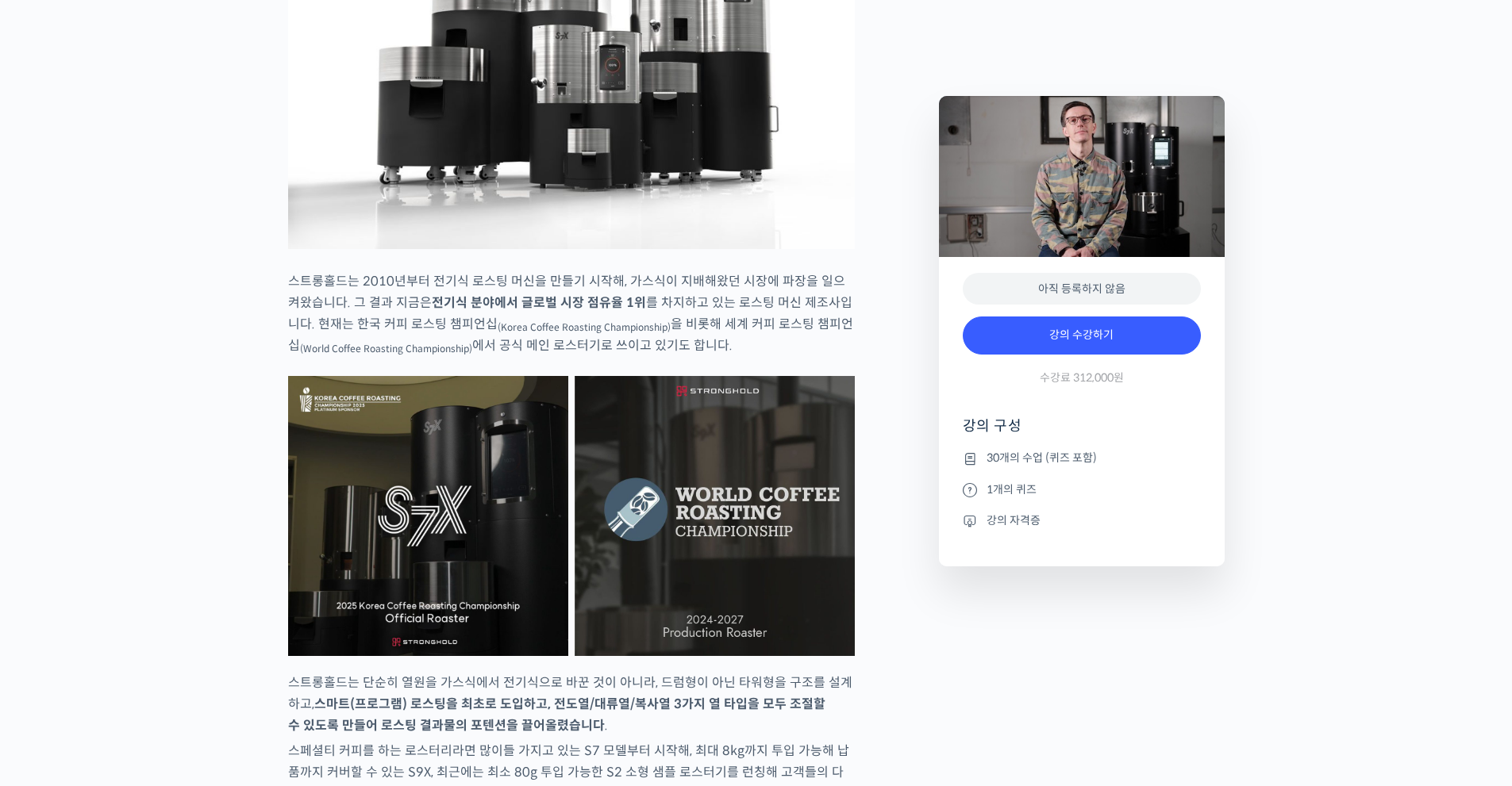
scroll to position [2459, 0]
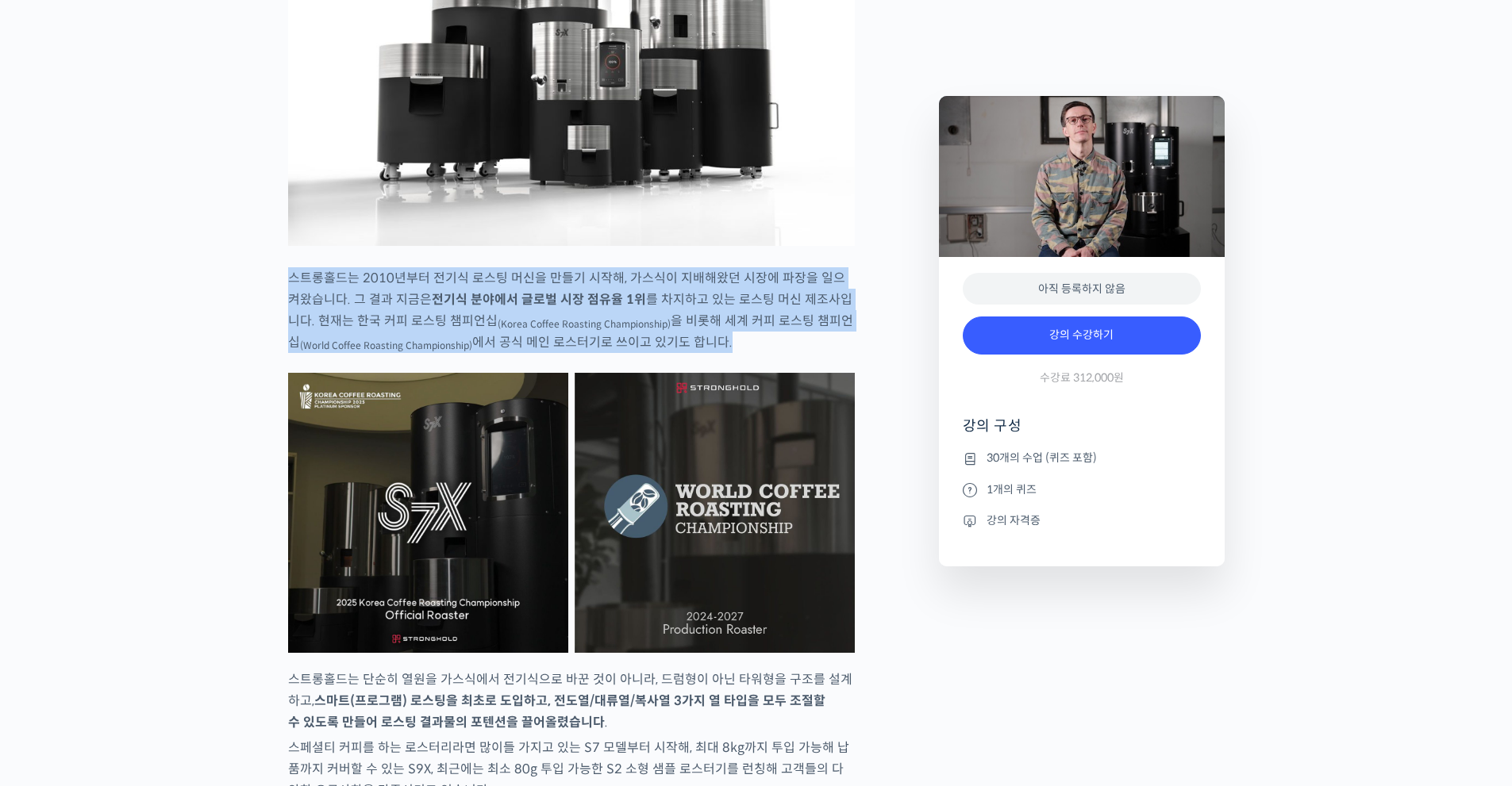
drag, startPoint x: 286, startPoint y: 314, endPoint x: 700, endPoint y: 389, distance: 420.7
drag, startPoint x: 690, startPoint y: 384, endPoint x: 275, endPoint y: 320, distance: 419.9
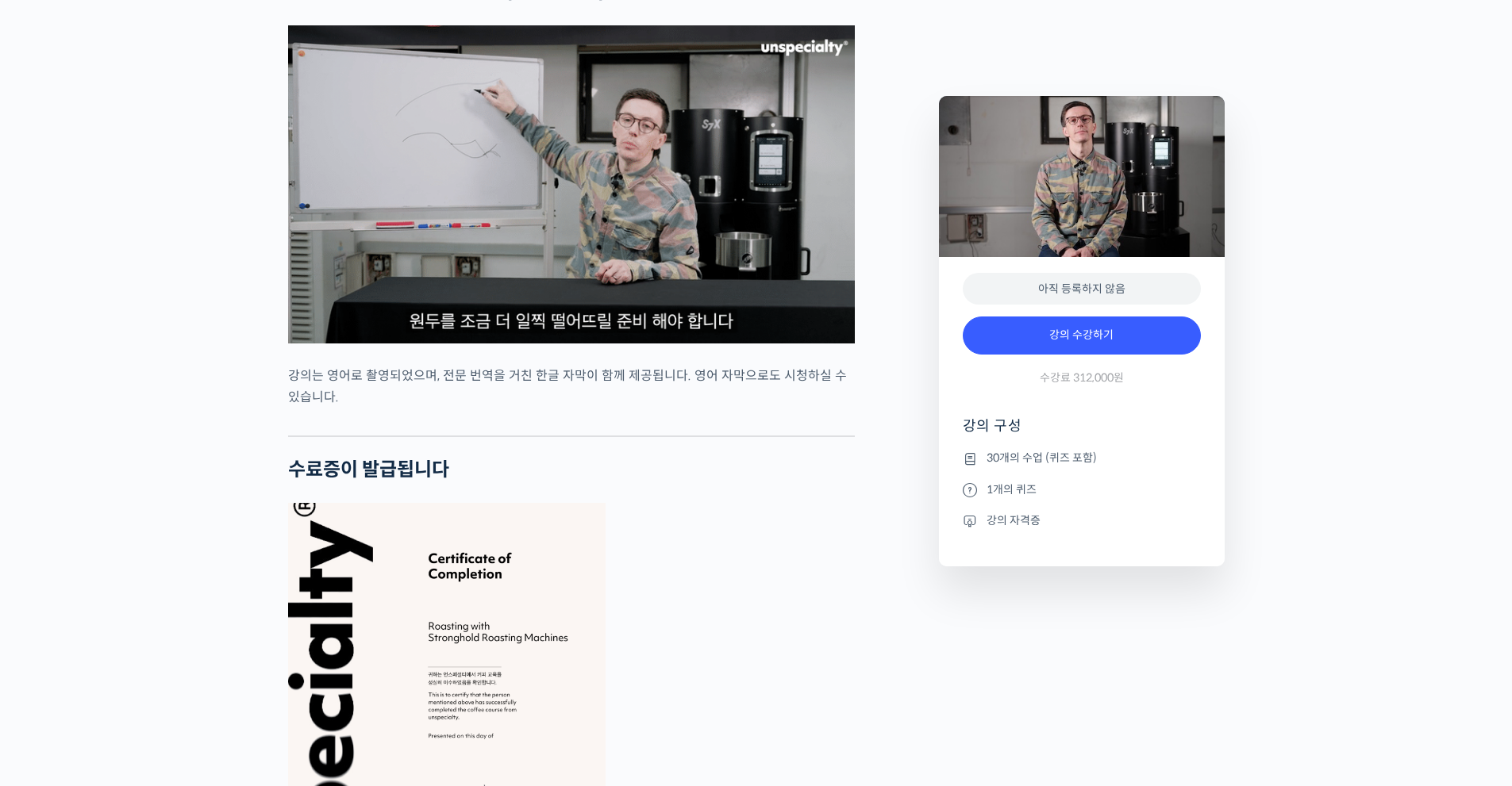
scroll to position [5712, 0]
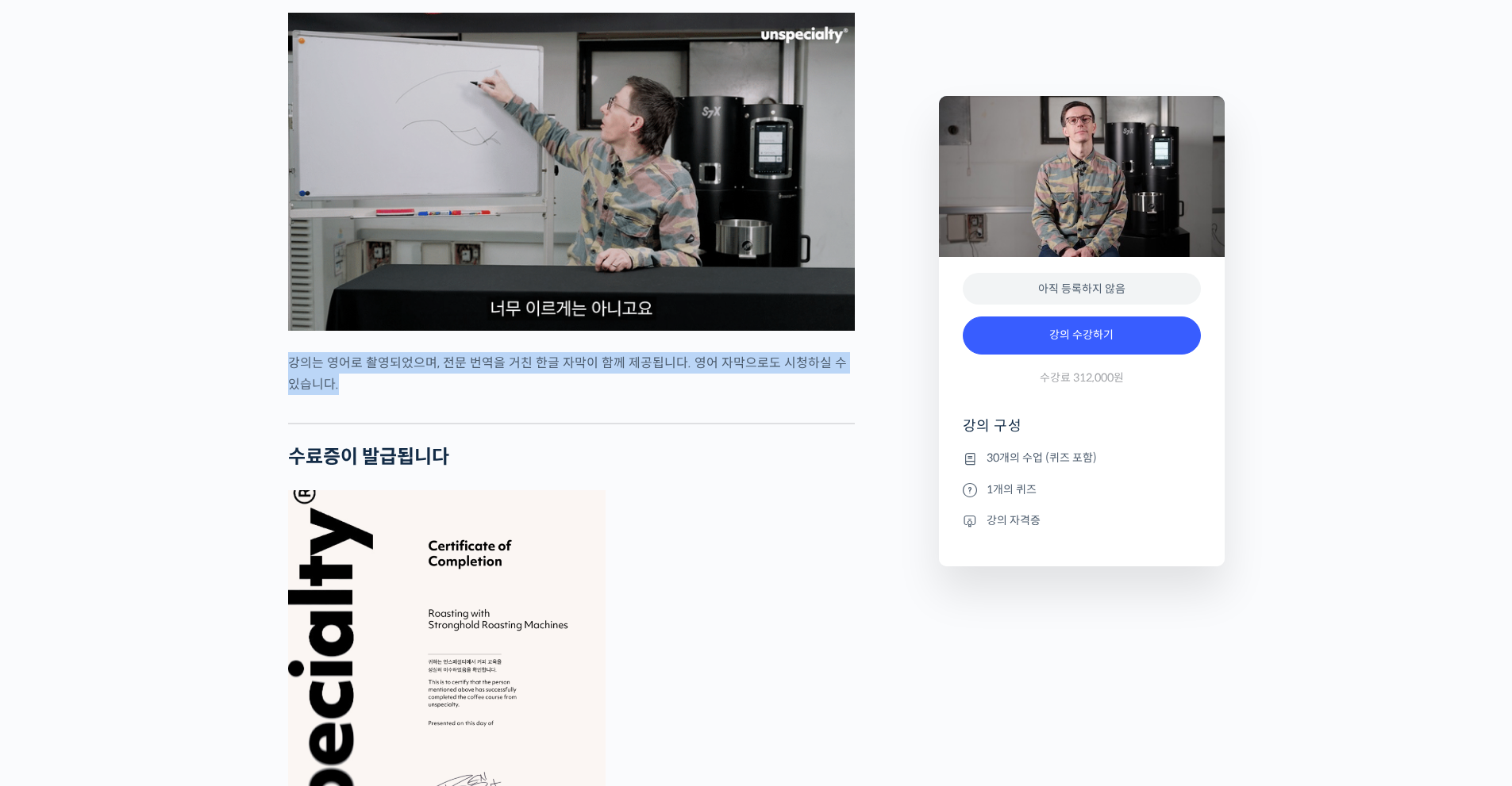
drag, startPoint x: 291, startPoint y: 399, endPoint x: 411, endPoint y: 439, distance: 126.5
click at [411, 423] on div at bounding box center [571, 411] width 566 height 24
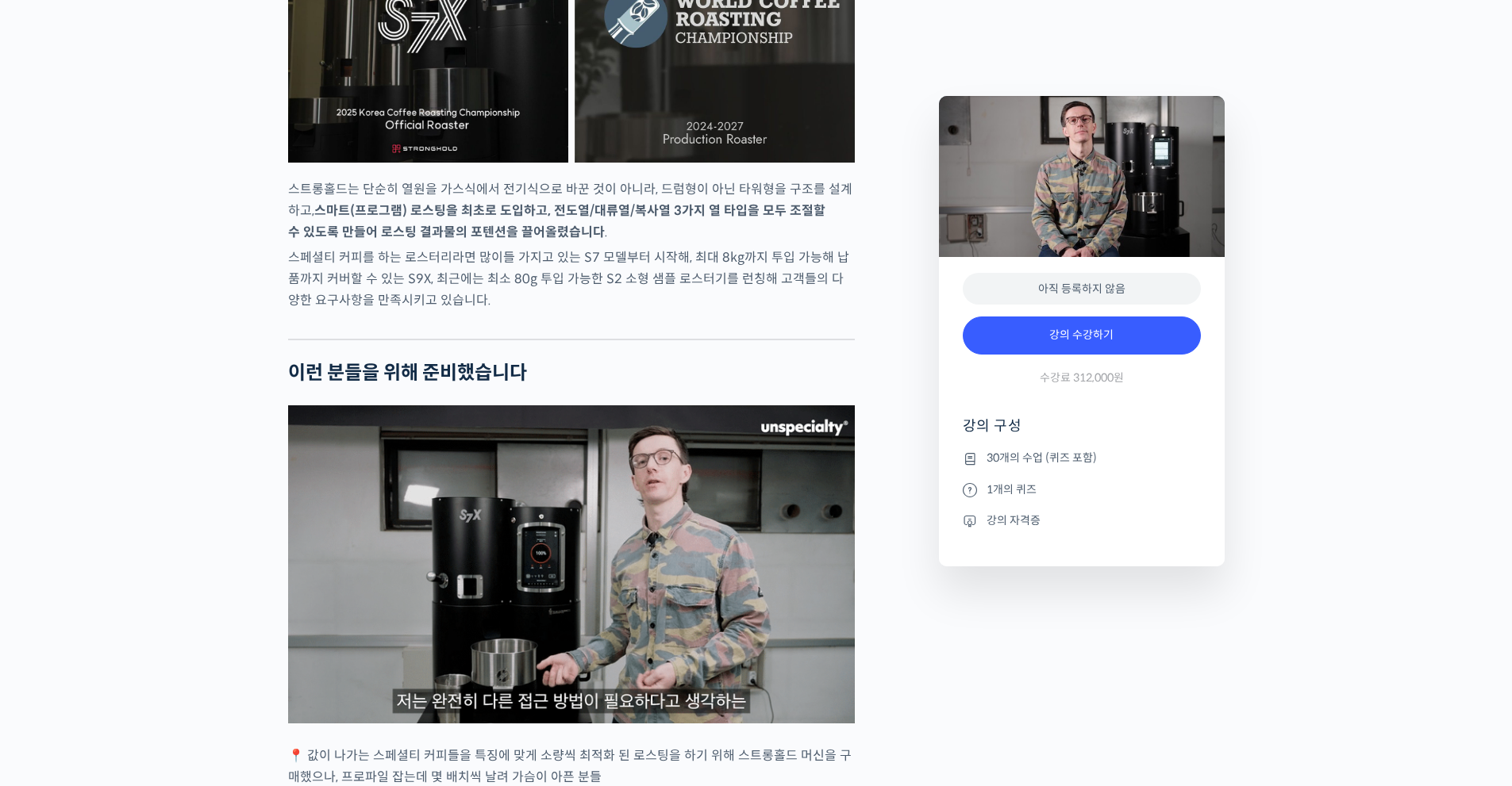
scroll to position [0, 0]
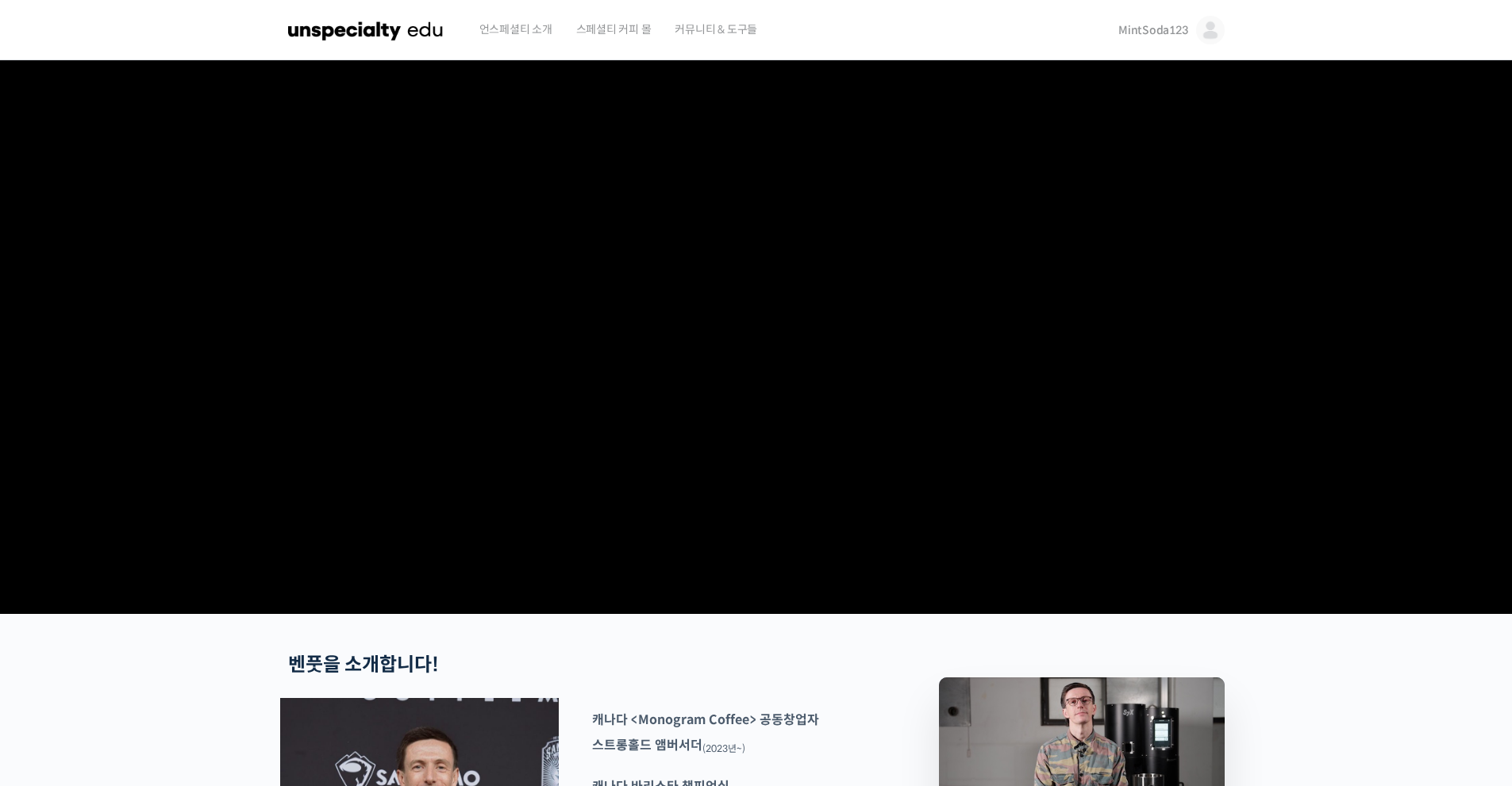
click at [330, 29] on img at bounding box center [365, 30] width 156 height 48
